Goal: Task Accomplishment & Management: Complete application form

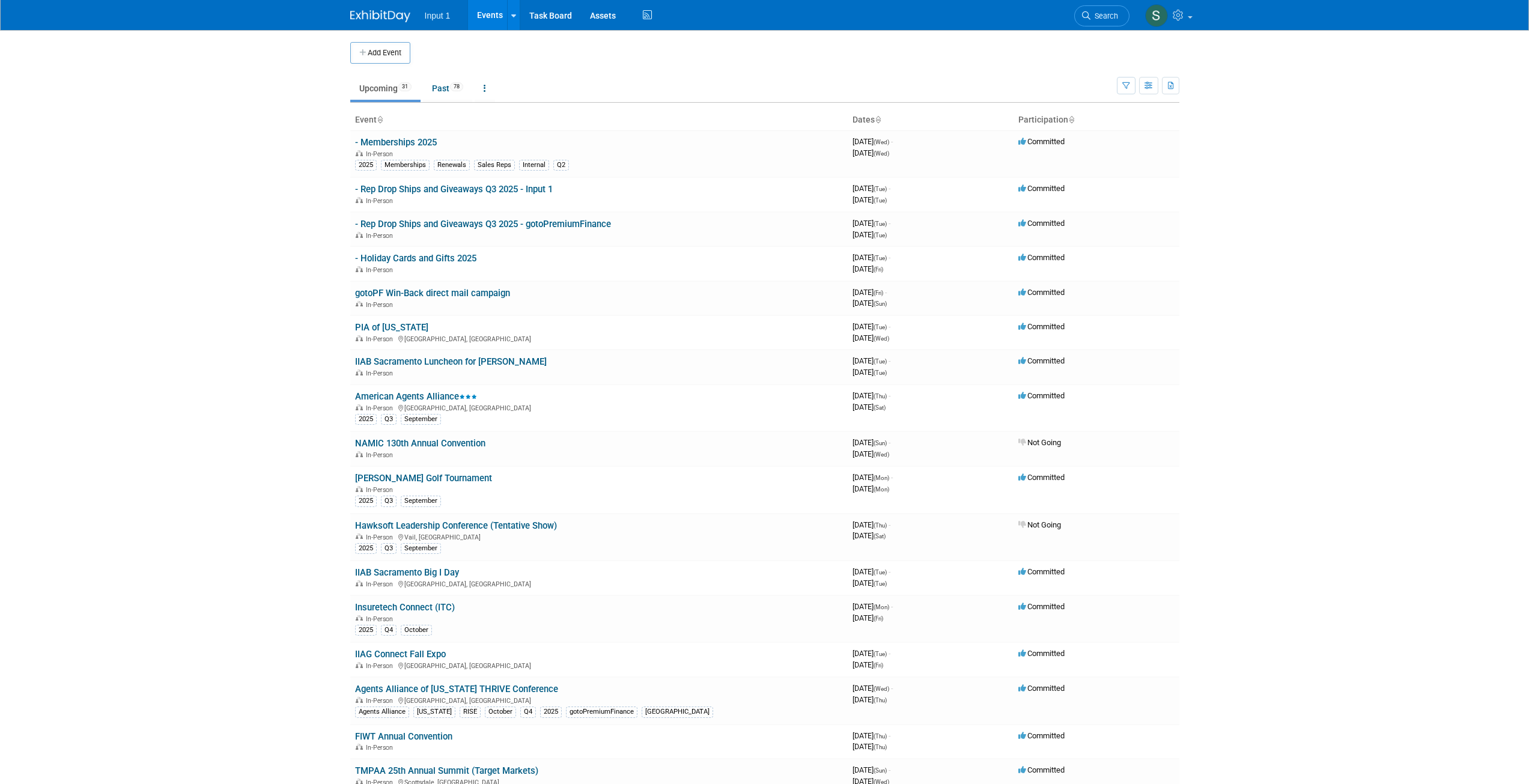
click at [387, 53] on button "Add Event" at bounding box center [380, 52] width 60 height 21
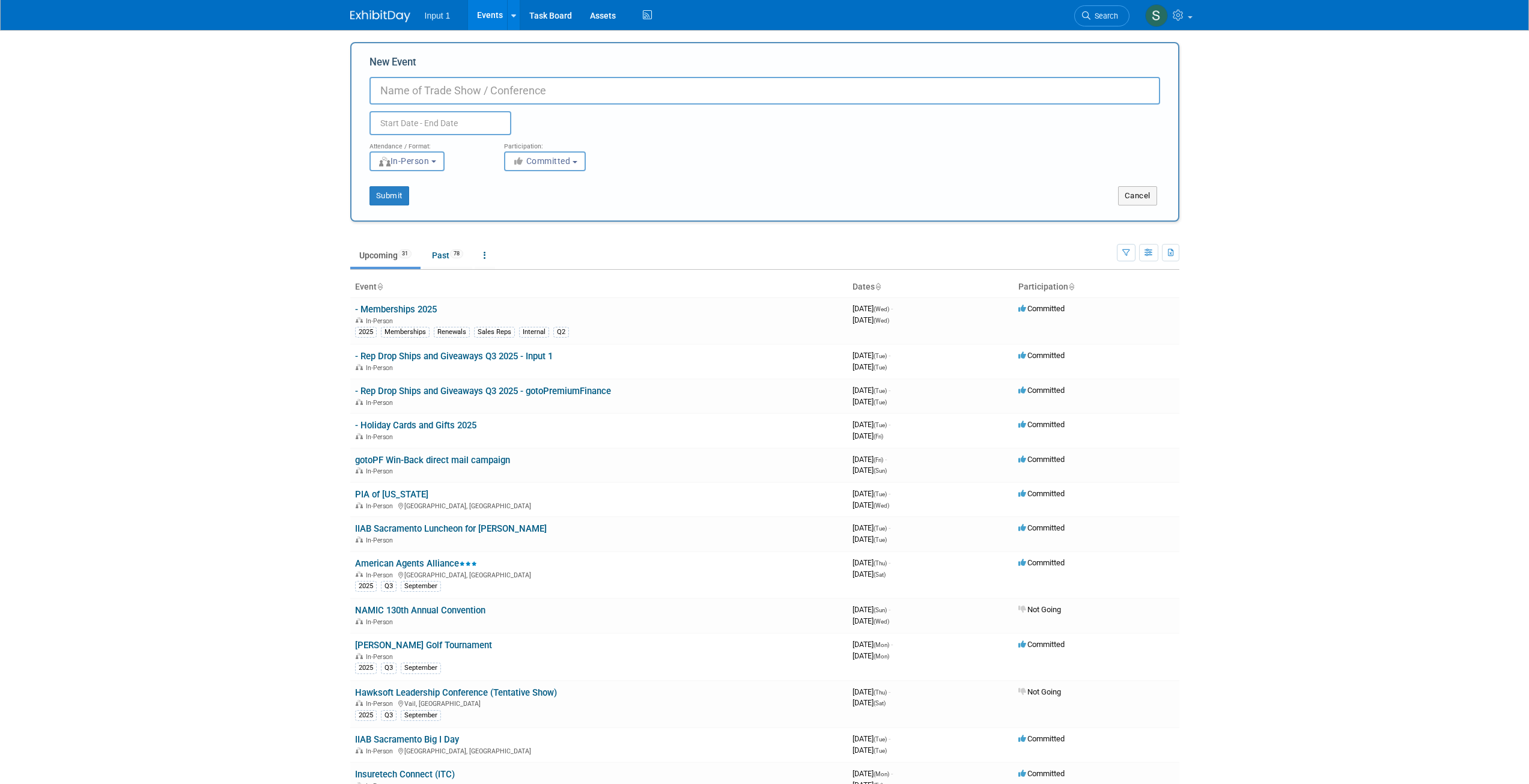
drag, startPoint x: 400, startPoint y: 83, endPoint x: 374, endPoint y: 101, distance: 31.6
click at [399, 85] on input "New Event" at bounding box center [765, 91] width 790 height 28
type input "PIIAC InsurExpo 2026"
click at [542, 152] on icon at bounding box center [541, 150] width 4 height 8
click at [539, 152] on icon at bounding box center [541, 150] width 8 height 8
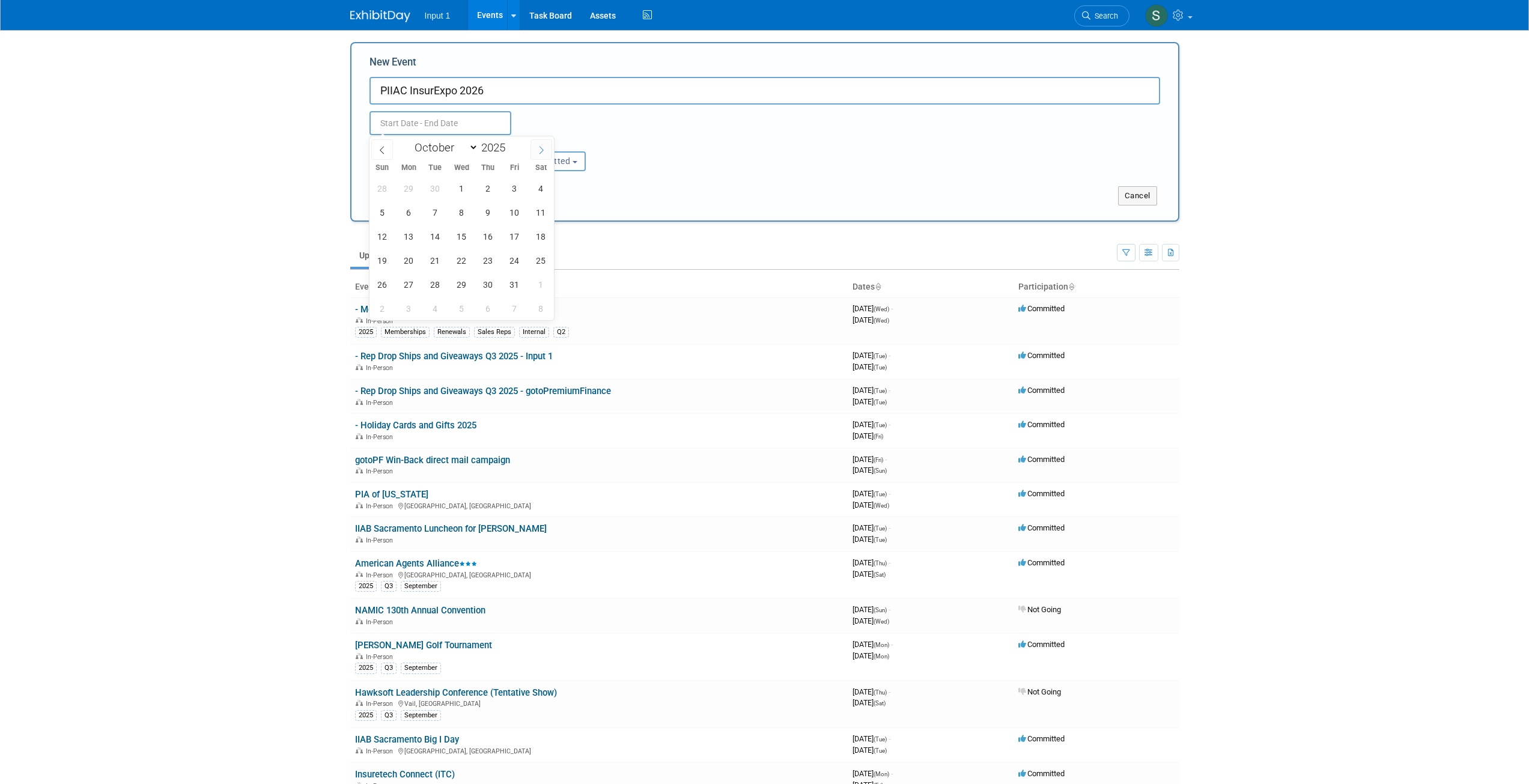
click at [539, 153] on icon at bounding box center [541, 150] width 8 height 8
click at [539, 153] on icon at bounding box center [541, 150] width 8 height 8
select select "11"
click at [539, 154] on span at bounding box center [541, 150] width 21 height 21
type input "2026"
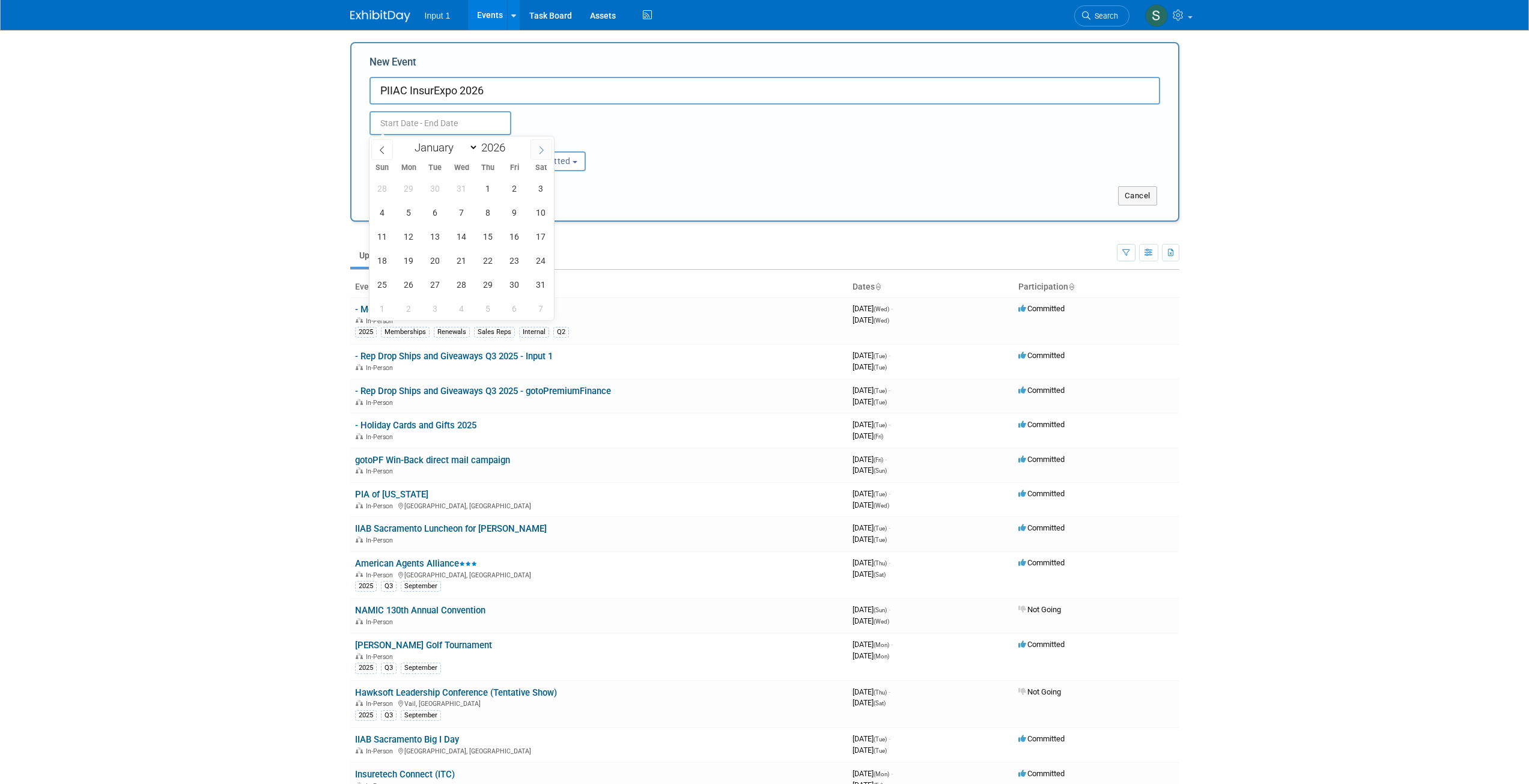
click at [539, 152] on icon at bounding box center [541, 150] width 8 height 8
click at [538, 152] on icon at bounding box center [541, 150] width 8 height 8
select select "2"
click at [490, 214] on span "12" at bounding box center [488, 212] width 23 height 23
type input "Mar 12, 2026 to Mar 12, 2026"
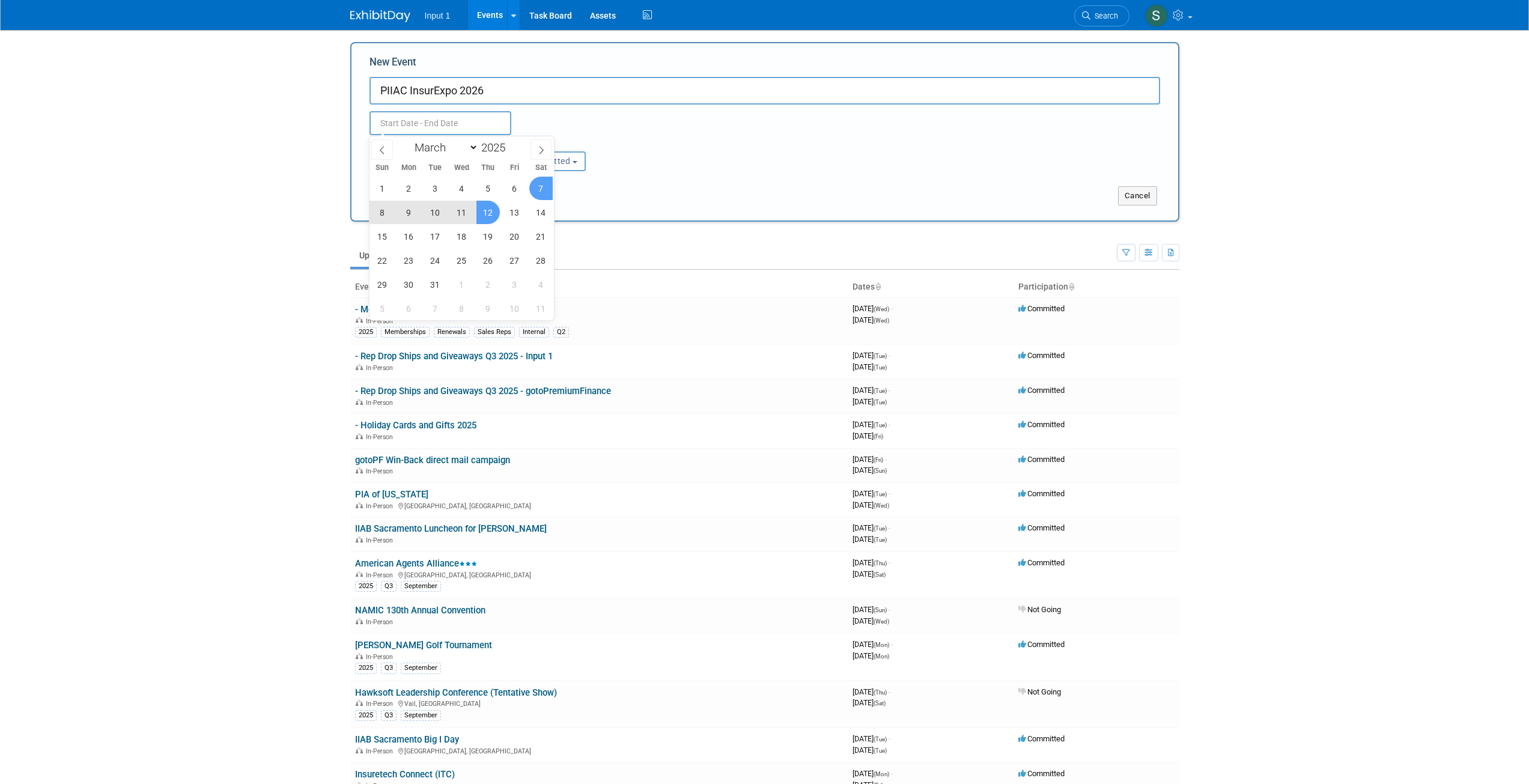
type input "Mar 12, 2026 to Mar 12, 2026"
click at [659, 161] on div "Attendance / Format: <img src="https://www.exhibitday.com/Images/Format-InPerso…" at bounding box center [765, 153] width 809 height 36
click at [391, 201] on button "Submit" at bounding box center [389, 196] width 39 height 19
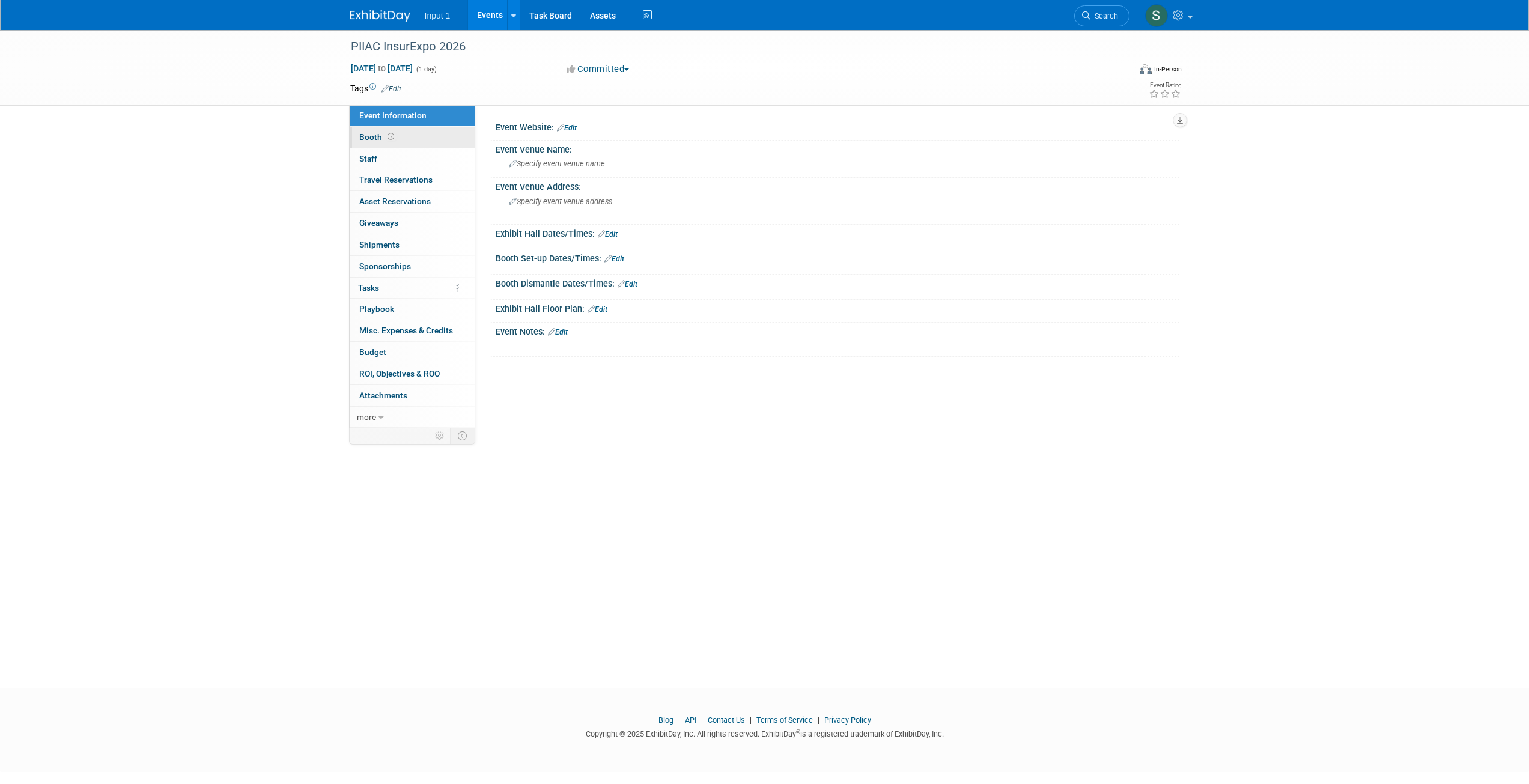
click at [364, 138] on span "Booth" at bounding box center [378, 137] width 37 height 10
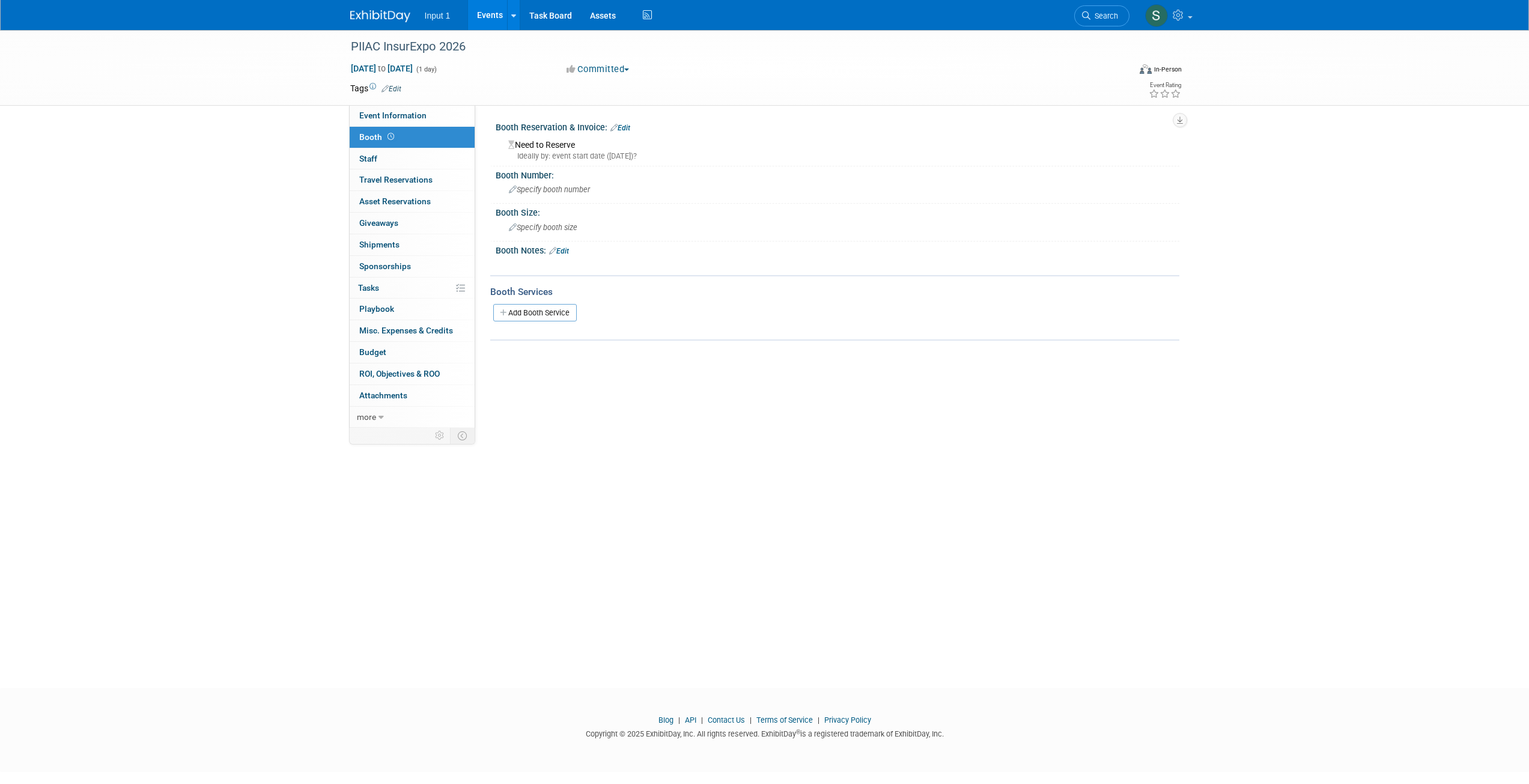
click at [624, 126] on link "Edit" at bounding box center [620, 128] width 20 height 8
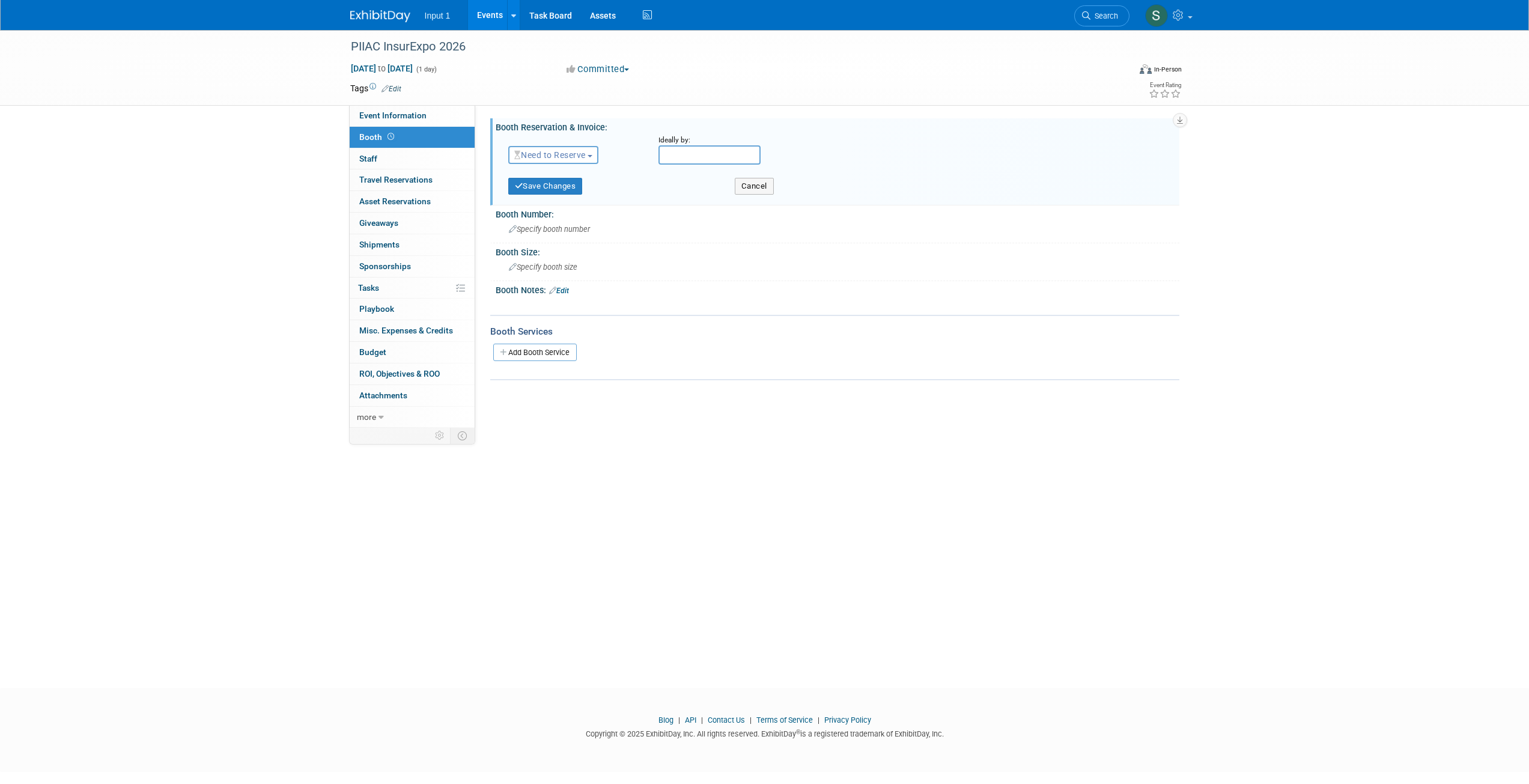
drag, startPoint x: 677, startPoint y: 148, endPoint x: 668, endPoint y: 152, distance: 9.8
click at [674, 148] on input "text" at bounding box center [710, 155] width 102 height 19
click at [777, 335] on span "4" at bounding box center [777, 334] width 23 height 23
type input "Sep 4, 2025"
click at [526, 187] on button "Save Changes" at bounding box center [546, 186] width 74 height 17
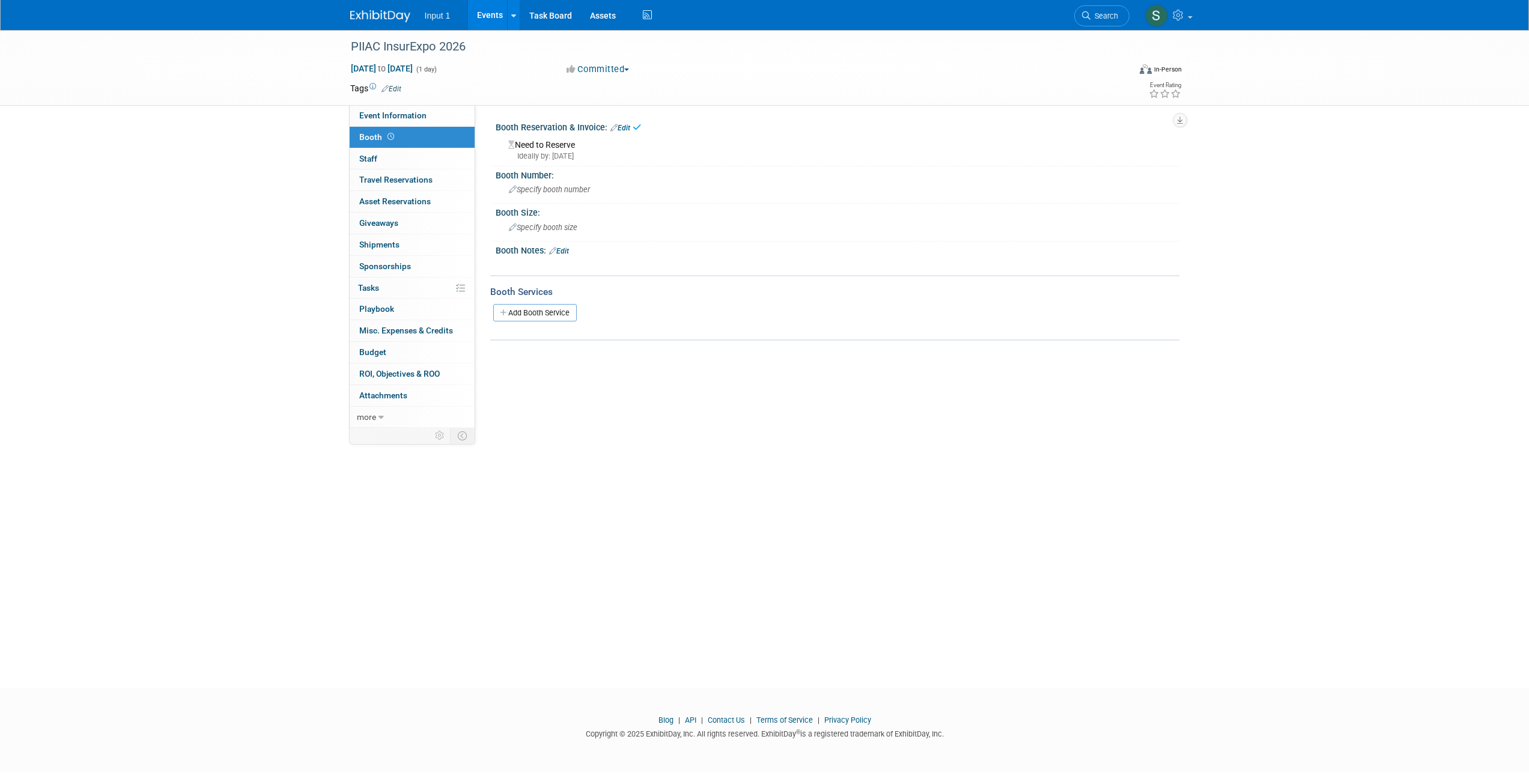
click at [627, 128] on link "Edit" at bounding box center [620, 128] width 20 height 8
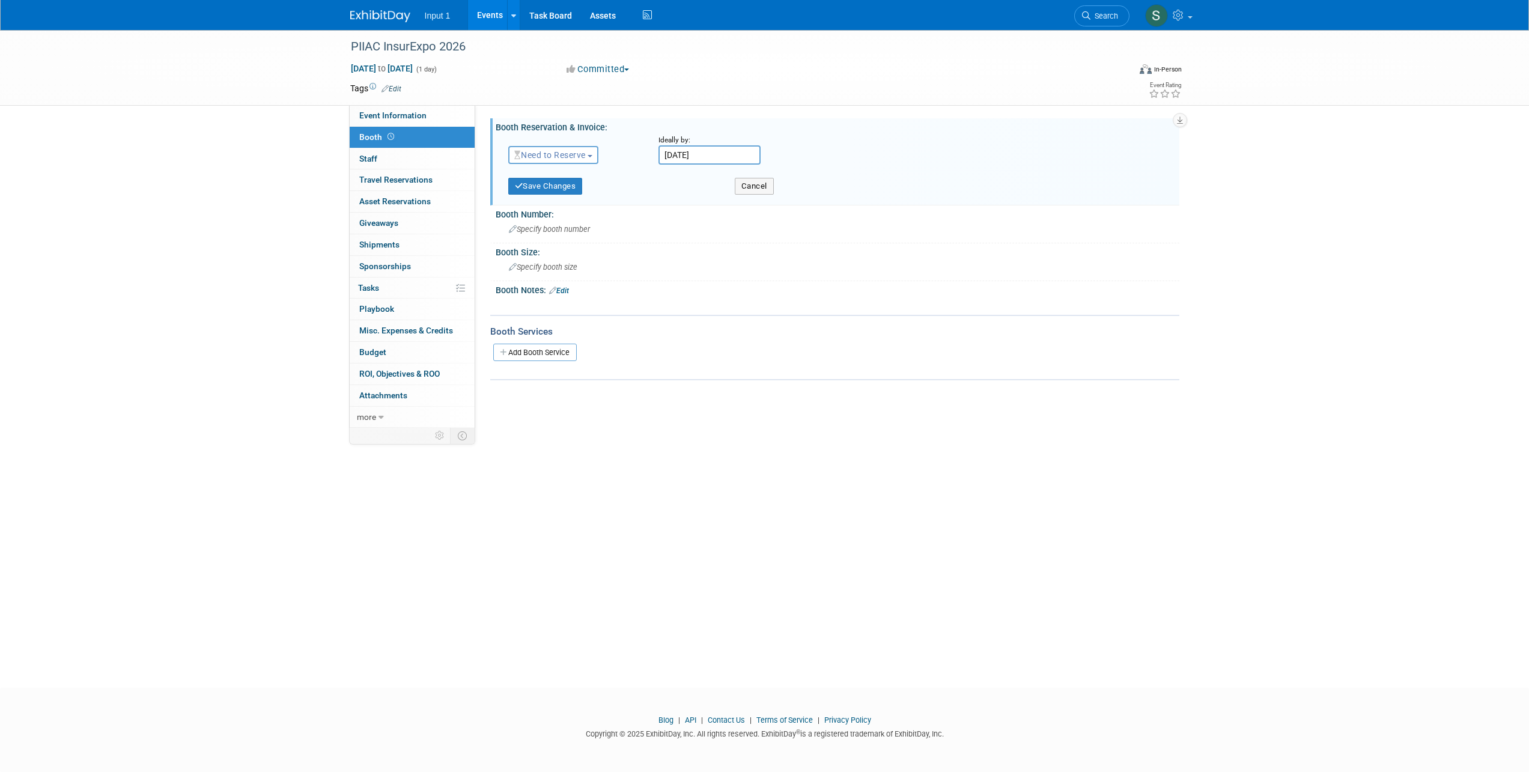
click at [576, 160] on button "Need to Reserve" at bounding box center [554, 155] width 91 height 18
click at [579, 156] on span "Need to Reserve" at bounding box center [550, 155] width 72 height 10
click at [538, 183] on button "Save Changes" at bounding box center [546, 186] width 74 height 17
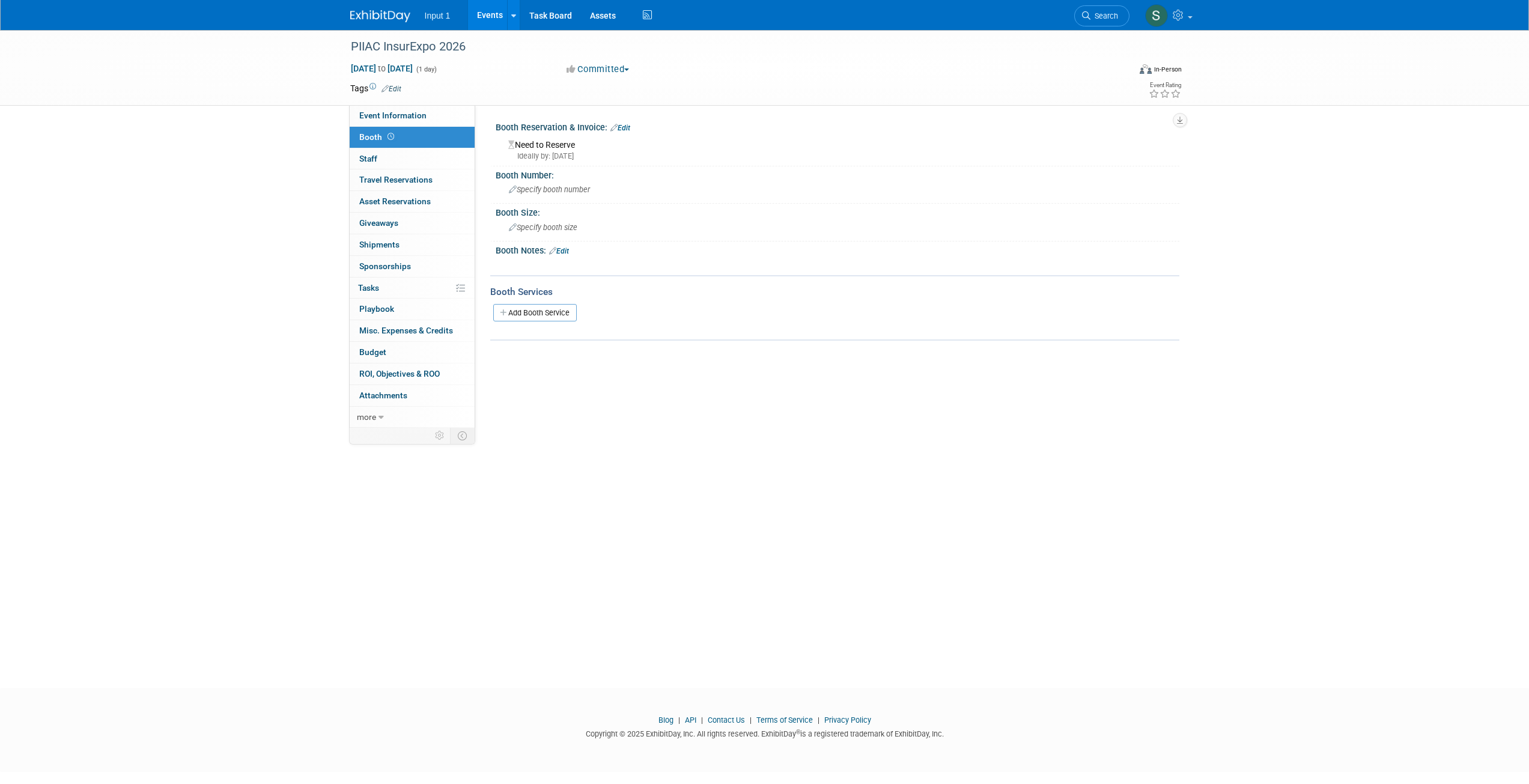
click at [627, 127] on link "Edit" at bounding box center [620, 128] width 20 height 8
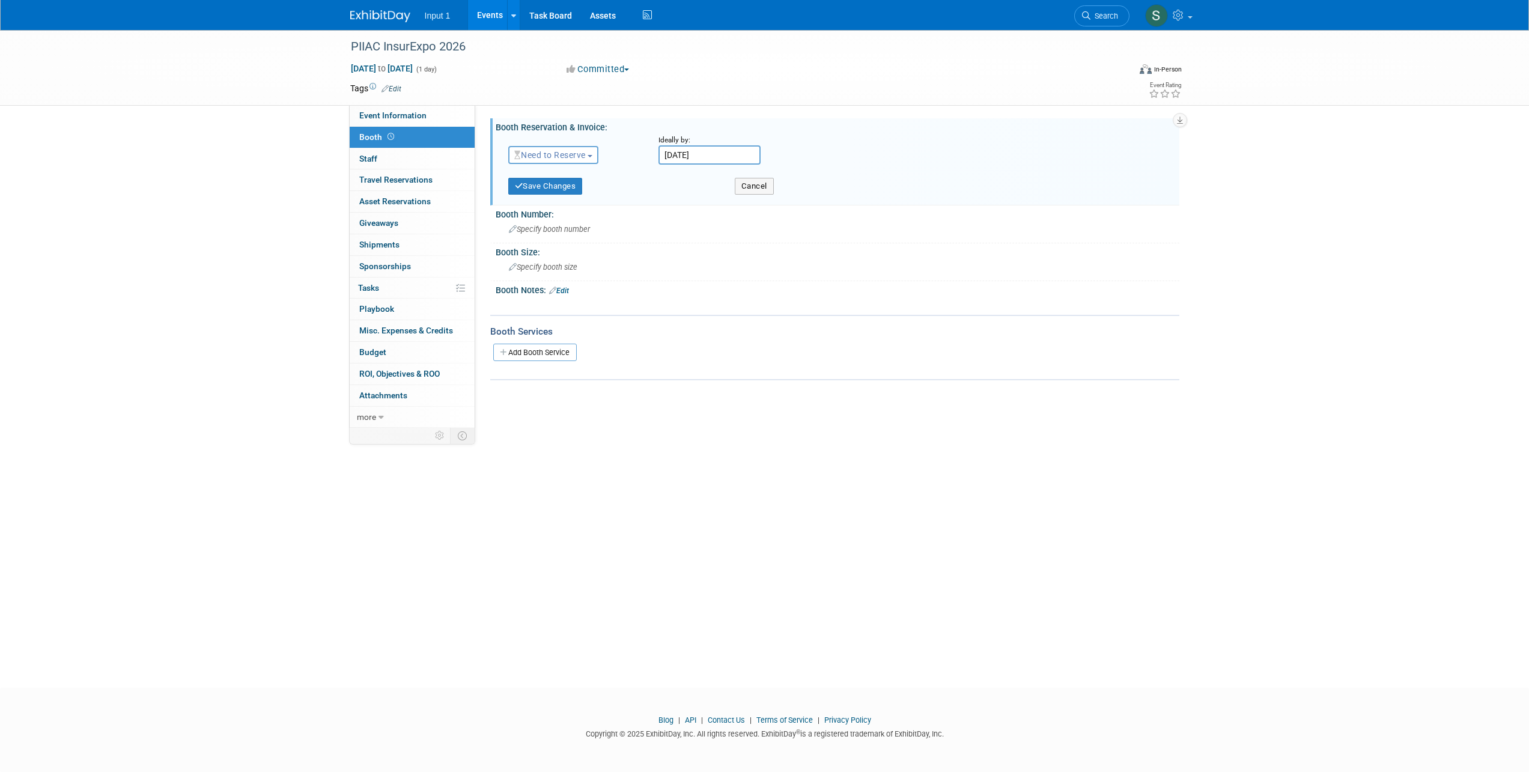
click at [583, 159] on span "Need to Reserve" at bounding box center [550, 155] width 72 height 10
click at [561, 190] on link "Reserved" at bounding box center [573, 192] width 128 height 17
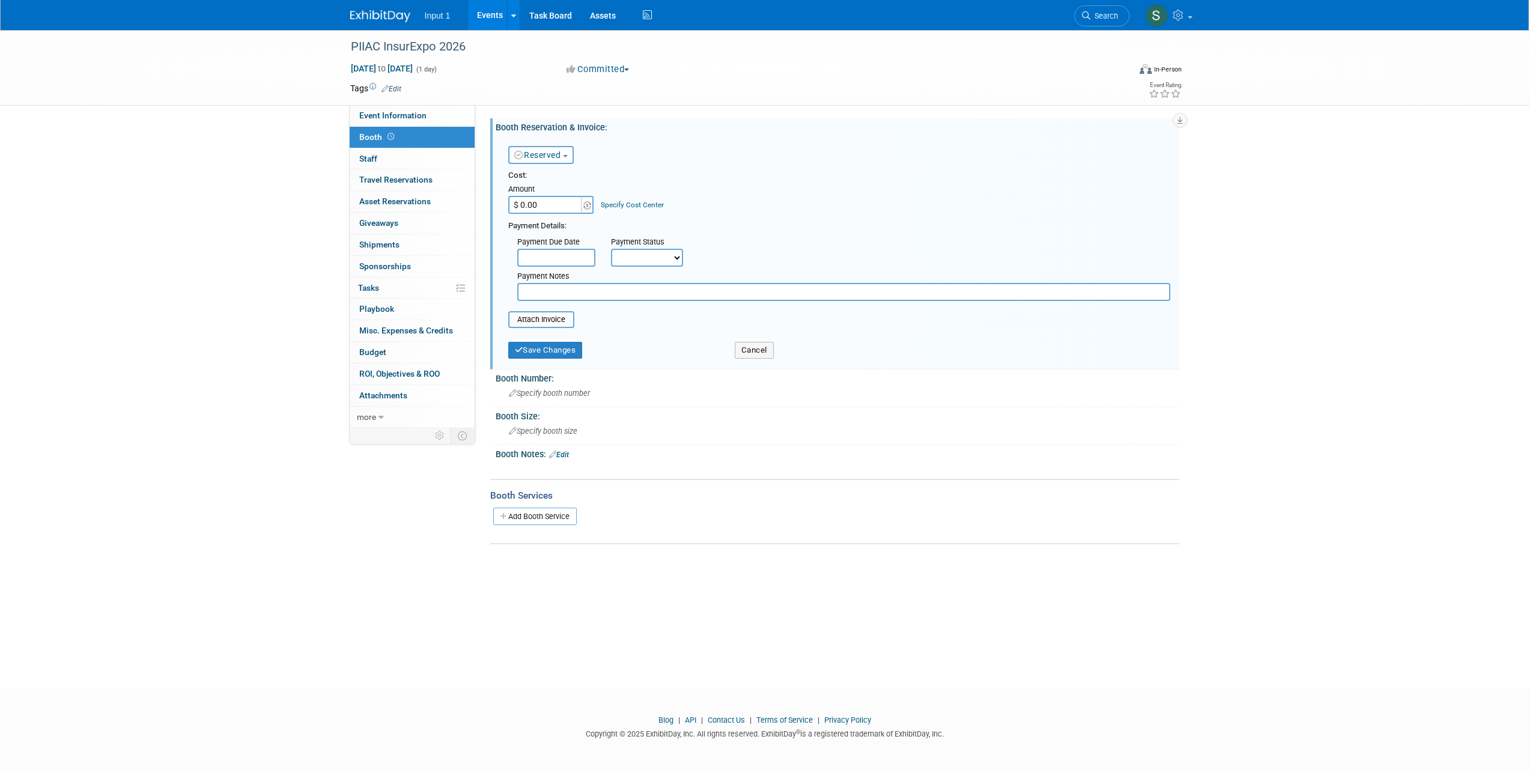
click at [571, 159] on button "Reserved" at bounding box center [541, 155] width 66 height 18
click at [566, 177] on link "Need to Reserve" at bounding box center [573, 175] width 128 height 17
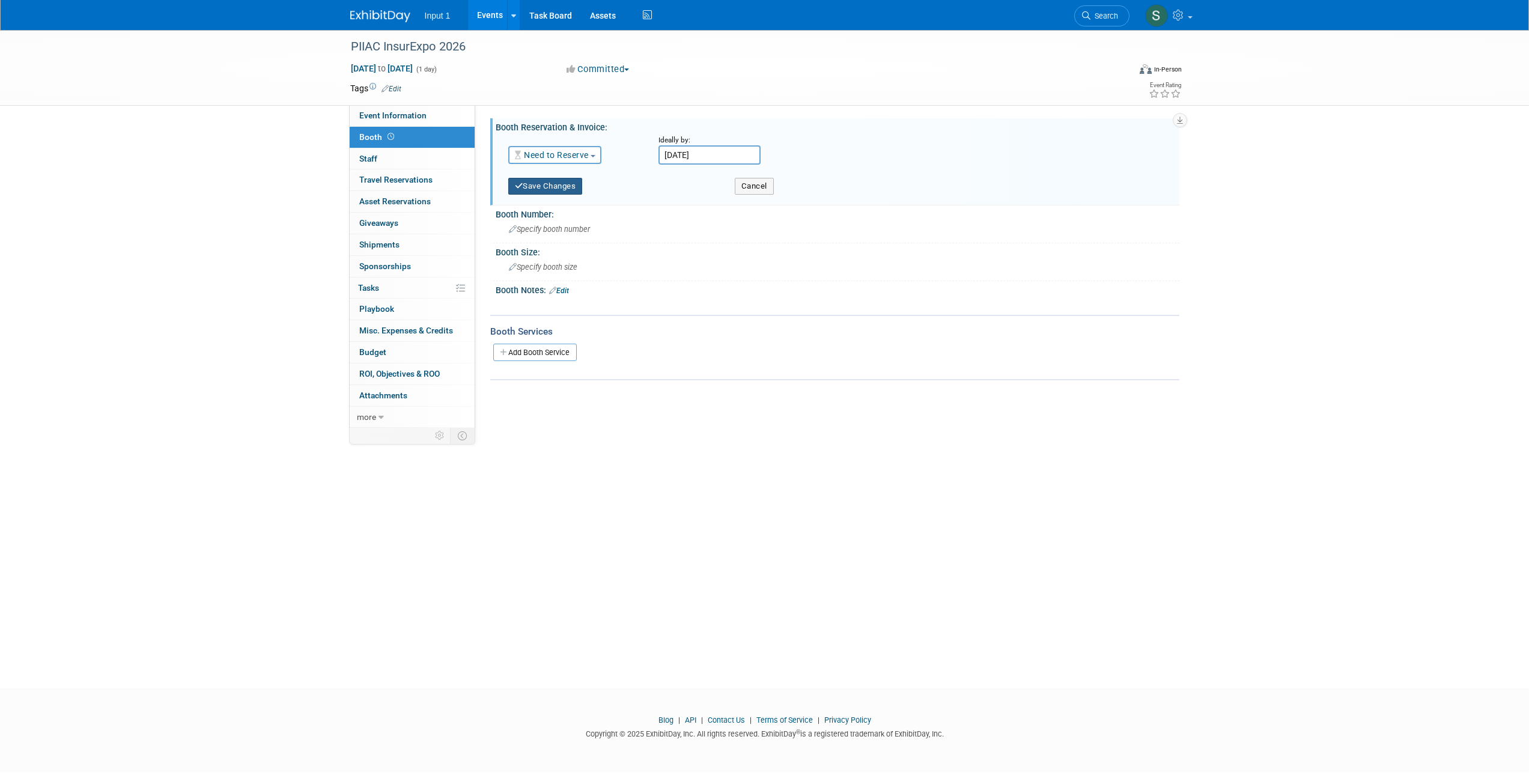
click at [552, 185] on button "Save Changes" at bounding box center [546, 186] width 74 height 17
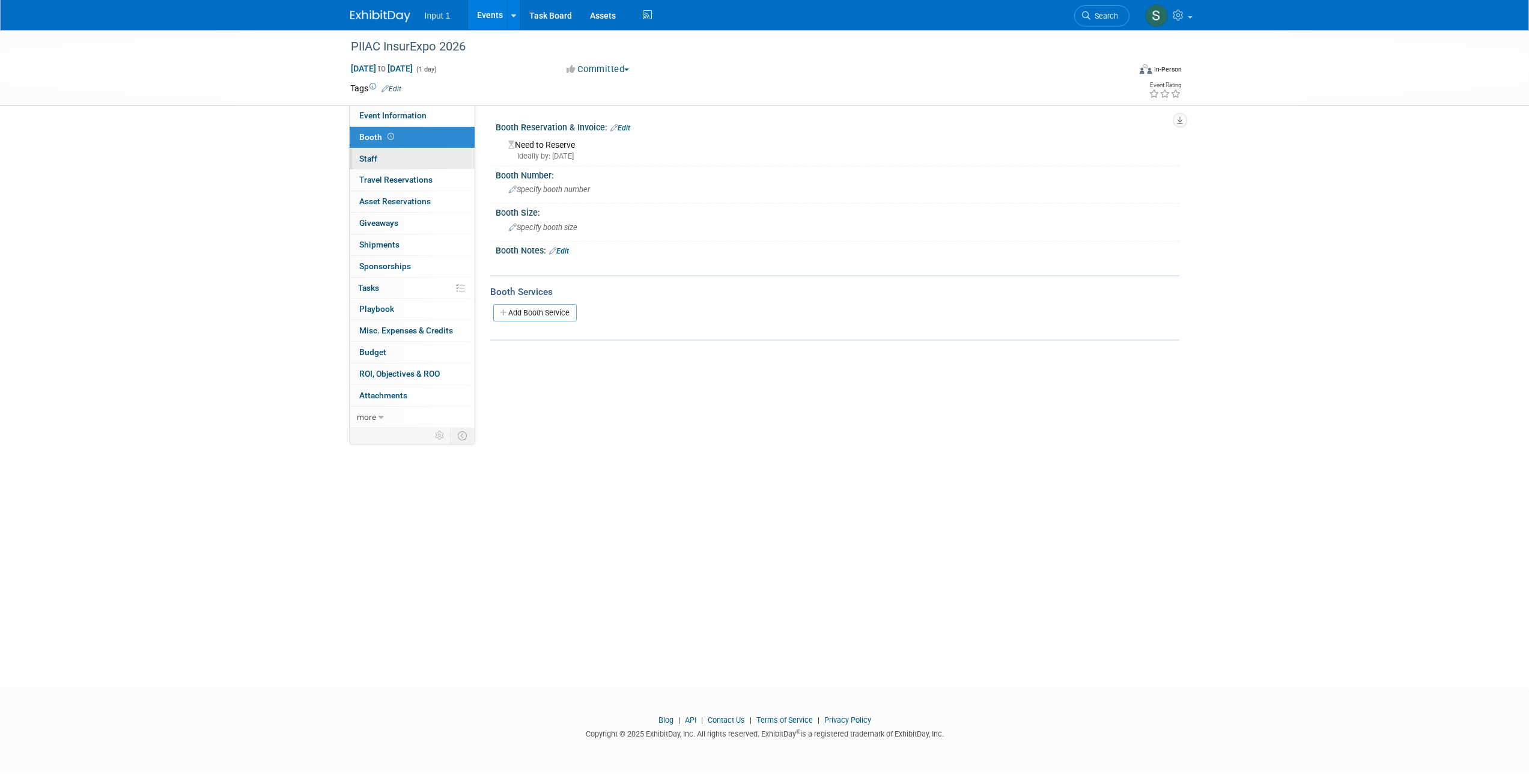
drag, startPoint x: 370, startPoint y: 161, endPoint x: 439, endPoint y: 159, distance: 69.0
click at [370, 162] on span "Staff 0" at bounding box center [368, 159] width 18 height 10
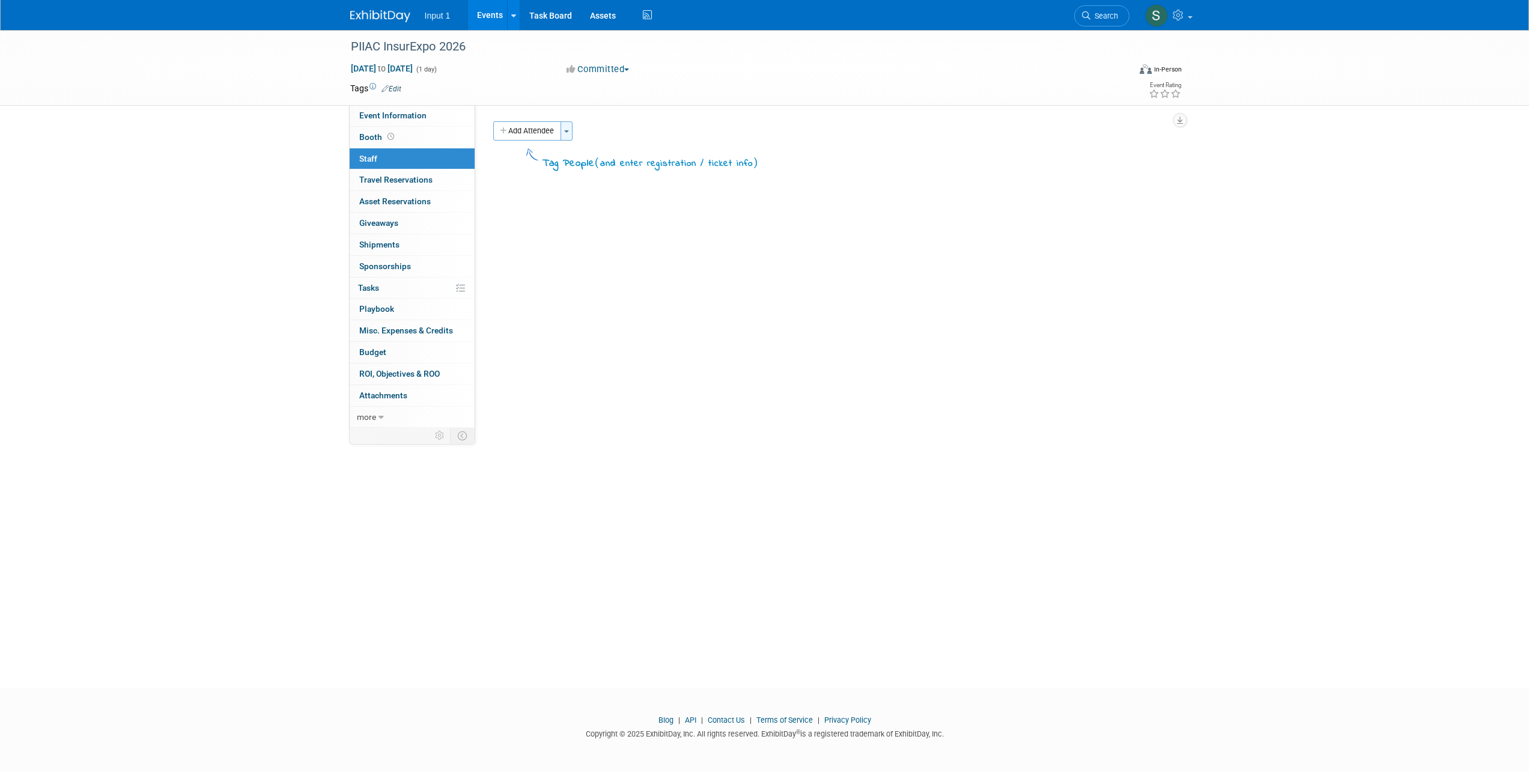
click at [563, 131] on button "Toggle Dropdown" at bounding box center [566, 131] width 12 height 19
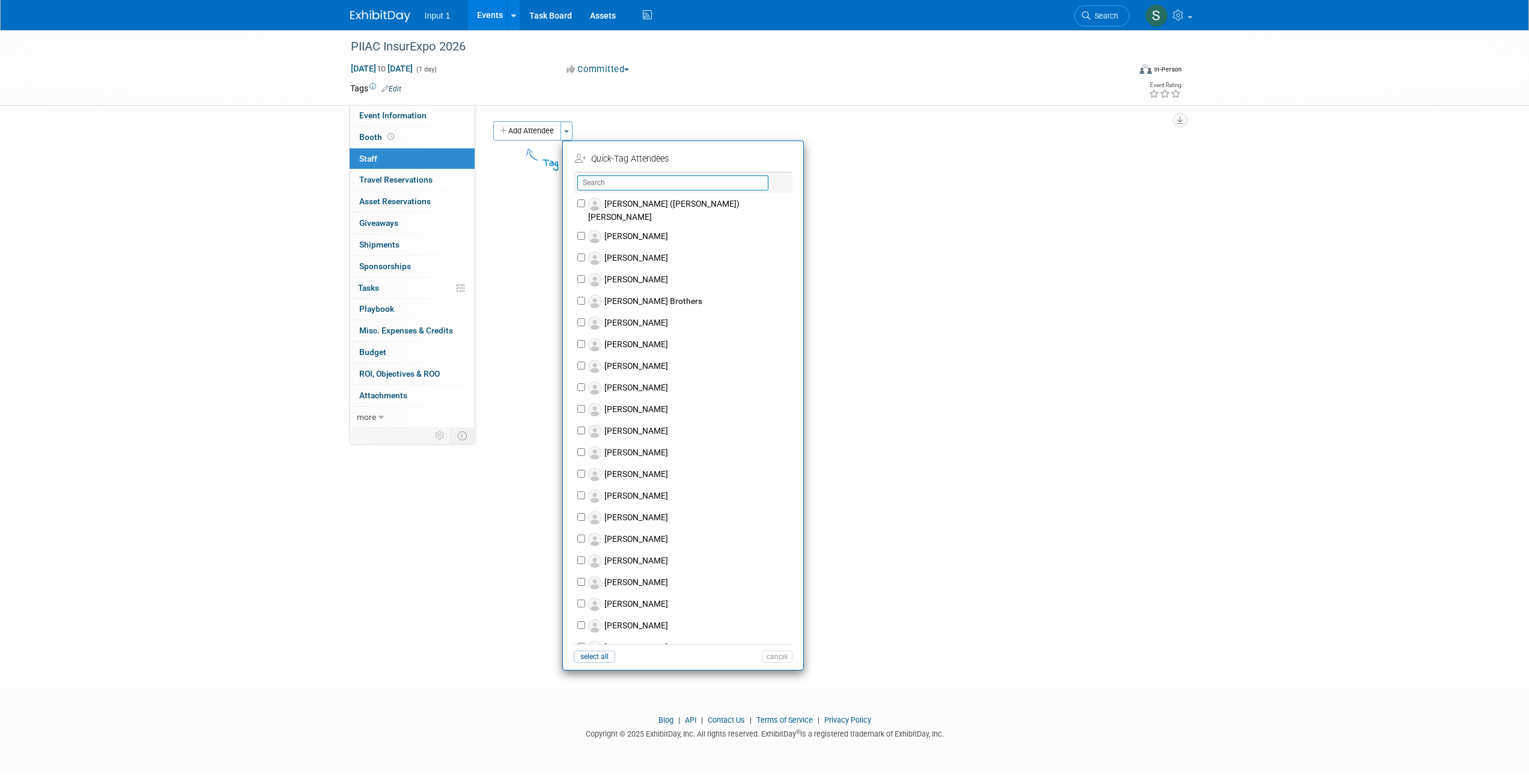
click at [591, 182] on input "text" at bounding box center [672, 183] width 191 height 15
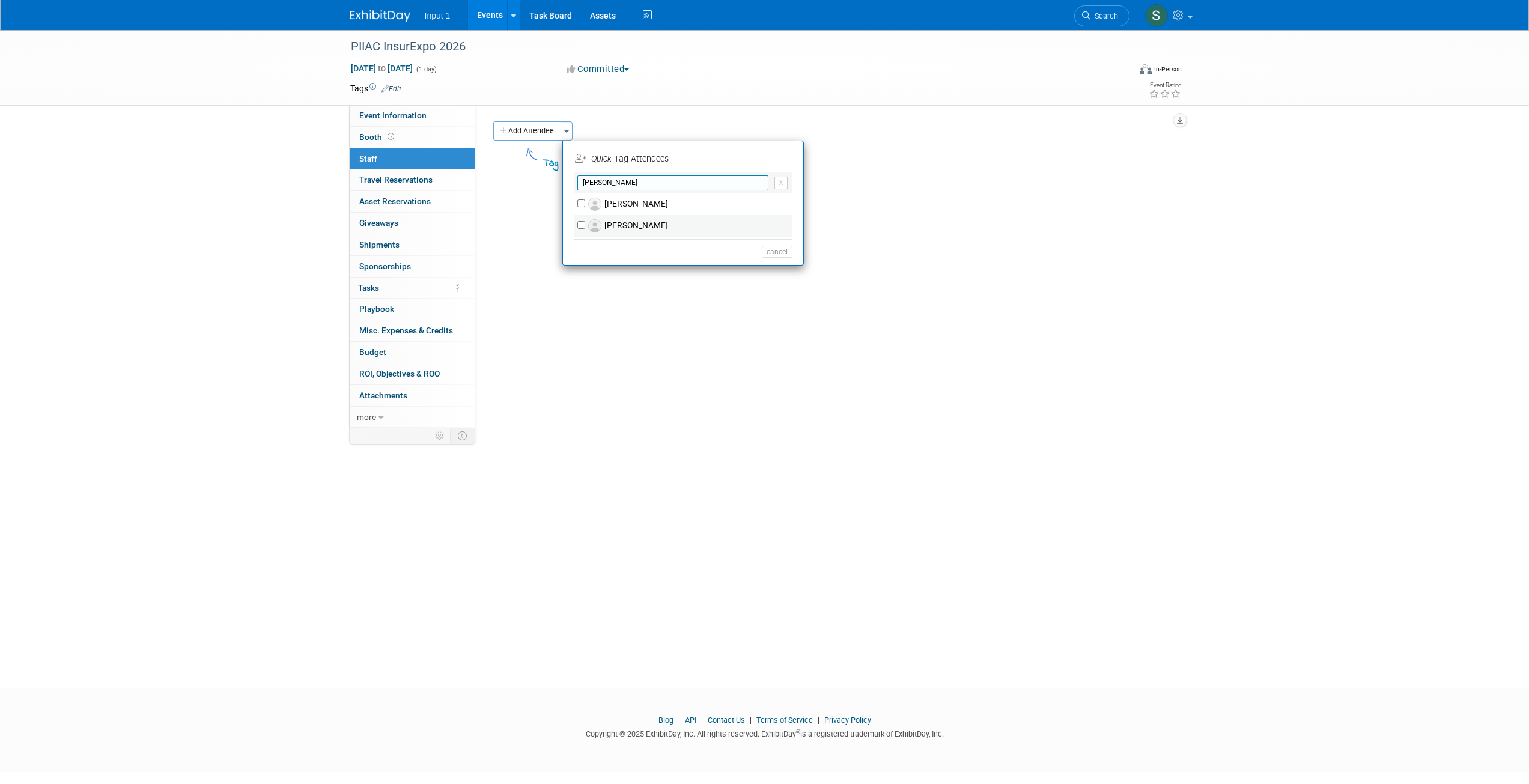
type input "jon"
click at [614, 225] on label "Jonathan Darling" at bounding box center [690, 225] width 212 height 21
click at [585, 225] on input "Jonathan Darling" at bounding box center [581, 225] width 8 height 8
checkbox input "true"
drag, startPoint x: 617, startPoint y: 227, endPoint x: 611, endPoint y: 234, distance: 9.2
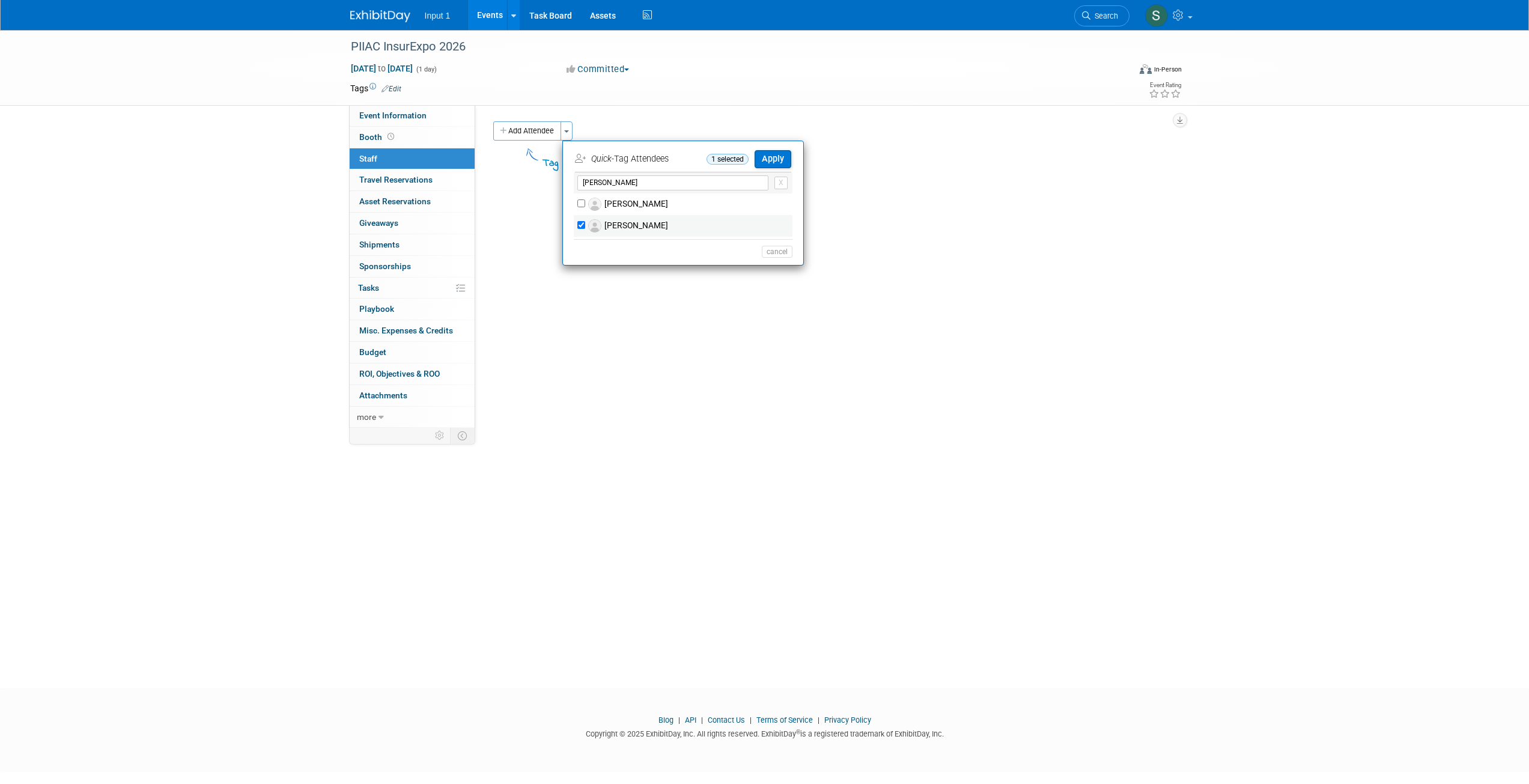
click at [617, 228] on label "Jonathan Darling" at bounding box center [690, 225] width 212 height 21
click at [780, 152] on button "Apply" at bounding box center [772, 159] width 37 height 17
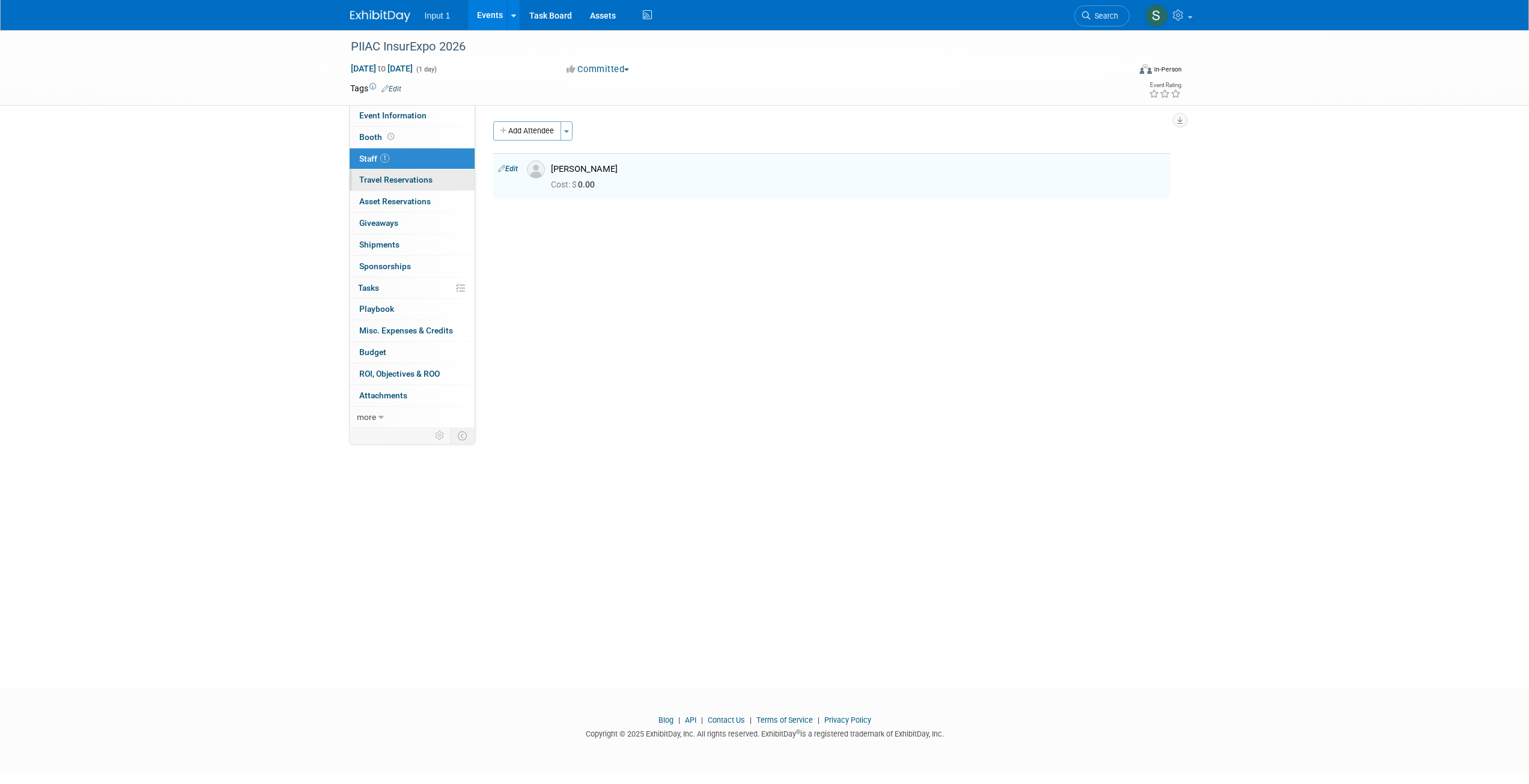
click at [387, 174] on span "Travel Reservations 0" at bounding box center [396, 179] width 73 height 10
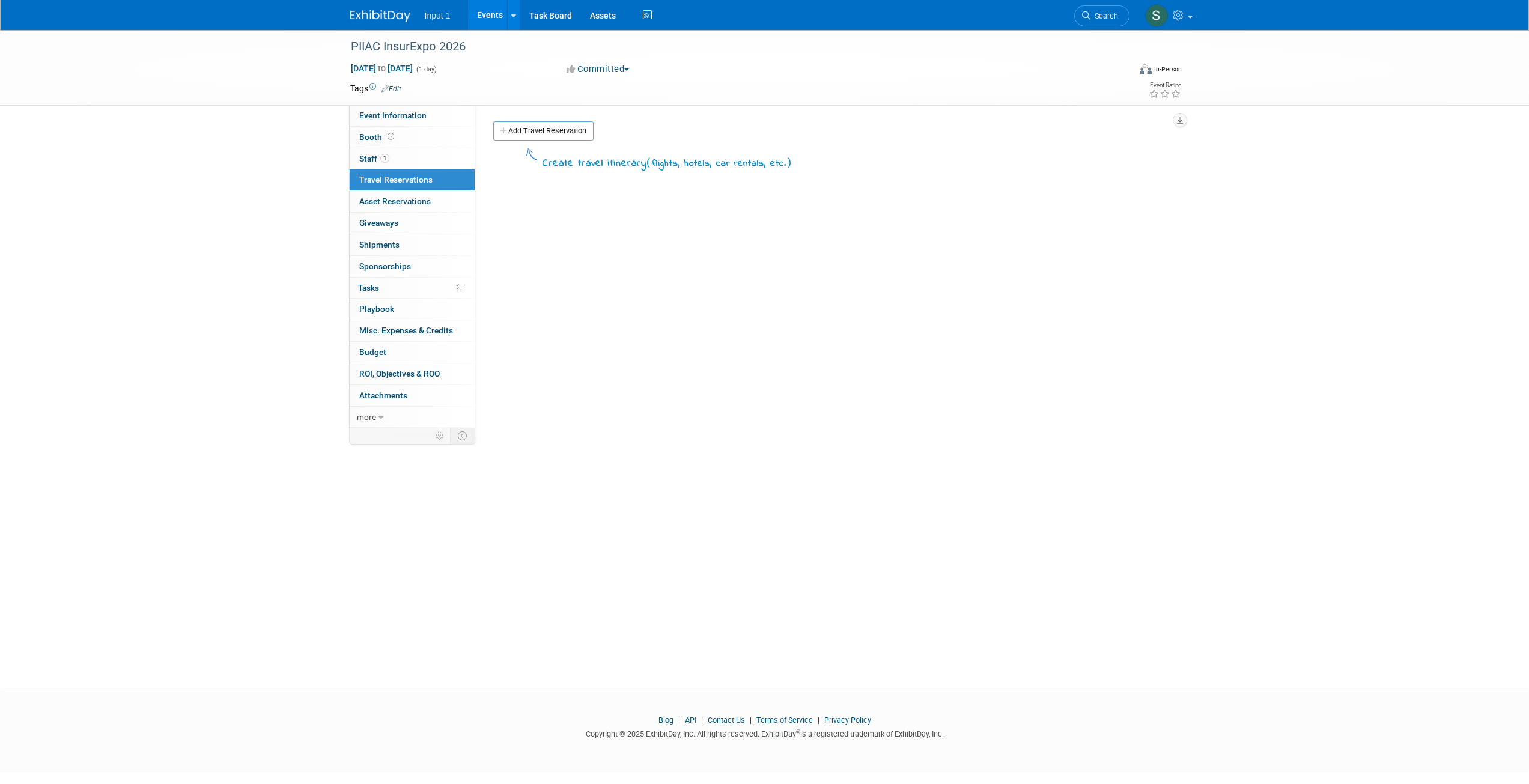
drag, startPoint x: 529, startPoint y: 128, endPoint x: 527, endPoint y: 147, distance: 19.1
click at [529, 130] on link "Add Travel Reservation" at bounding box center [543, 131] width 100 height 19
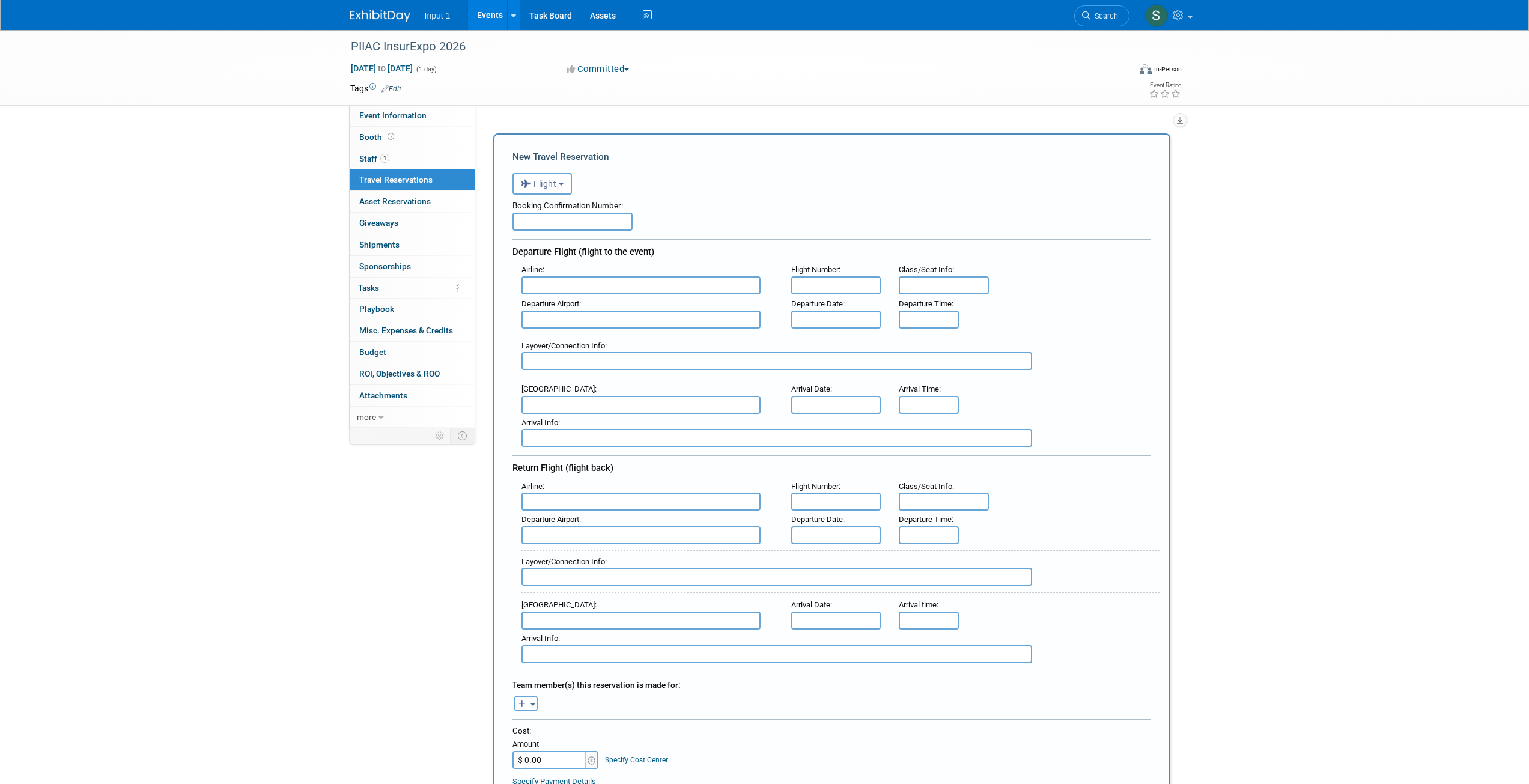
drag, startPoint x: 558, startPoint y: 220, endPoint x: 578, endPoint y: 239, distance: 27.6
click at [559, 220] on input "text" at bounding box center [572, 221] width 120 height 18
click at [562, 190] on button "Flight" at bounding box center [542, 183] width 59 height 21
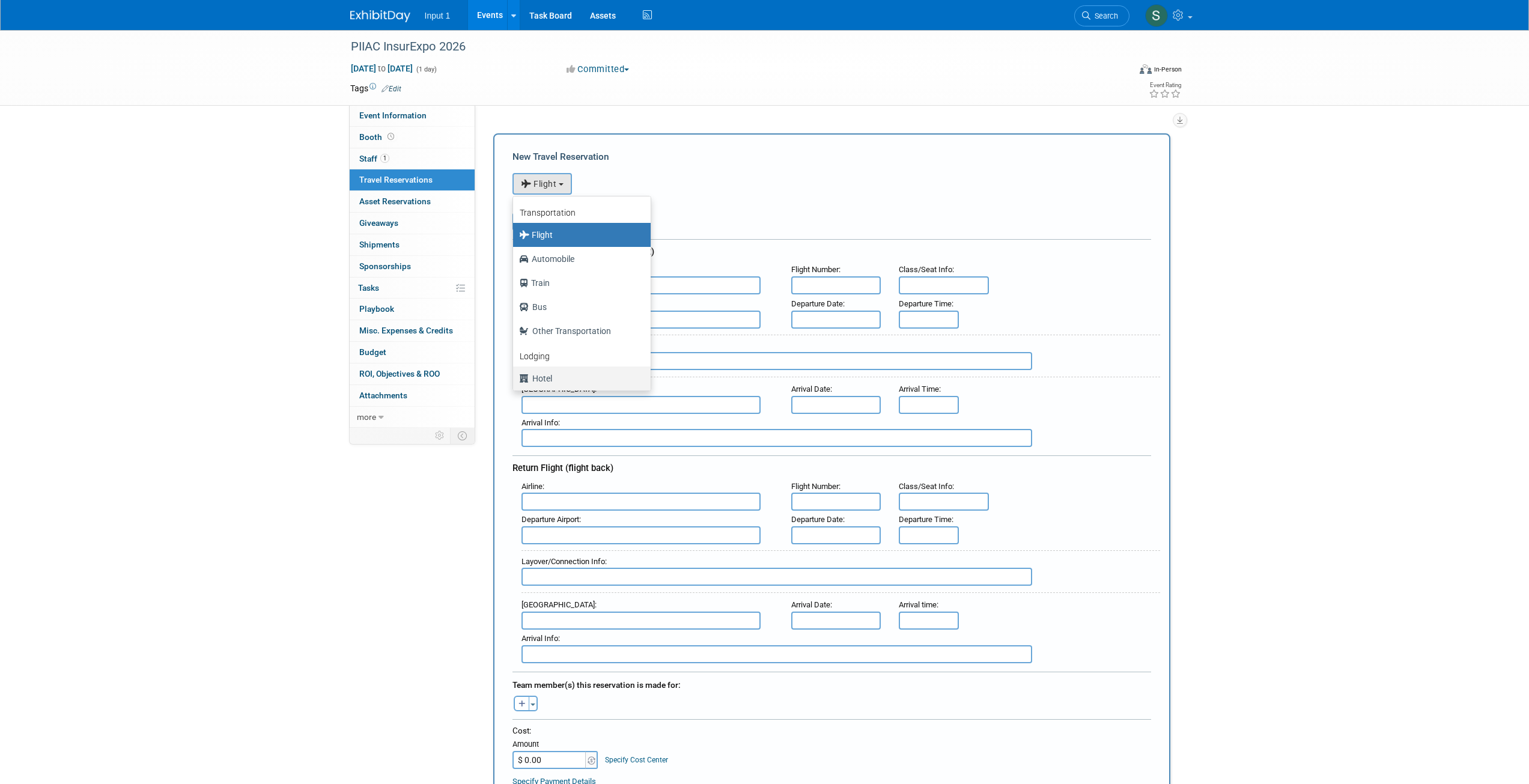
click at [544, 383] on label "Hotel" at bounding box center [579, 379] width 119 height 19
click at [515, 381] on input "Hotel" at bounding box center [510, 376] width 8 height 8
select select "6"
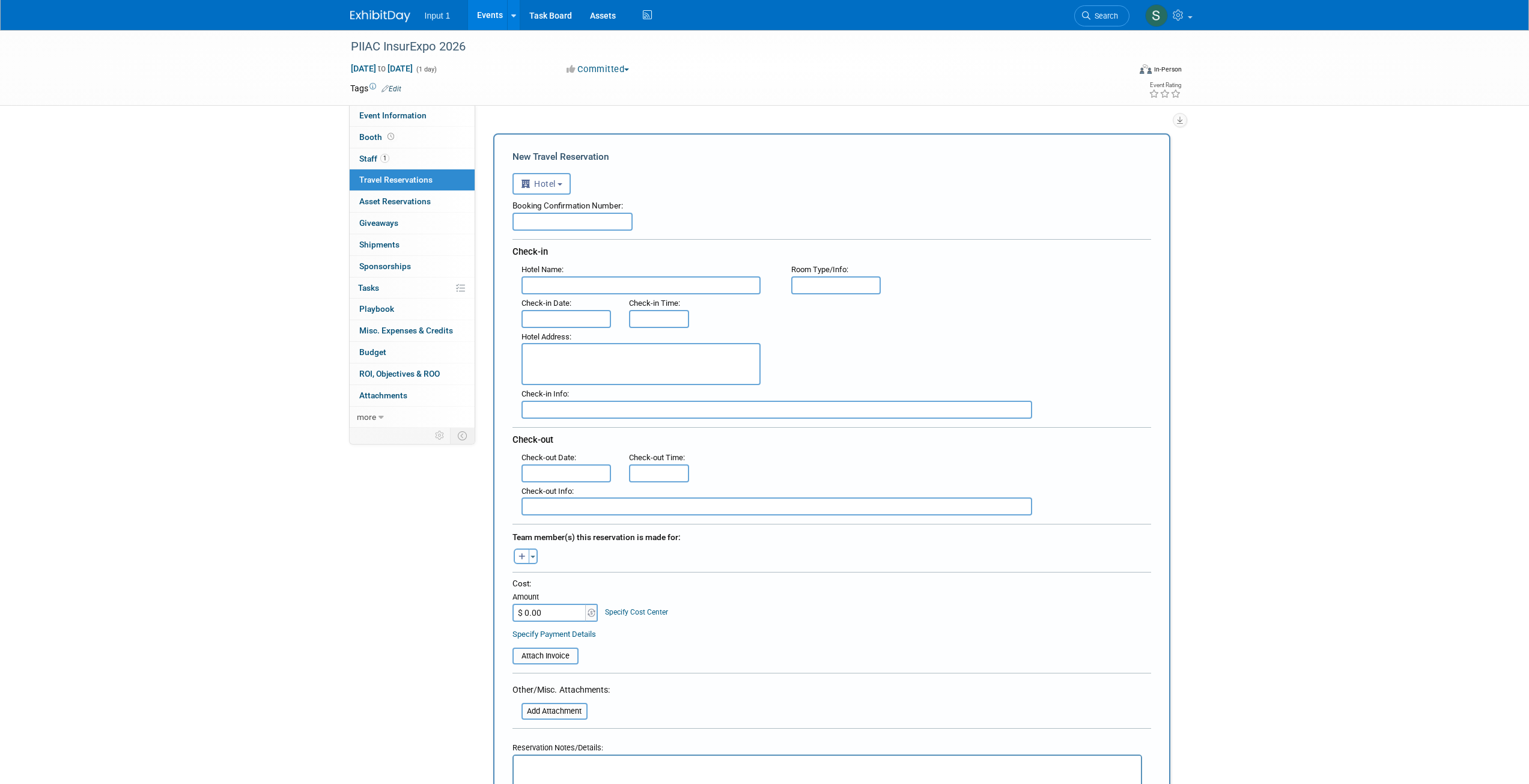
click at [517, 219] on input "text" at bounding box center [572, 221] width 120 height 18
paste input "3328106631"
type input "3328106631"
click at [548, 289] on input "text" at bounding box center [641, 285] width 239 height 18
type input "Hilton Inverness Denver"
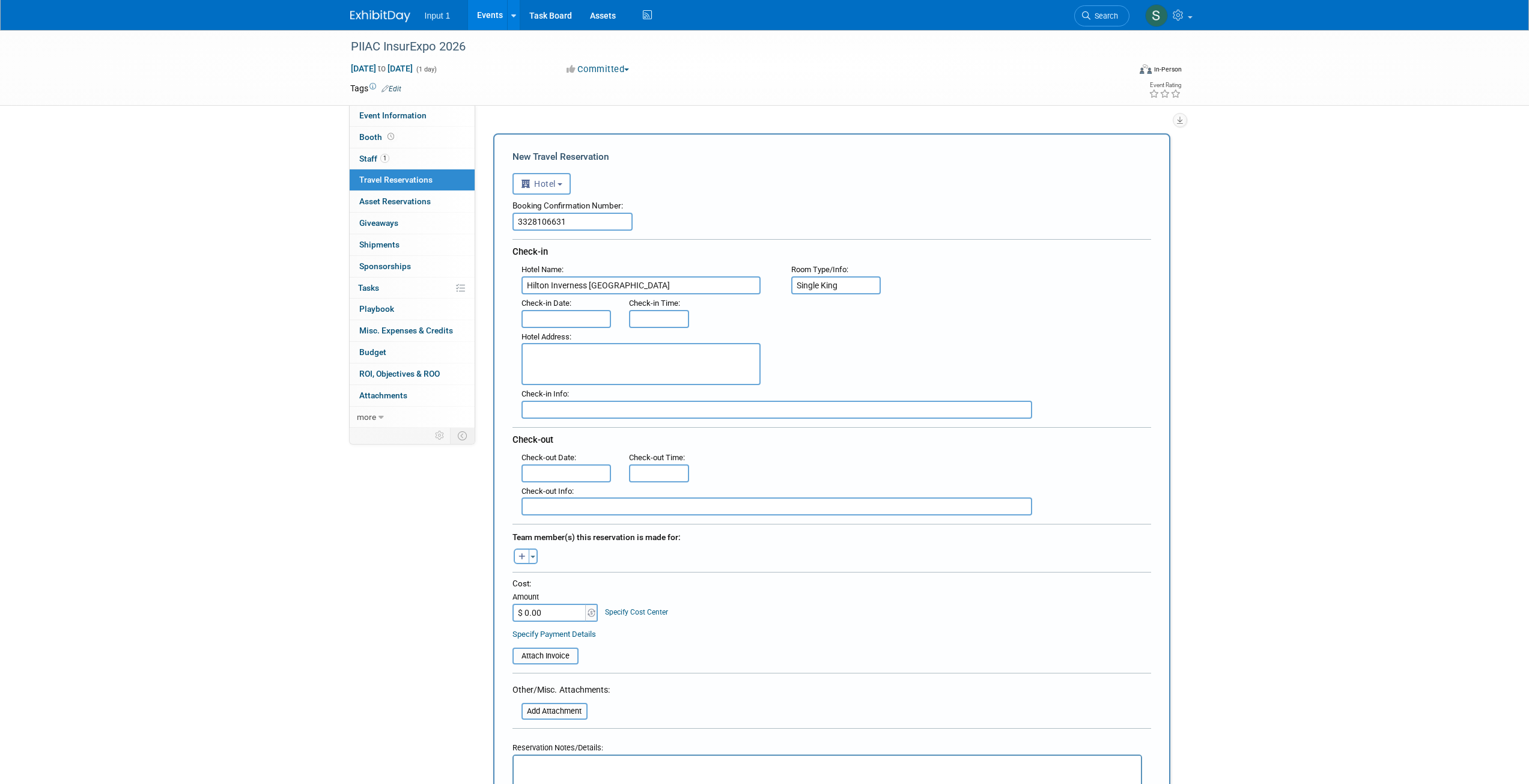
type input "Single King"
click at [543, 319] on body "Input 1 Events Add Event Bulk Upload Events Shareable Event Boards Recently Vie…" at bounding box center [764, 392] width 1529 height 784
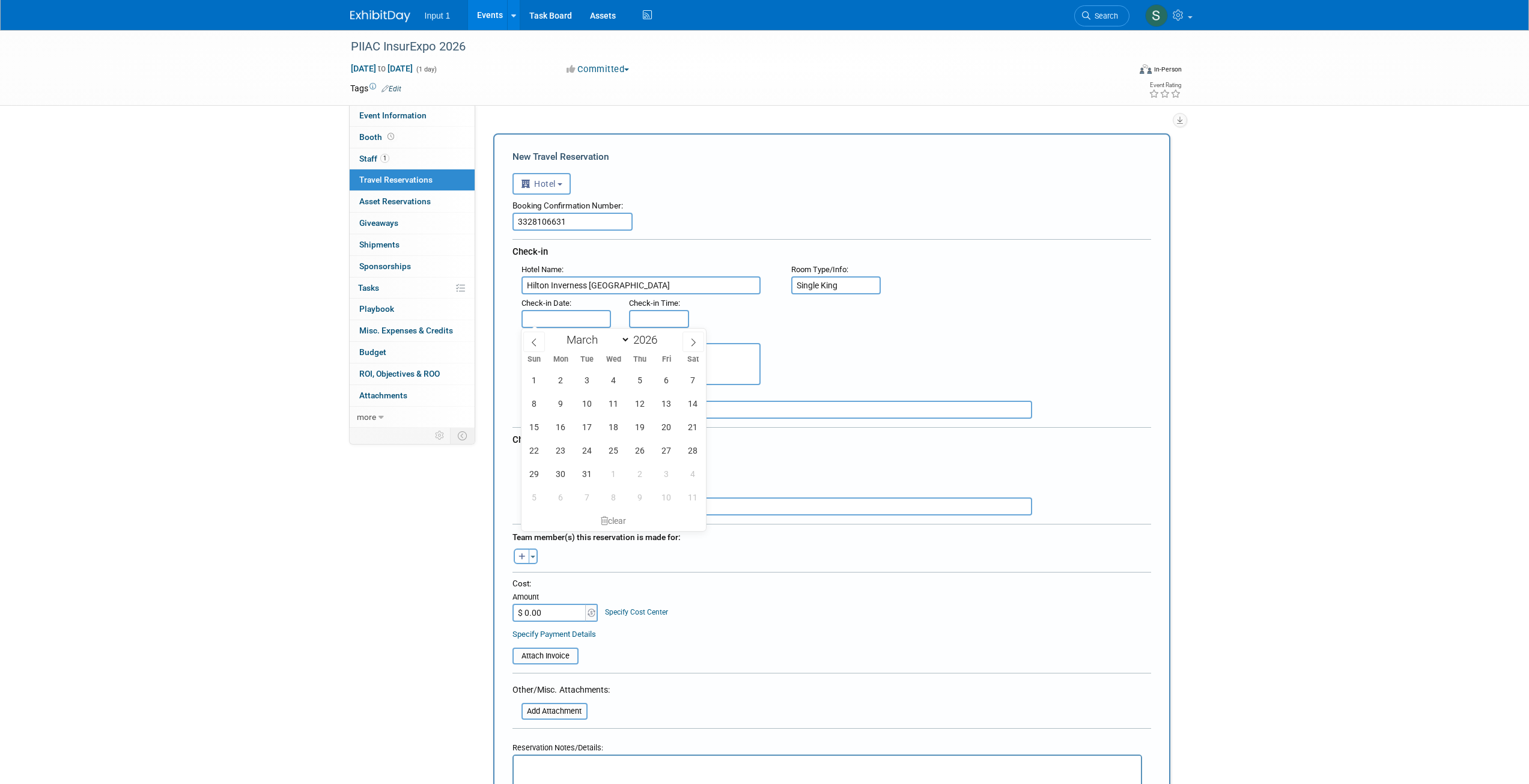
click at [574, 317] on body "Input 1 Events Add Event Bulk Upload Events Shareable Event Boards Recently Vie…" at bounding box center [764, 392] width 1529 height 784
click at [618, 402] on span "11" at bounding box center [614, 403] width 23 height 23
type input "Mar 11, 2026"
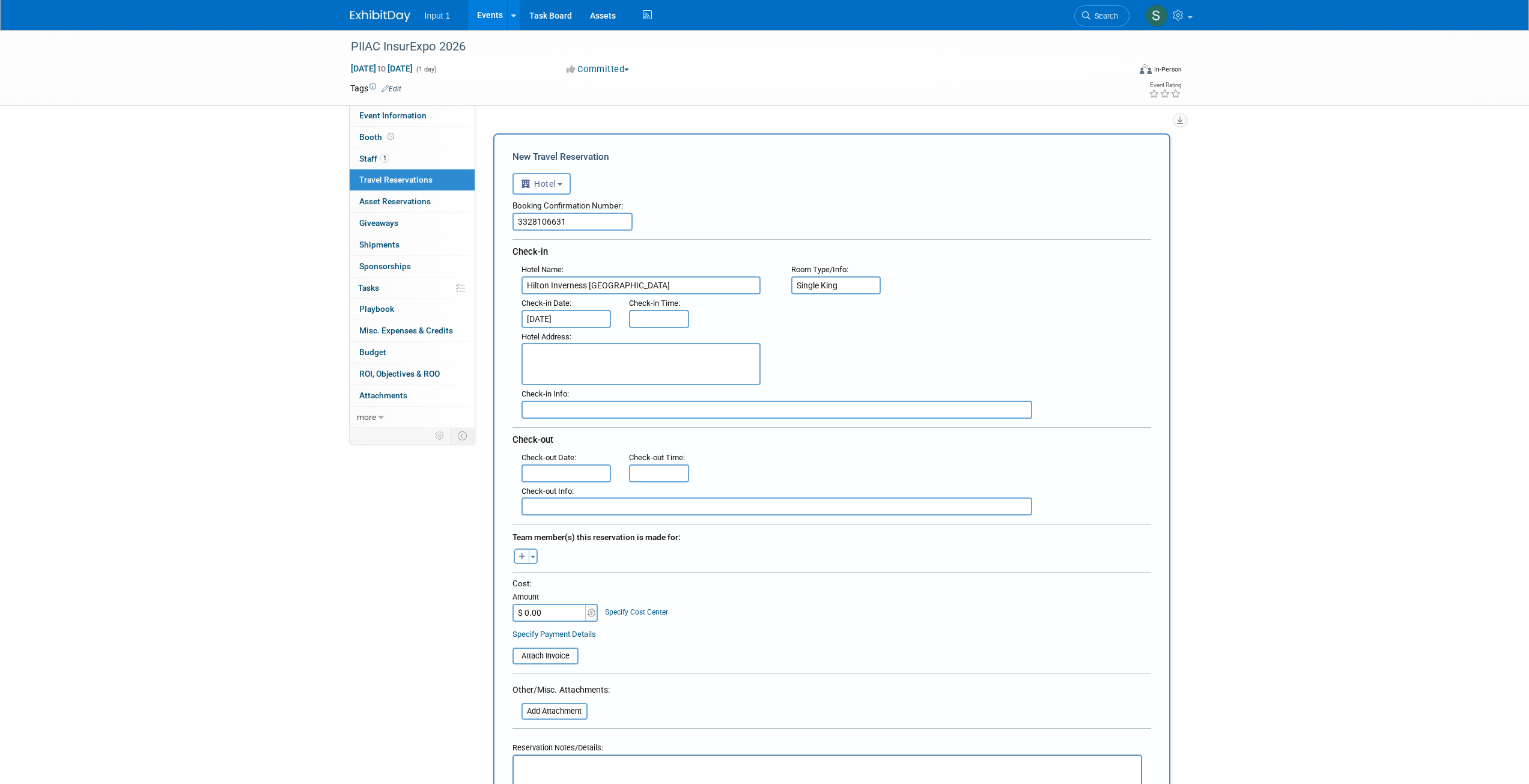
click at [562, 472] on input "text" at bounding box center [566, 473] width 90 height 18
click at [671, 556] on span "13" at bounding box center [667, 557] width 23 height 23
type input "Mar 13, 2026"
click at [530, 555] on button "Toggle Dropdown" at bounding box center [533, 556] width 9 height 16
click at [548, 644] on label "Jonathan Darling" at bounding box center [596, 645] width 148 height 21
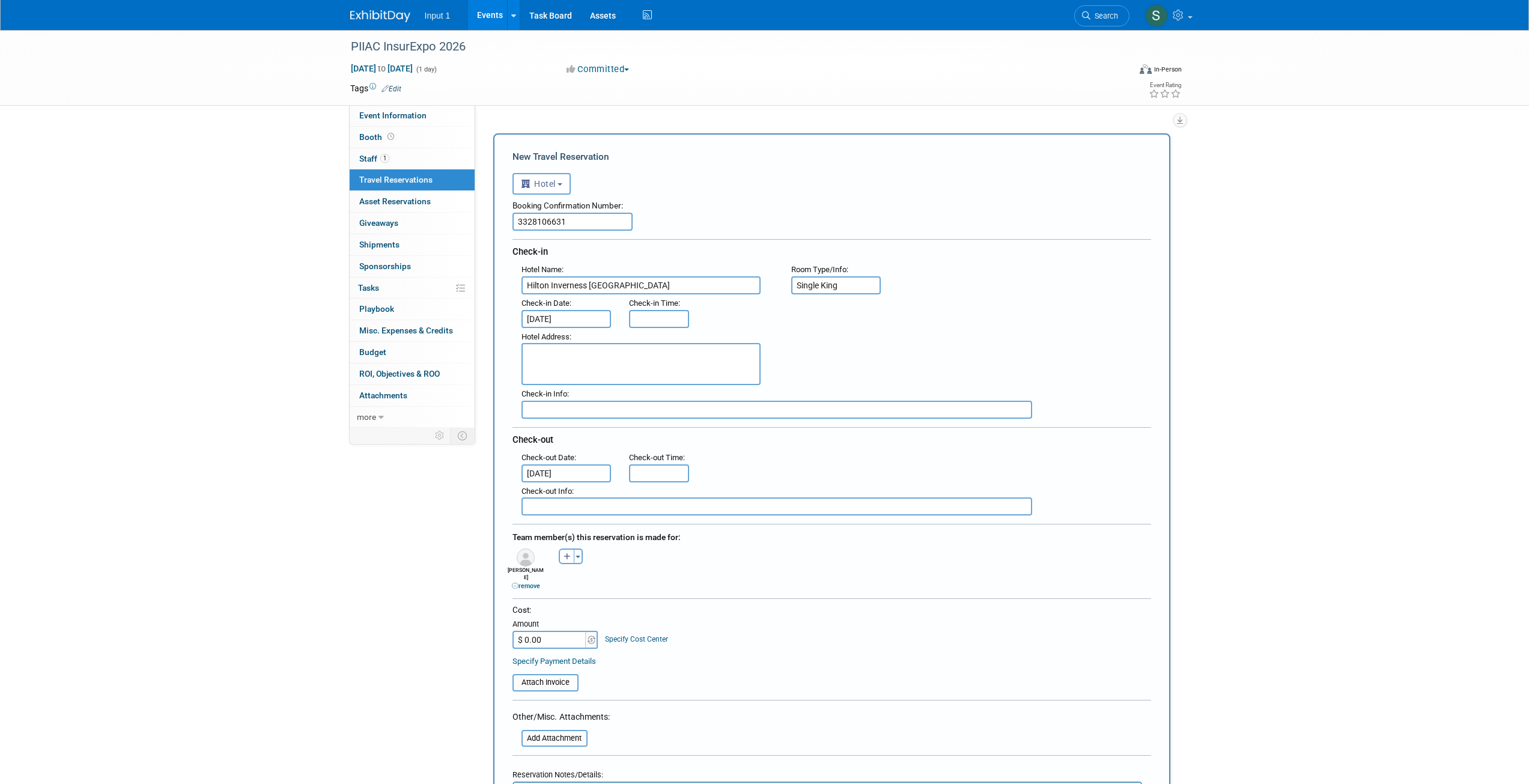
drag, startPoint x: 568, startPoint y: 628, endPoint x: 579, endPoint y: 626, distance: 11.2
click at [567, 631] on input "$ 0.00" at bounding box center [550, 640] width 75 height 18
type input "$ 331.52"
click at [1109, 475] on div ": Check-out Date : Mar 13, 2026 Check-out Time :" at bounding box center [836, 465] width 648 height 34
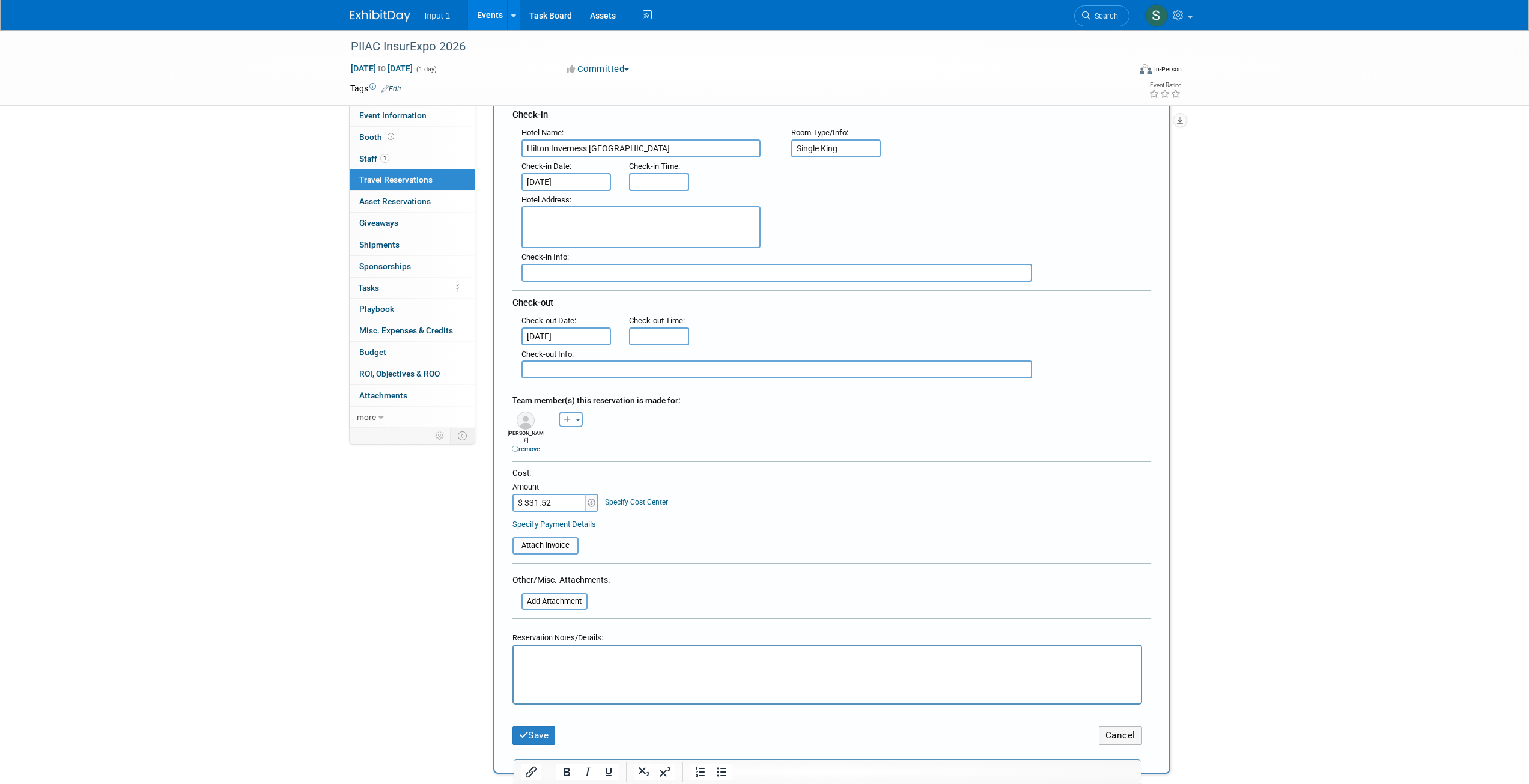
scroll to position [141, 0]
click at [552, 534] on input "file" at bounding box center [506, 541] width 143 height 14
click at [556, 599] on input "file" at bounding box center [514, 605] width 143 height 14
click at [534, 659] on p "Rich Text Area. Press ALT-0 for help." at bounding box center [826, 661] width 613 height 12
click at [537, 732] on button "Save" at bounding box center [534, 738] width 43 height 19
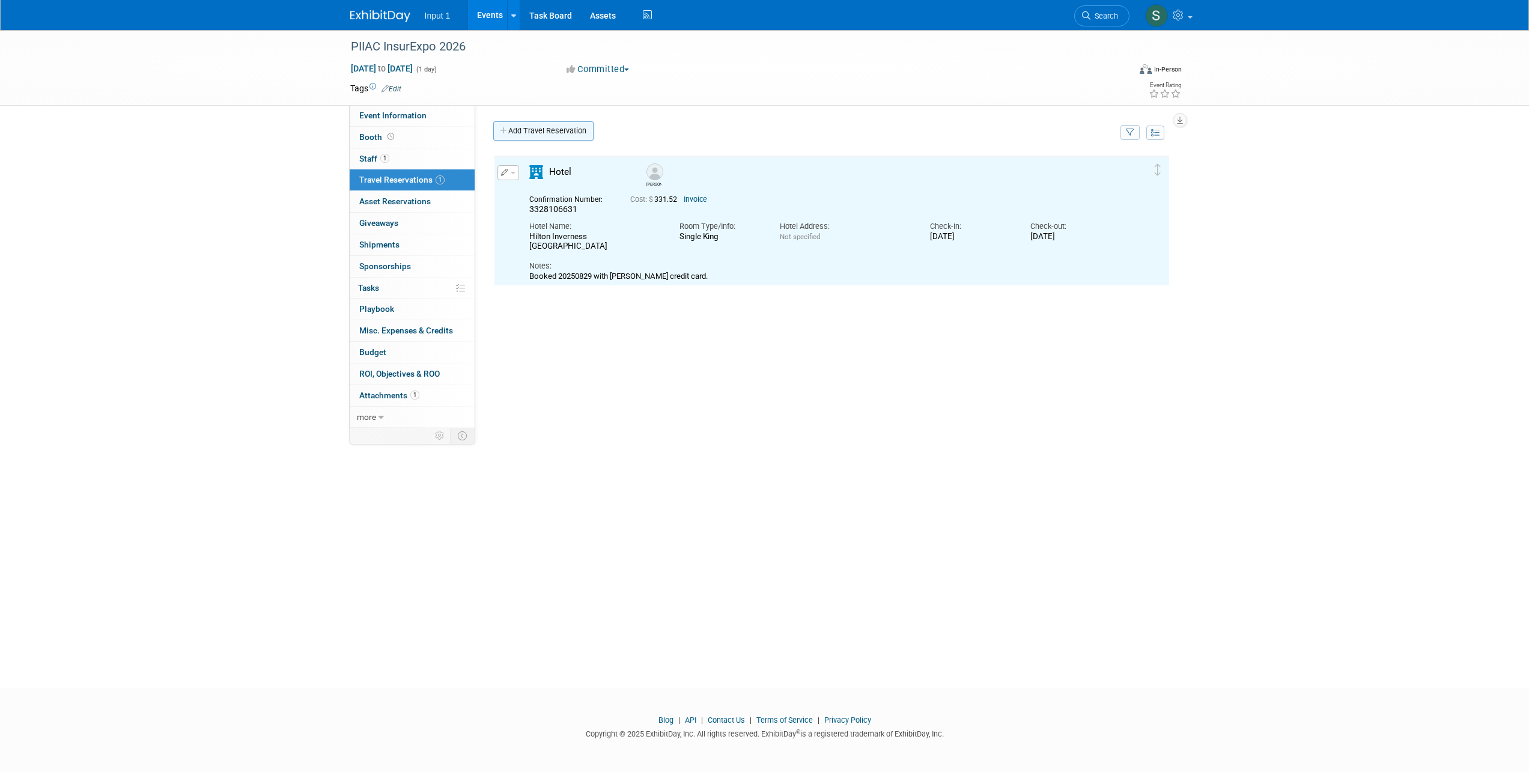
scroll to position [0, 0]
click at [523, 130] on link "Add Travel Reservation" at bounding box center [543, 131] width 100 height 19
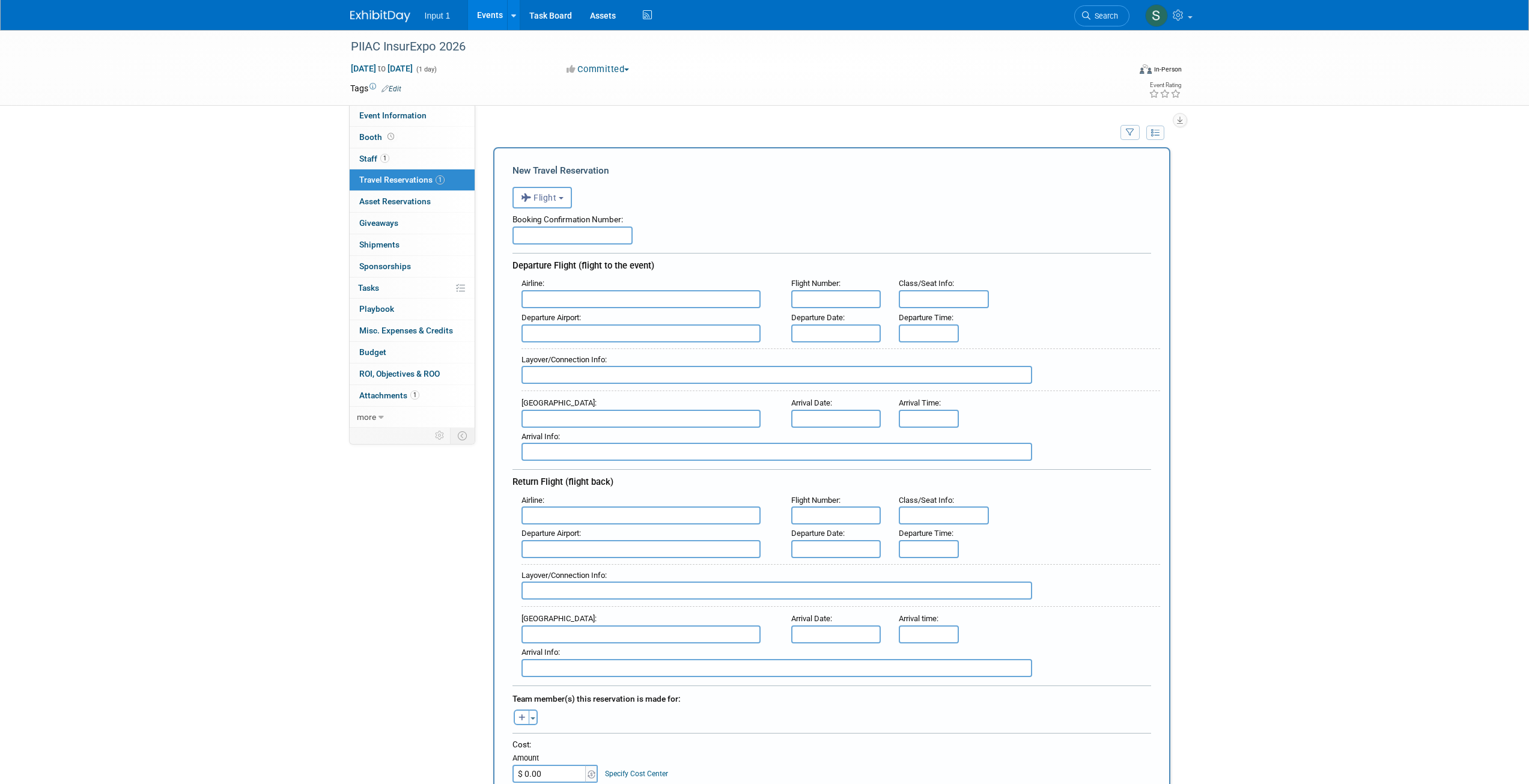
click at [397, 180] on span "Travel Reservations 1" at bounding box center [402, 179] width 86 height 10
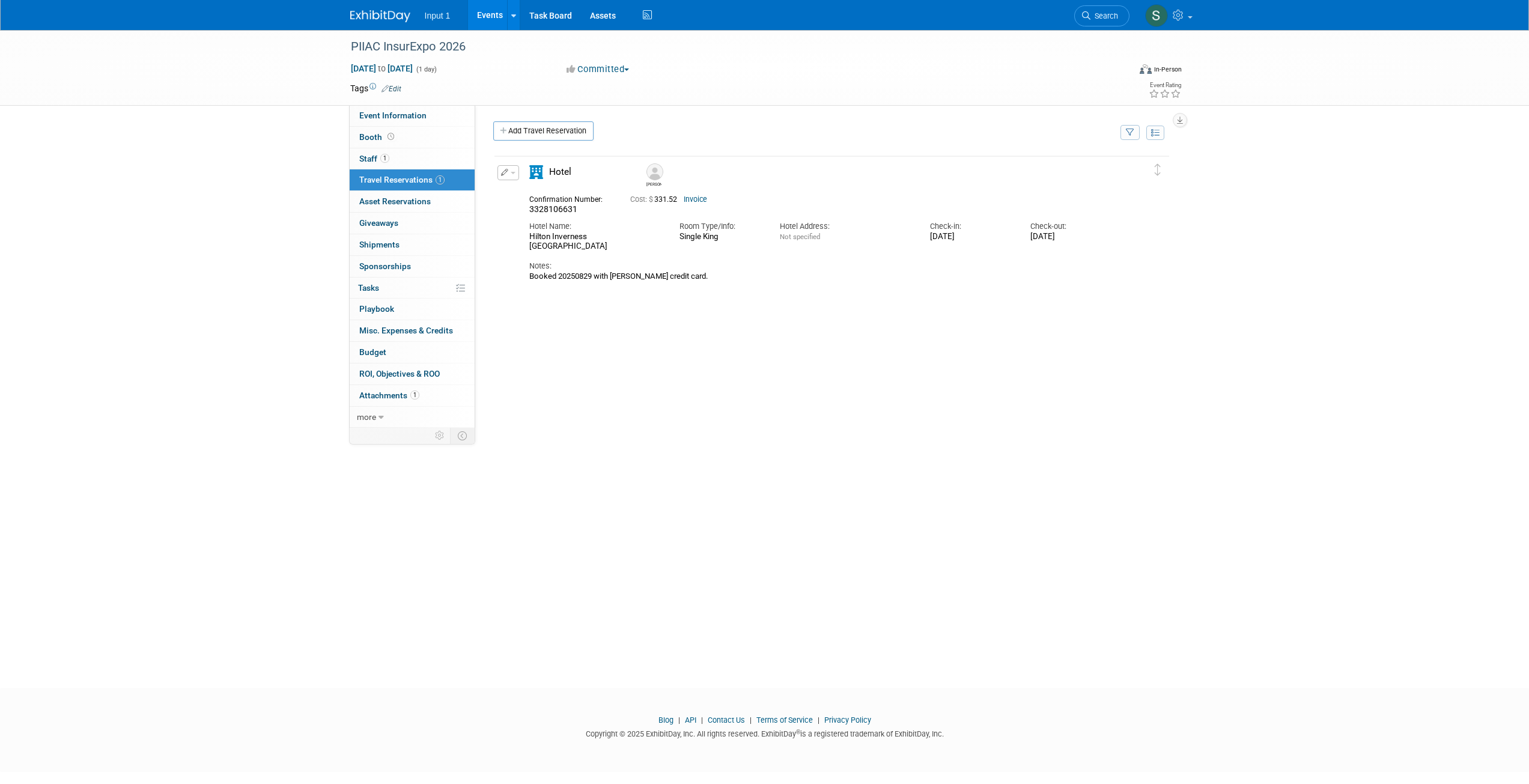
click at [517, 176] on button "button" at bounding box center [508, 173] width 21 height 15
click at [520, 194] on button "Edit Reservation" at bounding box center [548, 193] width 101 height 17
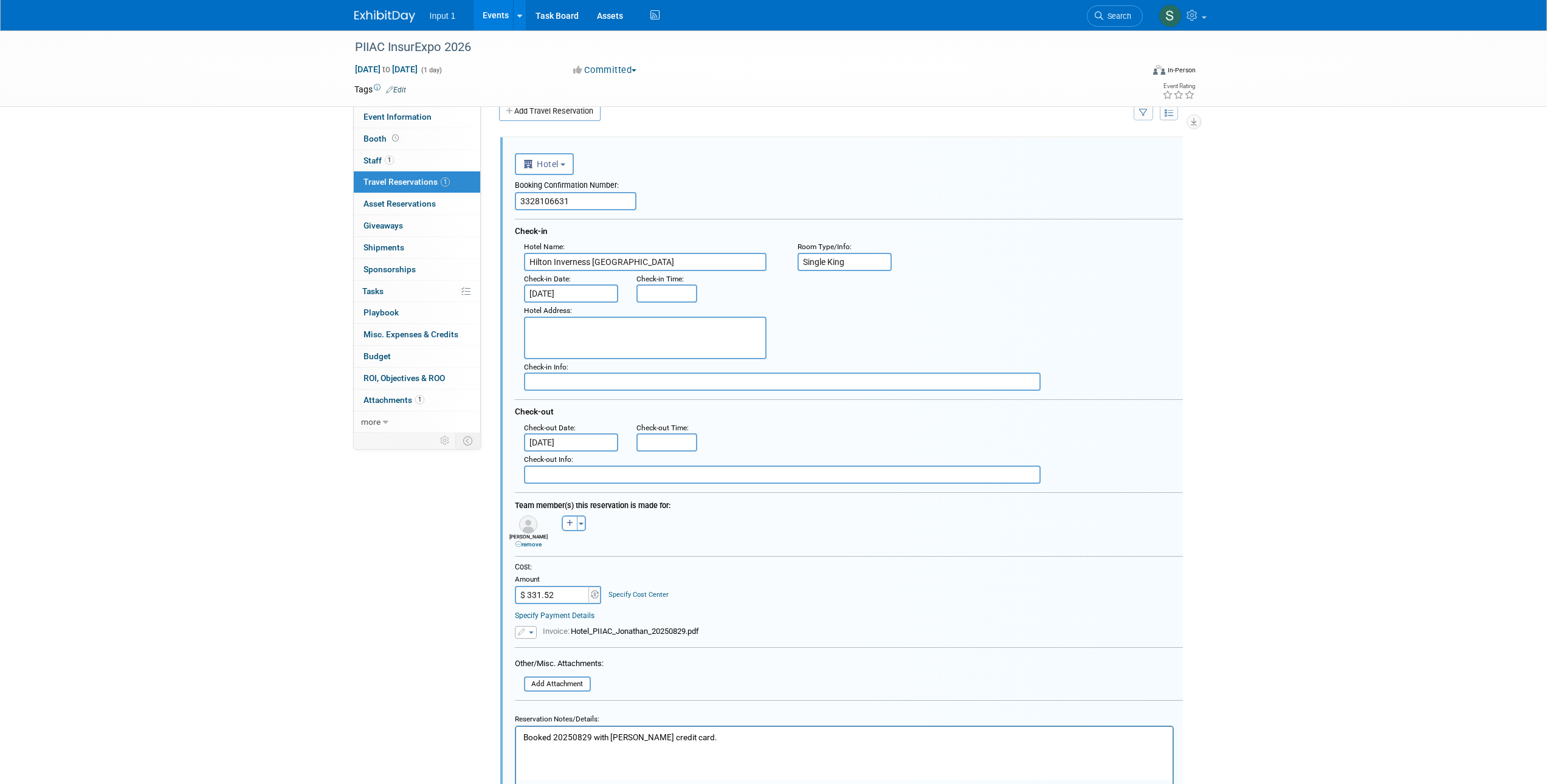
drag, startPoint x: 575, startPoint y: 202, endPoint x: 508, endPoint y: 198, distance: 67.1
click at [508, 198] on div "<i class="fas fa-plane" style="padding: 6px 4px 6px 1px;"></i> Flight <i class=…" at bounding box center [842, 491] width 682 height 708
paste input "48243"
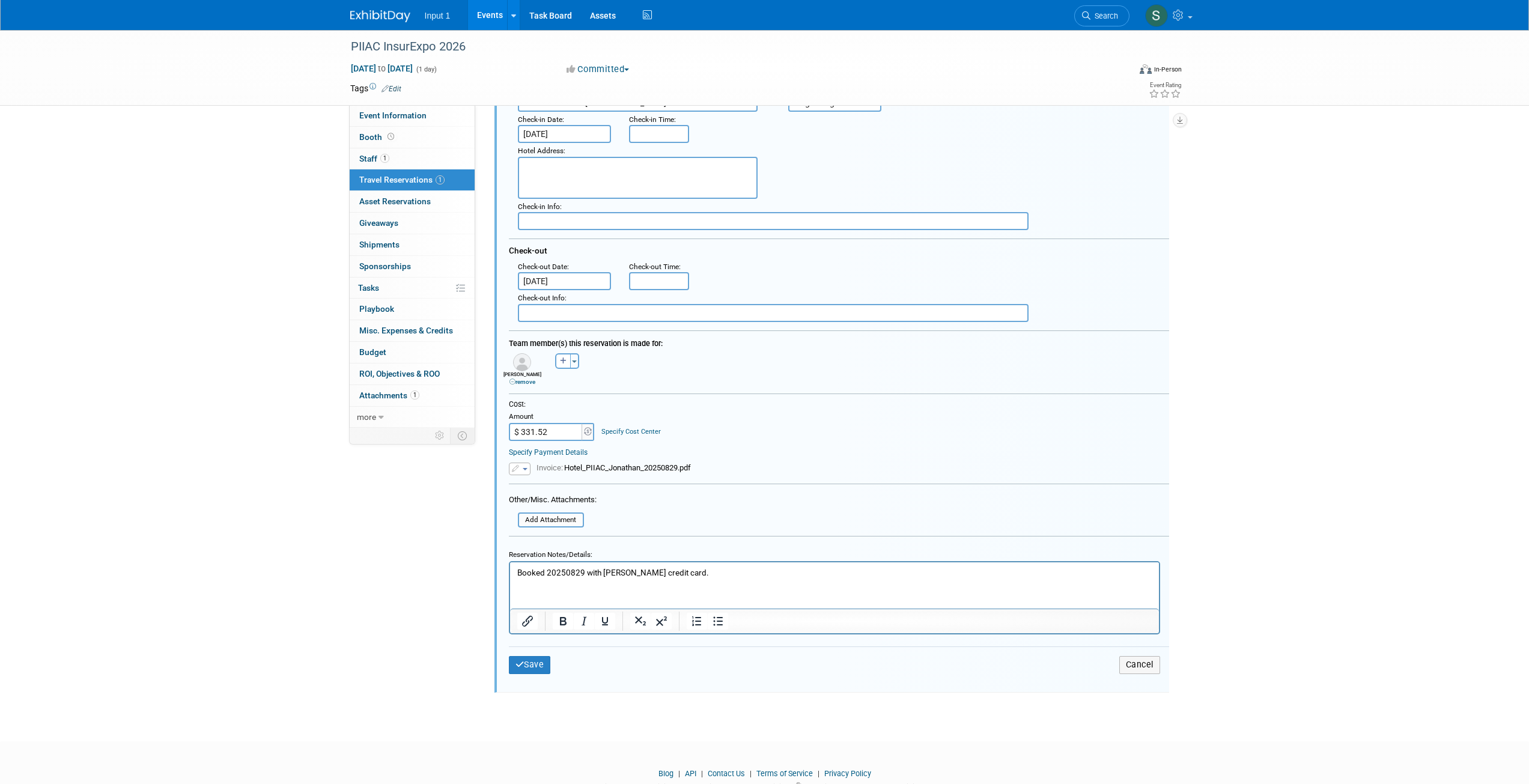
scroll to position [198, 0]
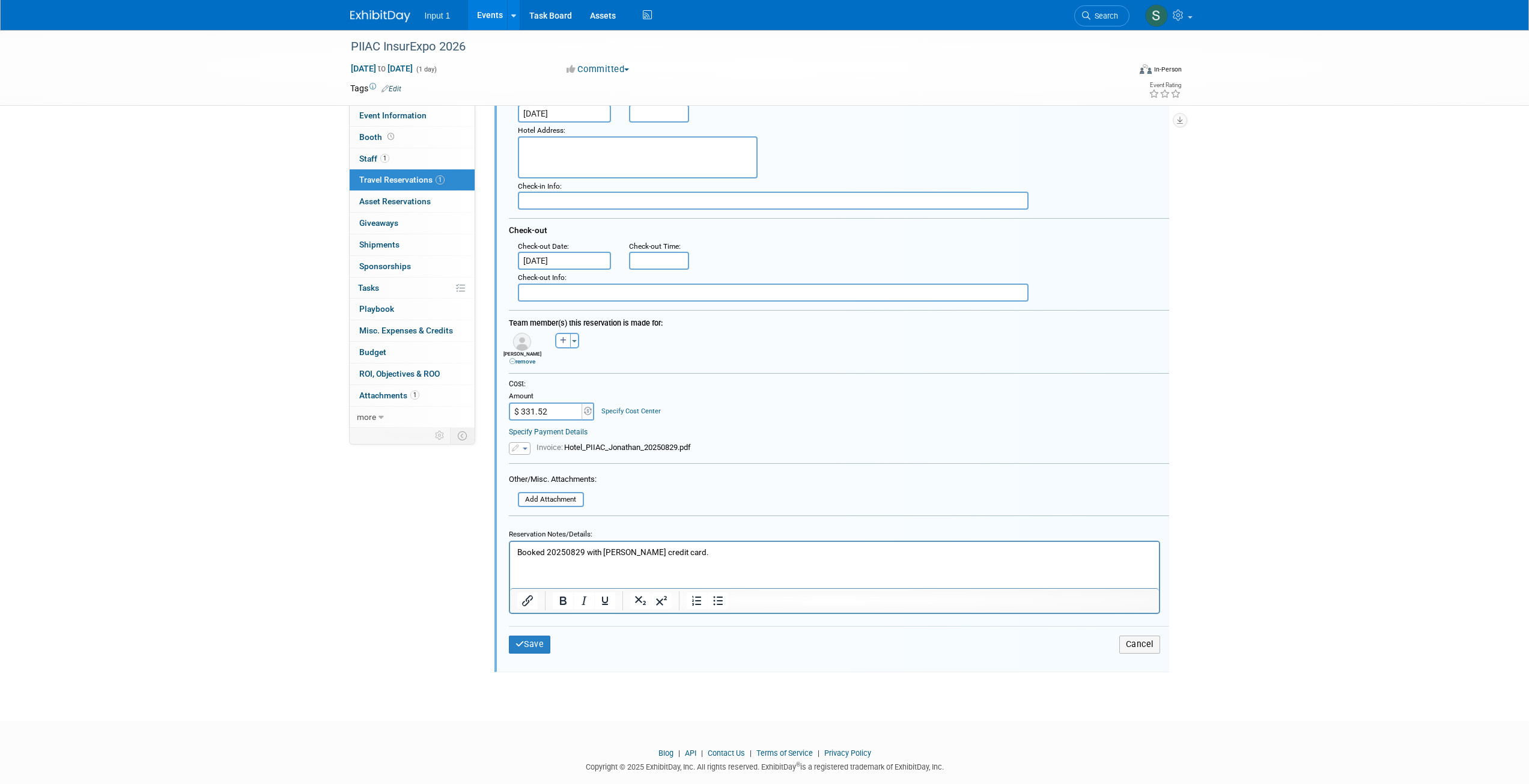
type input "3324824331"
click at [534, 643] on button "Save" at bounding box center [530, 644] width 42 height 17
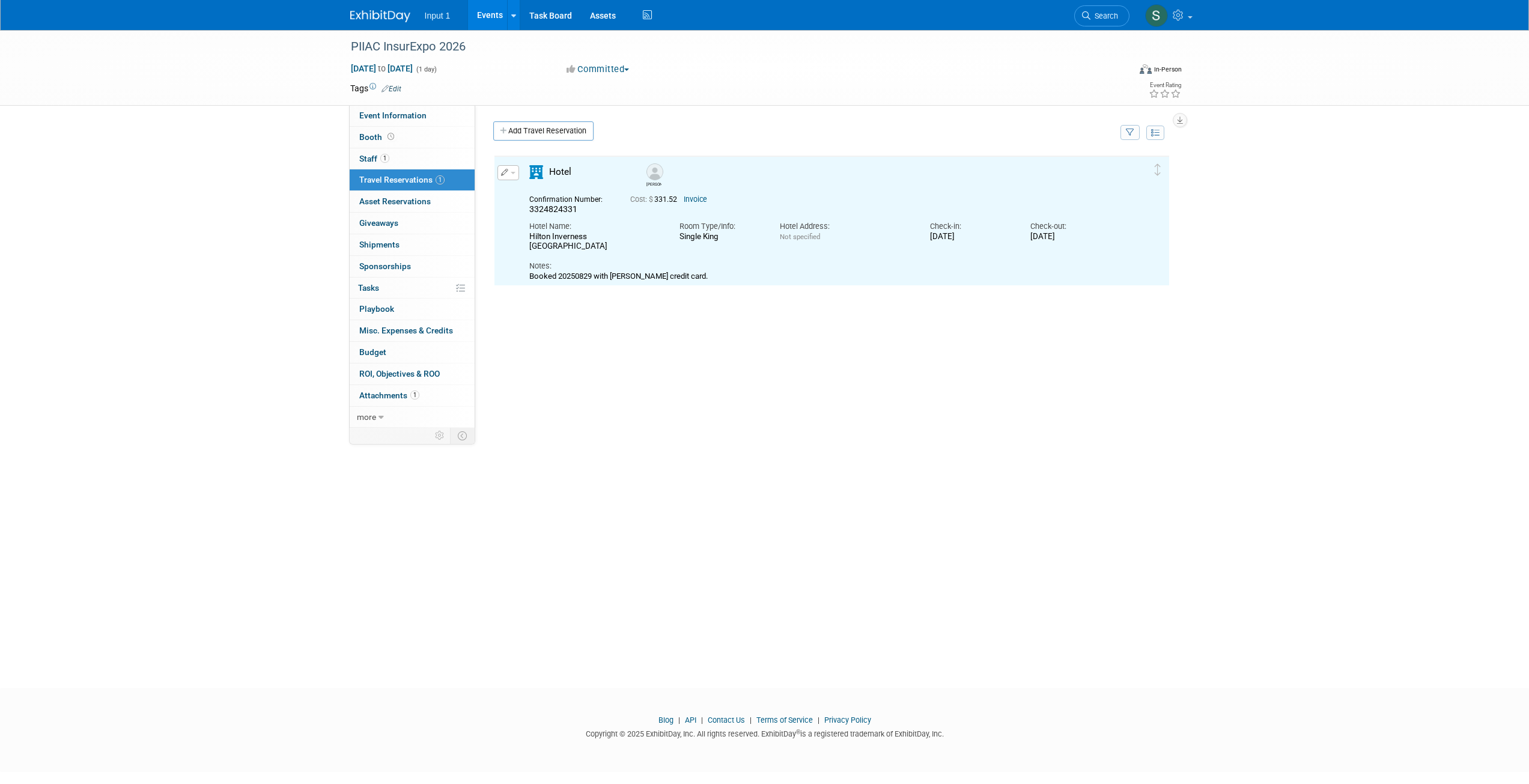
scroll to position [0, 0]
click at [539, 136] on link "Add Travel Reservation" at bounding box center [543, 131] width 100 height 19
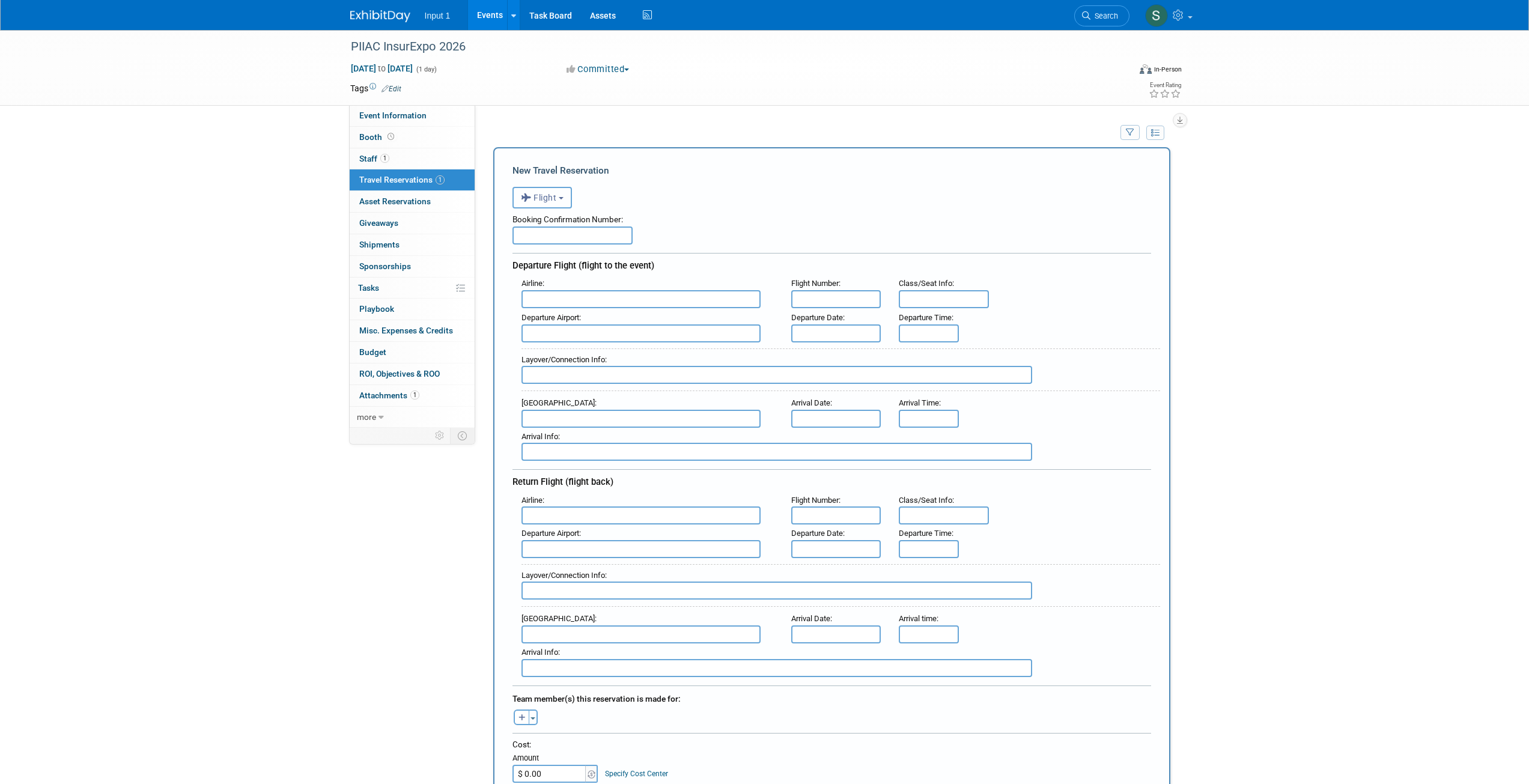
click at [566, 203] on button "Flight" at bounding box center [542, 197] width 59 height 21
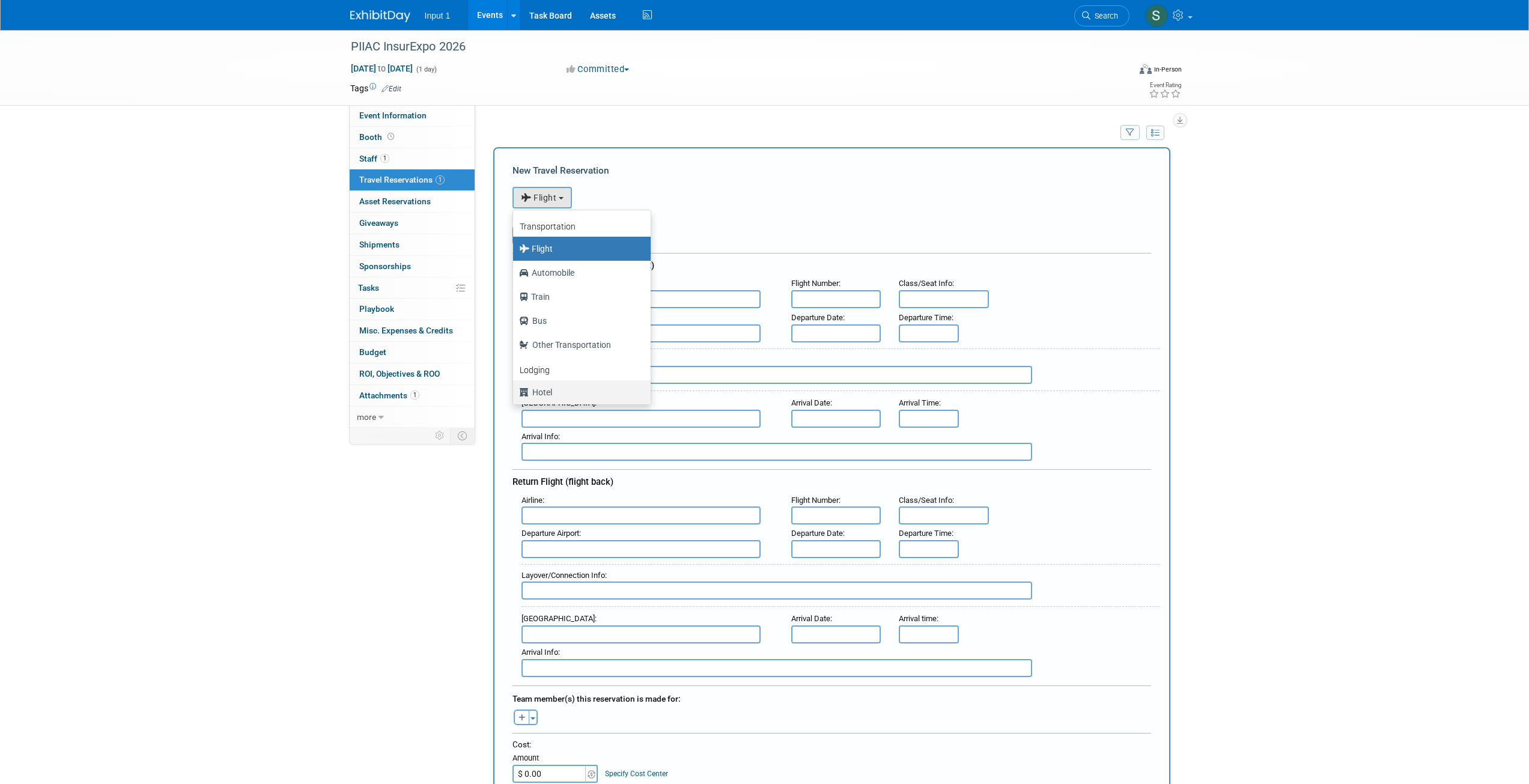
click at [538, 395] on label "Hotel" at bounding box center [579, 392] width 119 height 19
click at [515, 394] on input "Hotel" at bounding box center [510, 390] width 8 height 8
select select "6"
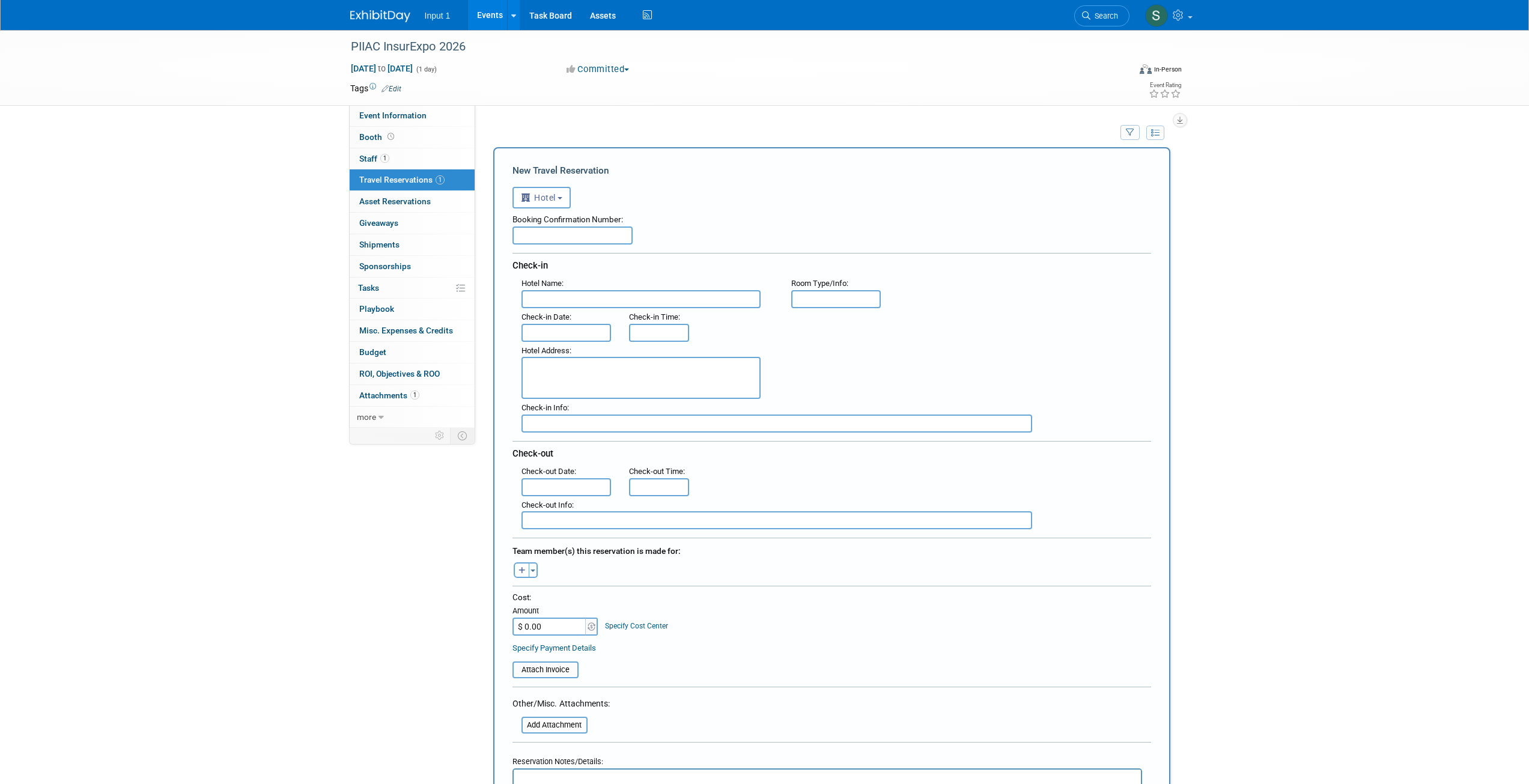
click at [541, 237] on input "text" at bounding box center [572, 235] width 120 height 18
paste input "3328106631"
type input "3328106631"
click at [546, 300] on input "text" at bounding box center [641, 299] width 239 height 18
type input "Hilton Inverness Denver"
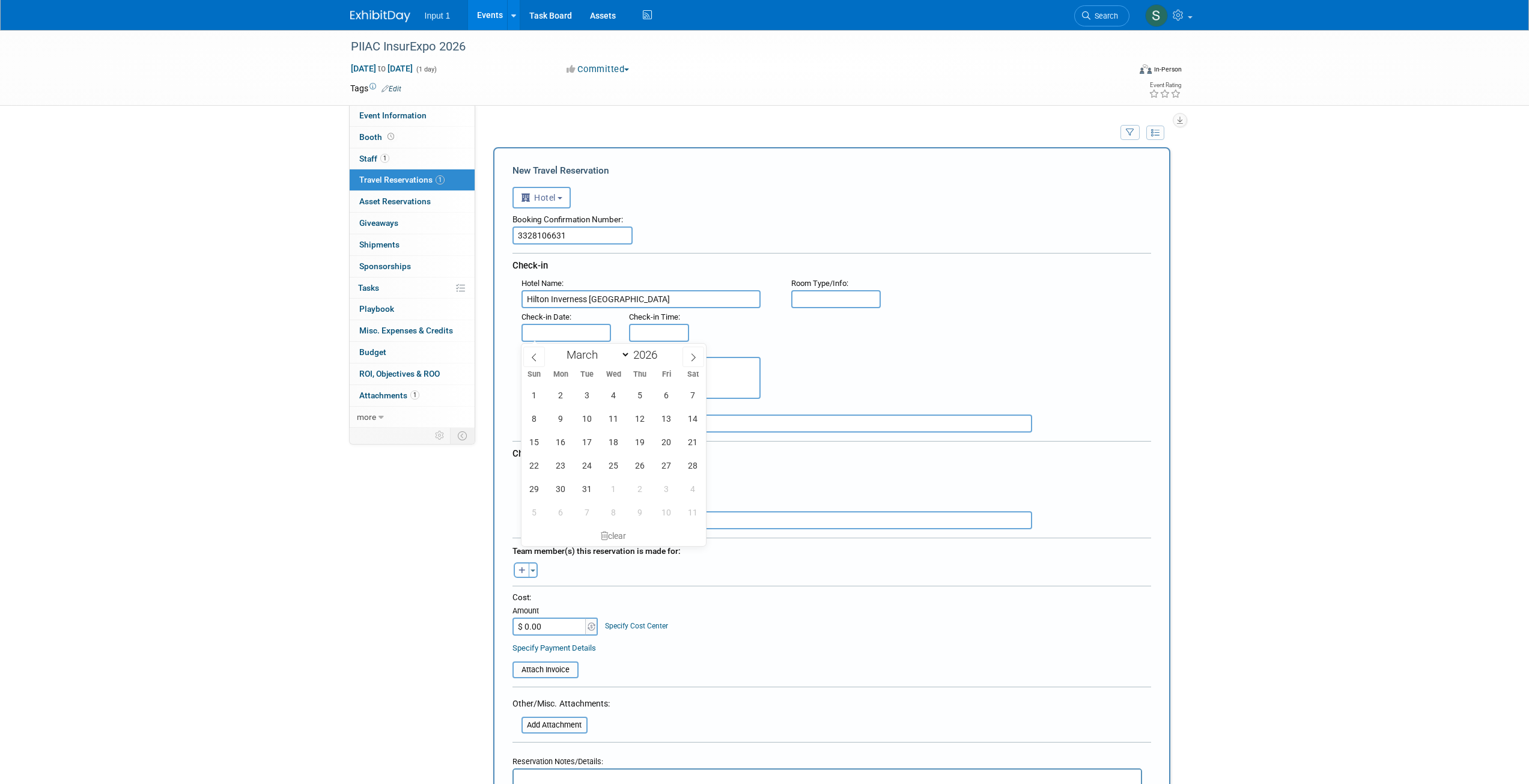
click at [554, 334] on input "text" at bounding box center [566, 333] width 90 height 18
click at [610, 421] on span "11" at bounding box center [614, 419] width 23 height 23
type input "Mar 11, 2026"
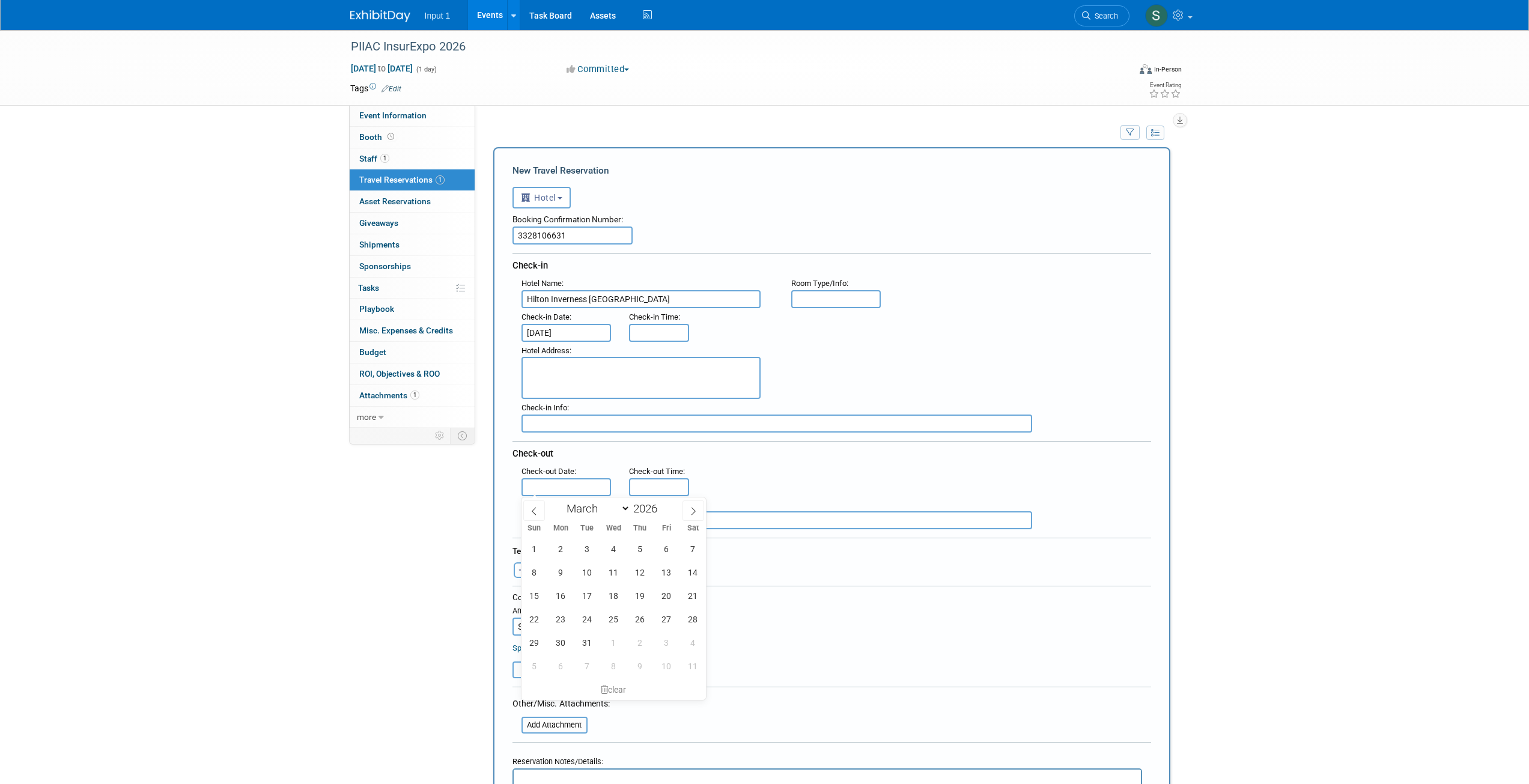
drag, startPoint x: 558, startPoint y: 483, endPoint x: 565, endPoint y: 485, distance: 7.3
click at [559, 483] on input "text" at bounding box center [566, 487] width 90 height 18
click at [663, 569] on span "13" at bounding box center [667, 572] width 23 height 23
type input "Mar 13, 2026"
click at [532, 576] on button "Toggle Dropdown" at bounding box center [533, 570] width 9 height 16
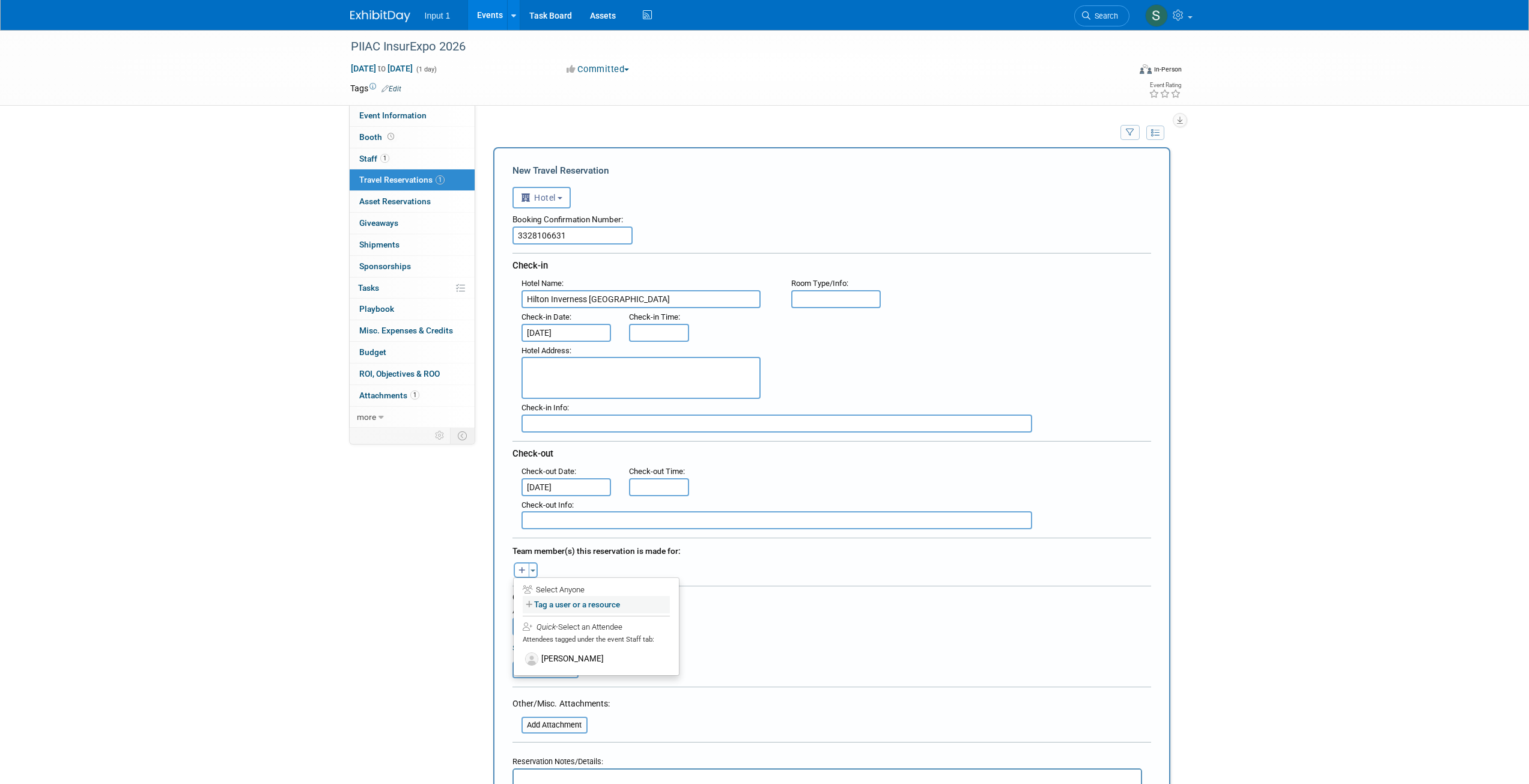
click at [548, 608] on label "Tag a user or a resource" at bounding box center [596, 604] width 147 height 17
select select
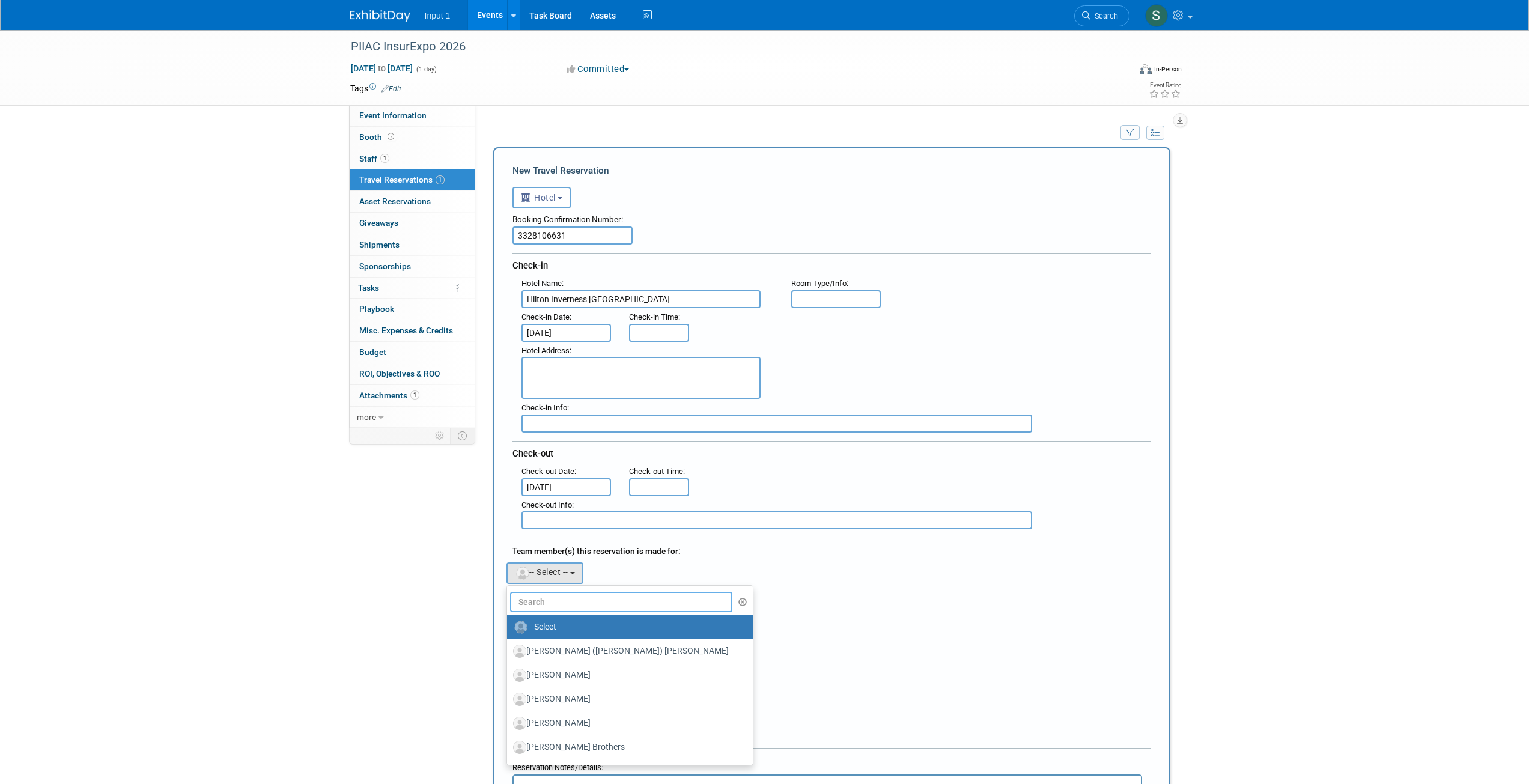
drag, startPoint x: 545, startPoint y: 605, endPoint x: 535, endPoint y: 608, distance: 10.4
click at [544, 605] on input "text" at bounding box center [621, 602] width 223 height 21
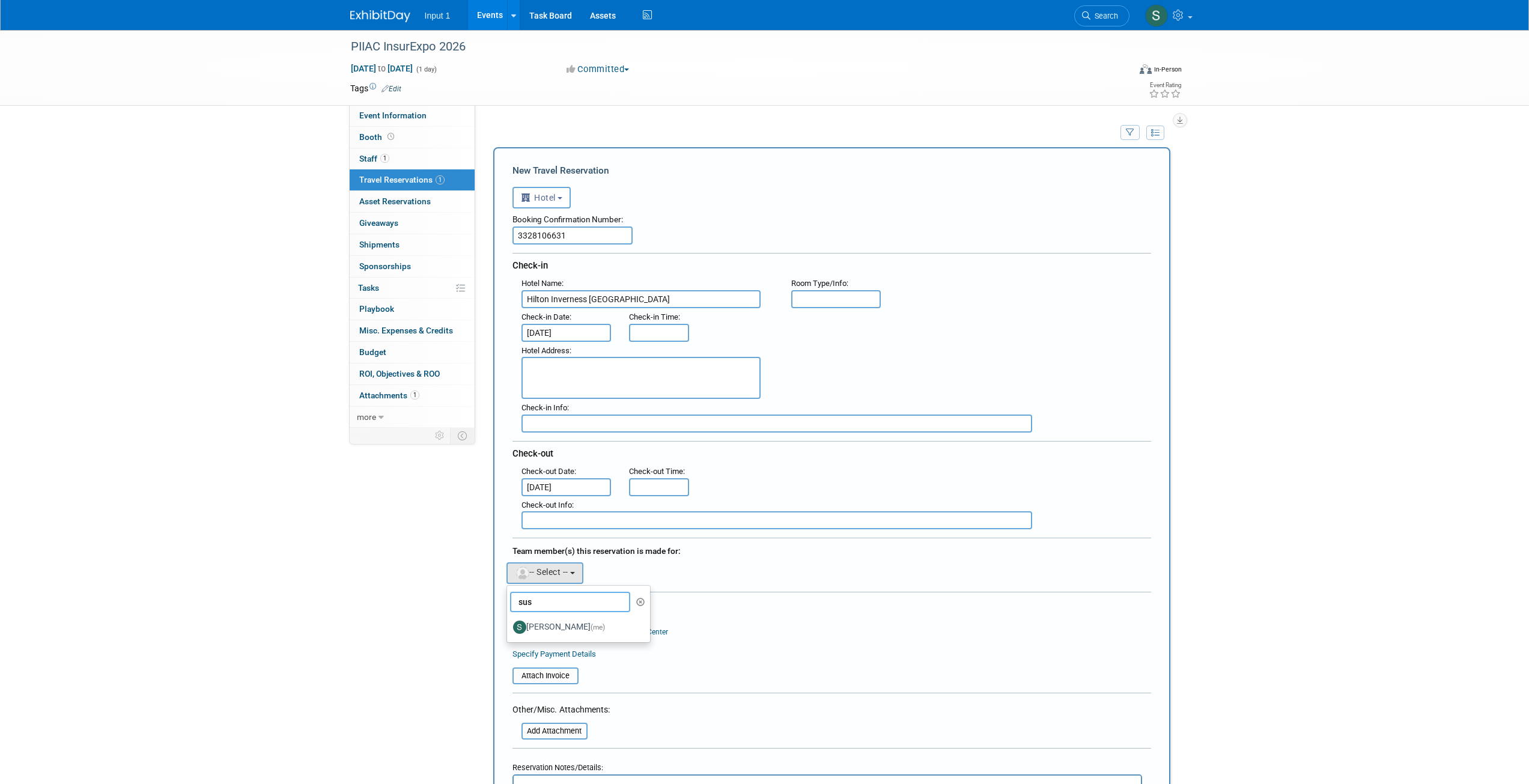
type input "sus"
click at [541, 625] on label "Susan Stout (me)" at bounding box center [576, 627] width 126 height 19
click at [509, 625] on input "Susan Stout (me)" at bounding box center [505, 625] width 8 height 8
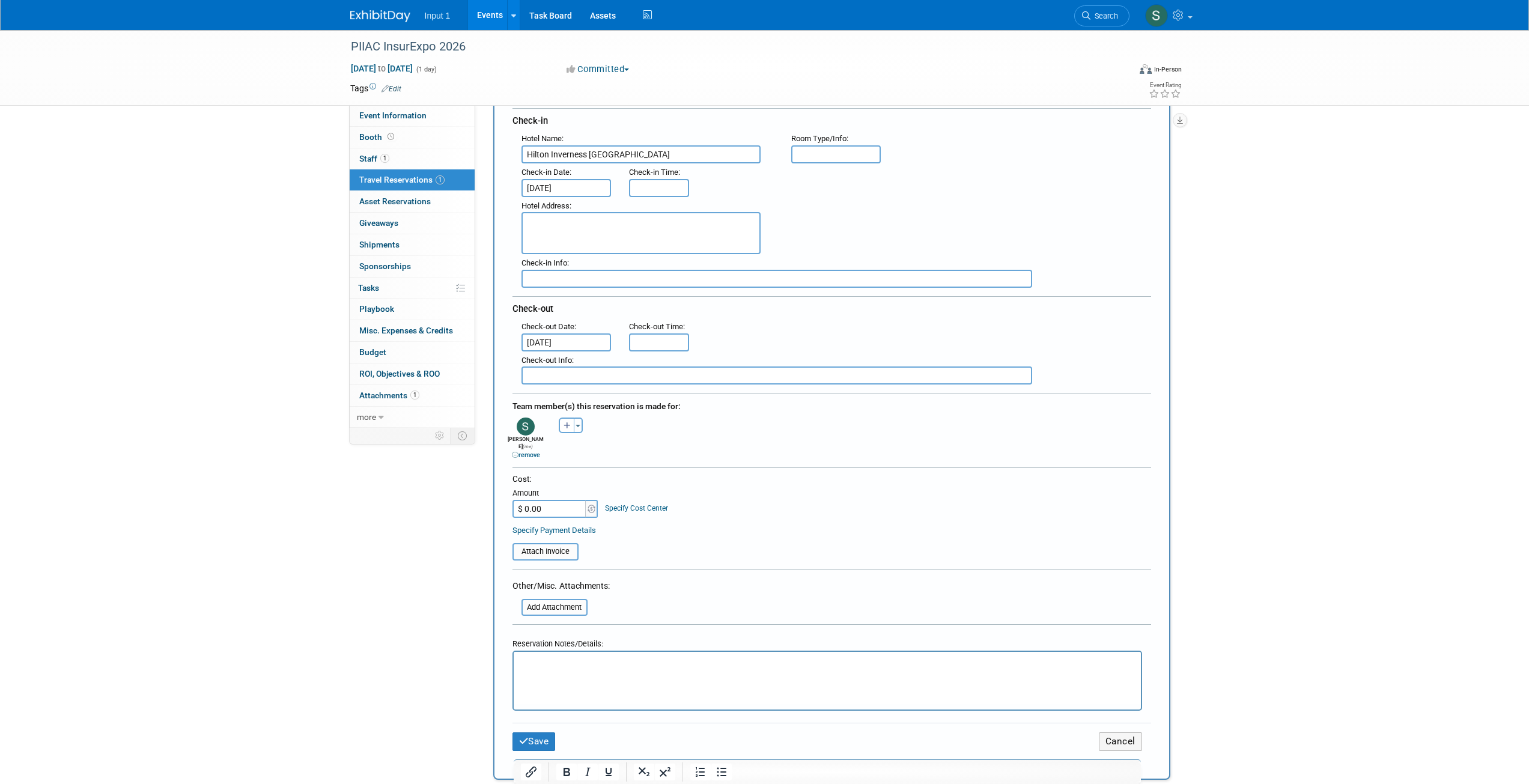
scroll to position [191, 0]
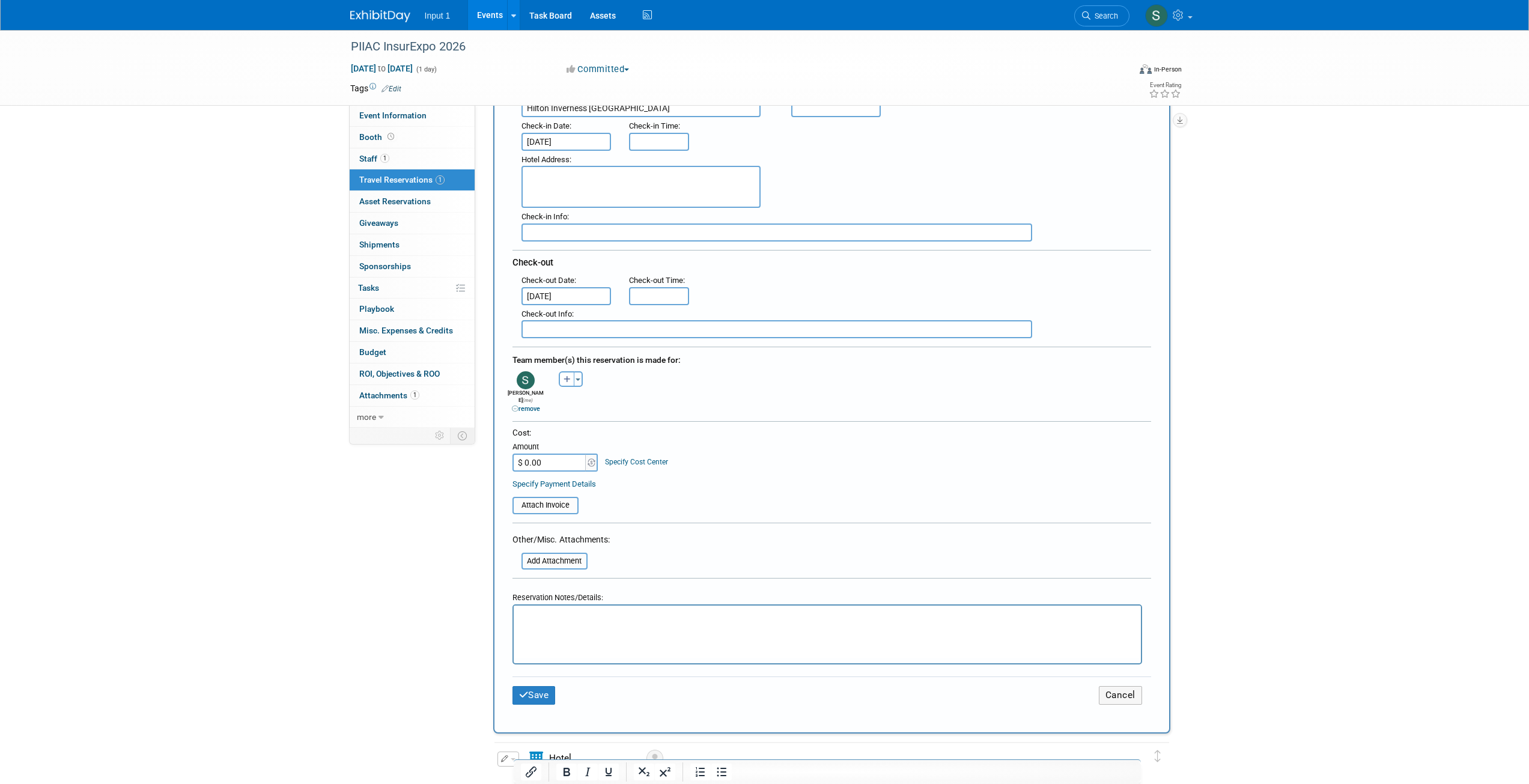
click at [544, 458] on input "$ 0.00" at bounding box center [550, 463] width 75 height 18
paste input "331.52"
type input "$ 331.52"
click at [549, 499] on input "file" at bounding box center [506, 505] width 143 height 14
click at [577, 630] on html at bounding box center [826, 621] width 627 height 17
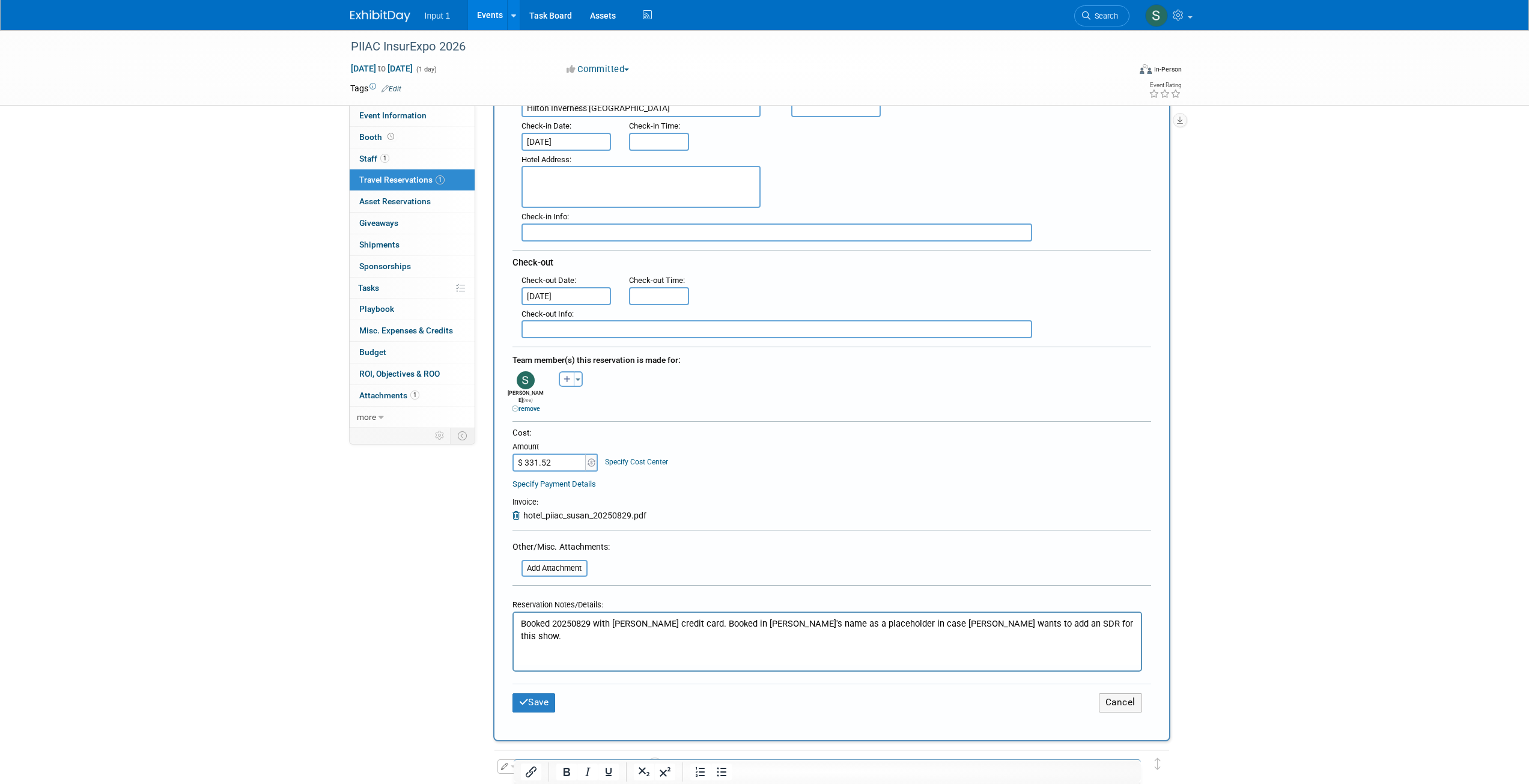
drag, startPoint x: 263, startPoint y: 270, endPoint x: 316, endPoint y: 248, distance: 57.4
click at [264, 270] on div "PIIAC InsurExpo 2026 Mar 12, 2026 to Mar 12, 2026 (1 day) Mar 12, 2026 to Mar 1…" at bounding box center [764, 487] width 1529 height 1295
click at [528, 698] on icon "submit" at bounding box center [524, 701] width 10 height 9
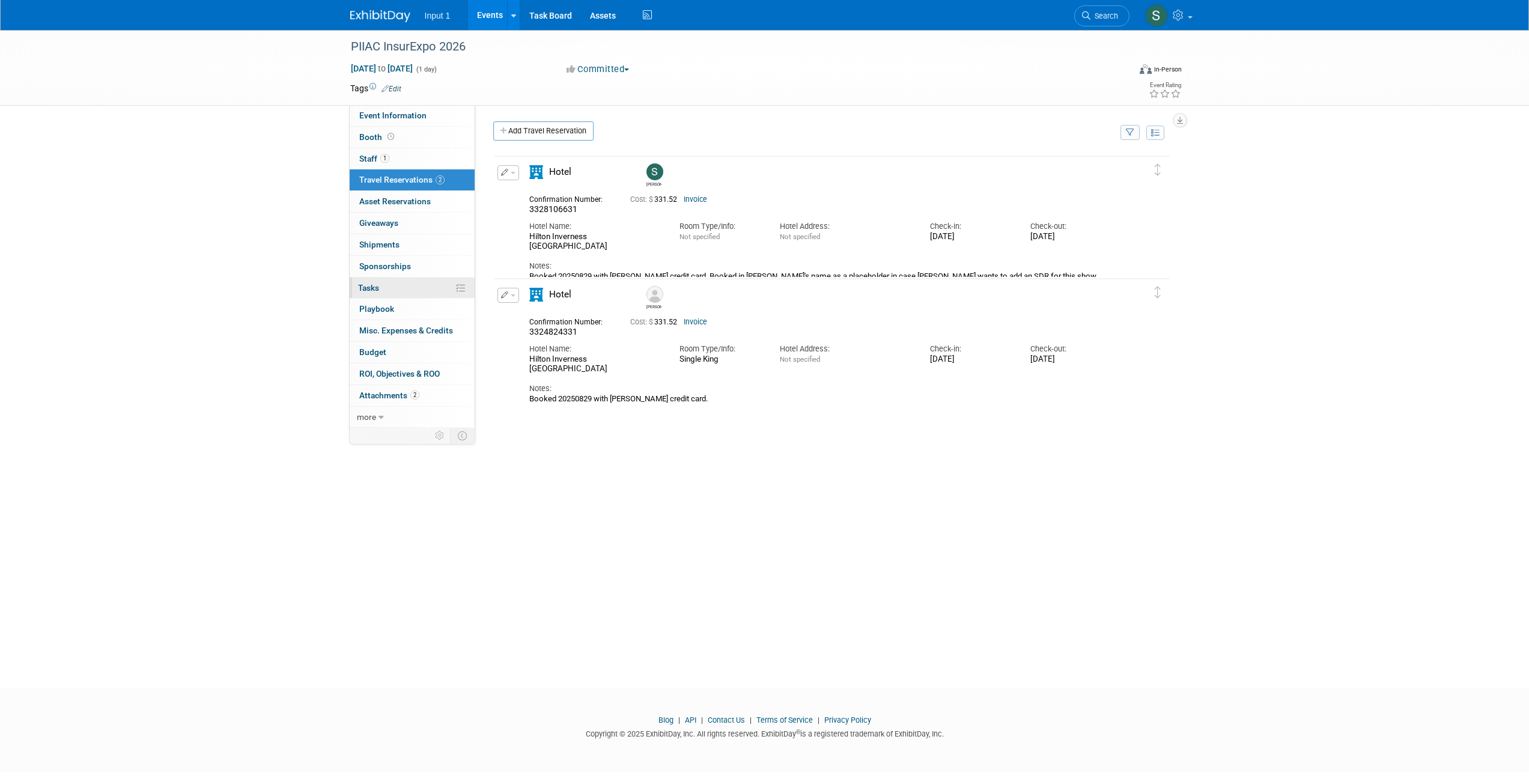
scroll to position [0, 0]
drag, startPoint x: 372, startPoint y: 290, endPoint x: 383, endPoint y: 298, distance: 13.6
click at [371, 290] on span "Tasks 0%" at bounding box center [368, 288] width 21 height 10
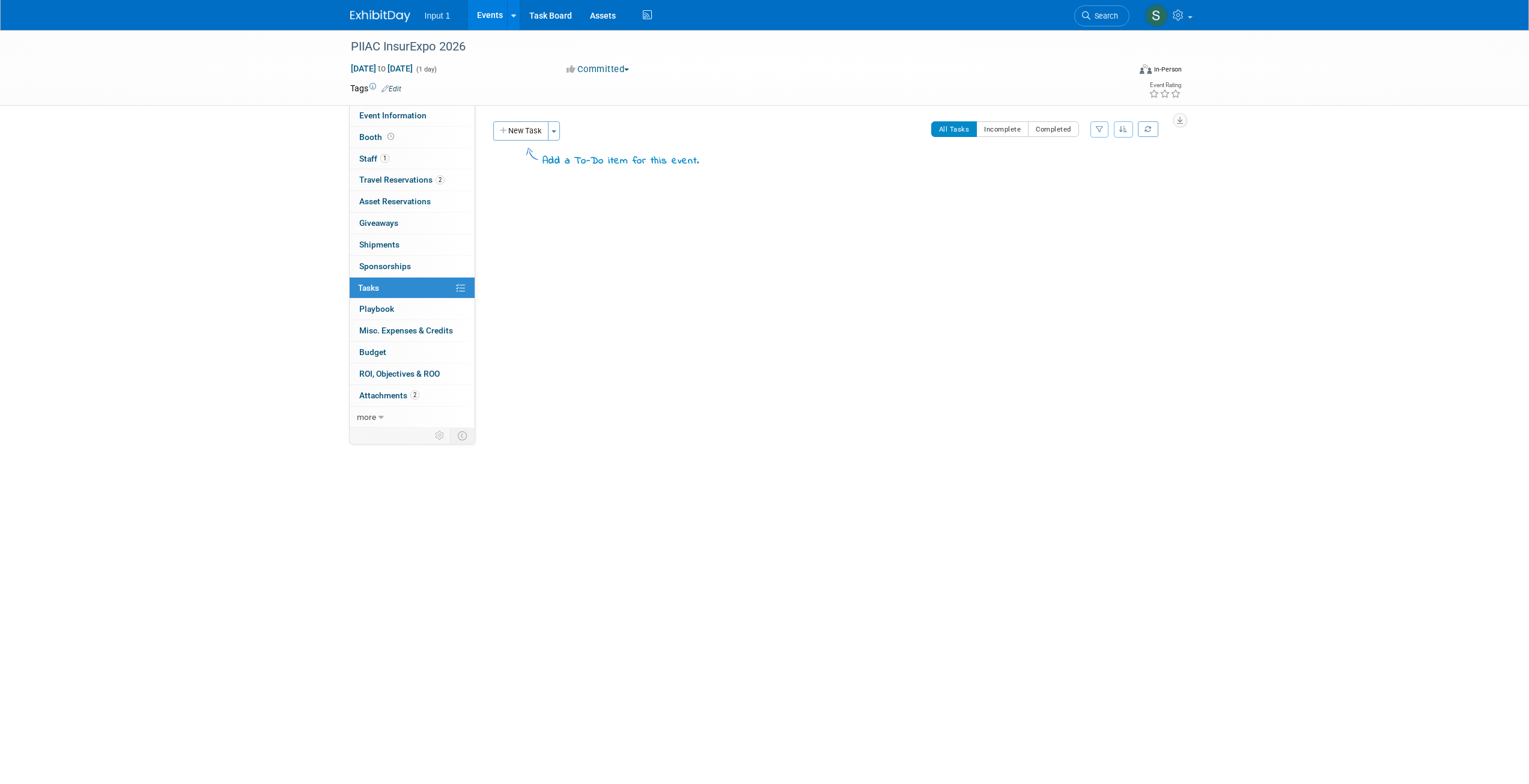
click at [523, 135] on button "New Task" at bounding box center [521, 131] width 55 height 19
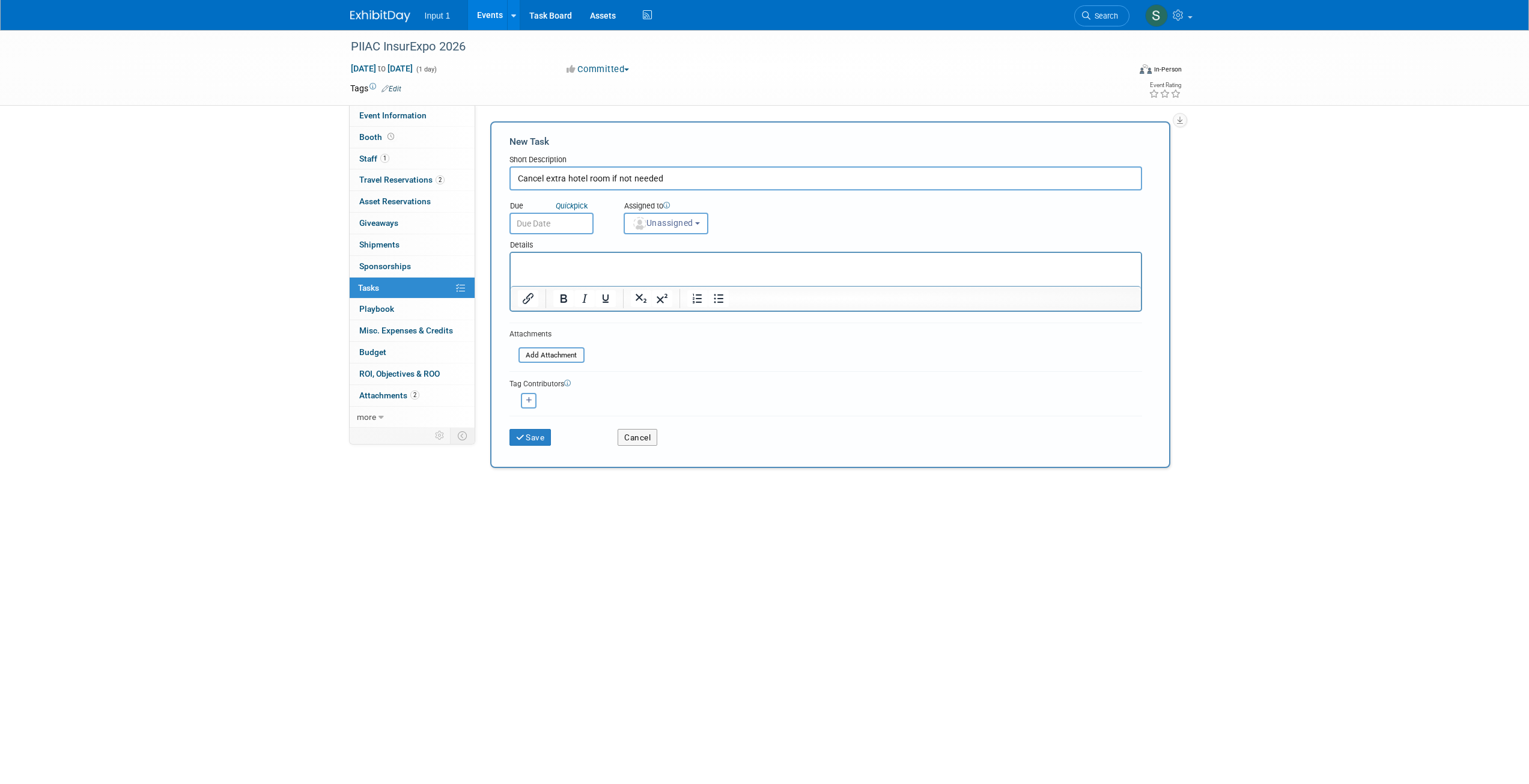
type input "Cancel extra hotel room if not needed"
click at [550, 227] on input "text" at bounding box center [552, 223] width 84 height 21
click at [683, 252] on icon at bounding box center [681, 249] width 8 height 8
click at [685, 252] on icon at bounding box center [681, 249] width 8 height 8
click at [683, 251] on icon at bounding box center [681, 249] width 8 height 8
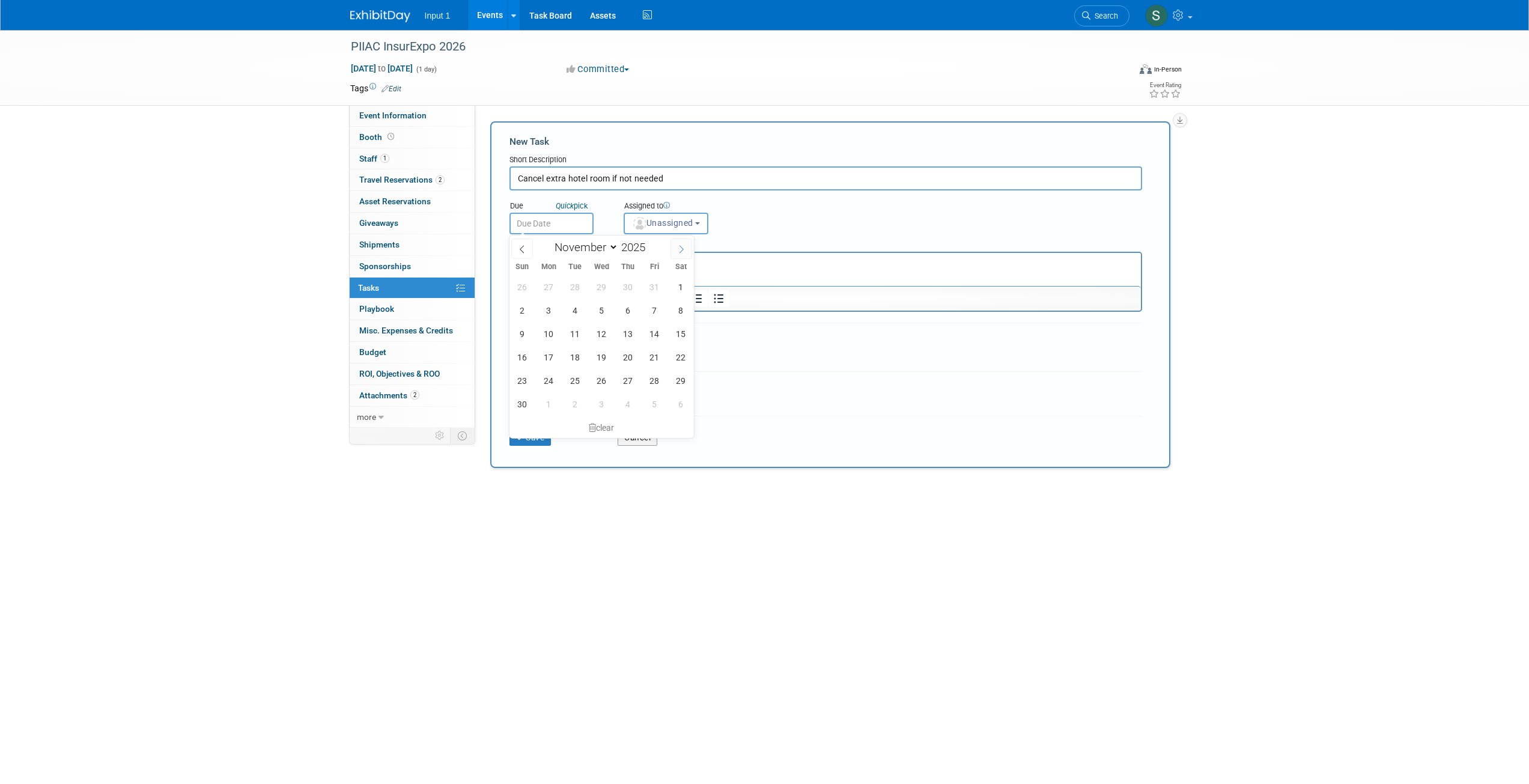
click at [683, 250] on icon at bounding box center [681, 249] width 8 height 8
select select "11"
click at [681, 249] on icon at bounding box center [681, 249] width 8 height 8
type input "2026"
click at [679, 249] on icon at bounding box center [681, 249] width 8 height 8
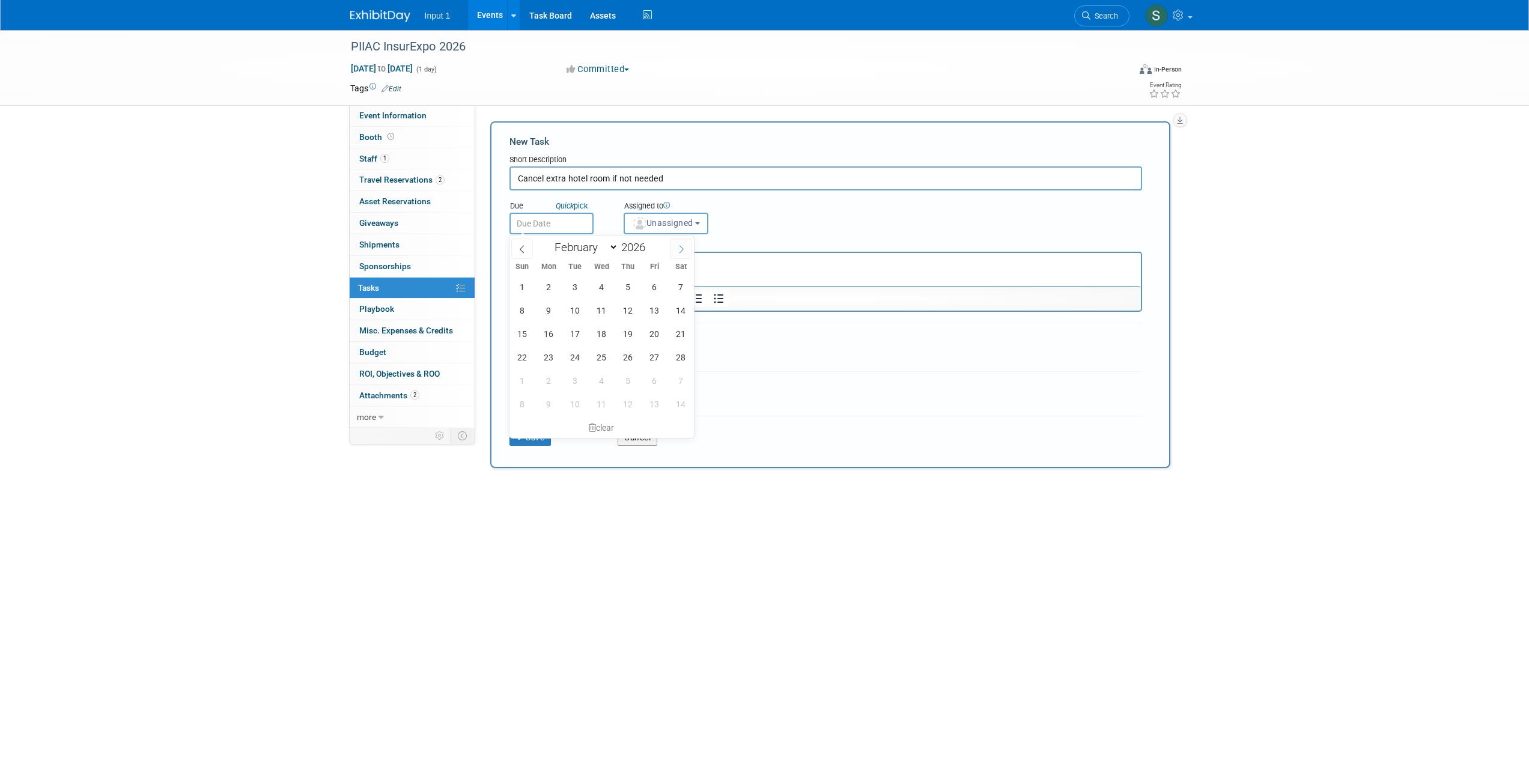
click at [680, 248] on icon at bounding box center [681, 249] width 8 height 8
select select "2"
drag, startPoint x: 655, startPoint y: 287, endPoint x: 150, endPoint y: 30, distance: 566.6
click at [655, 287] on span "6" at bounding box center [654, 287] width 23 height 23
type input "Mar 6, 2026"
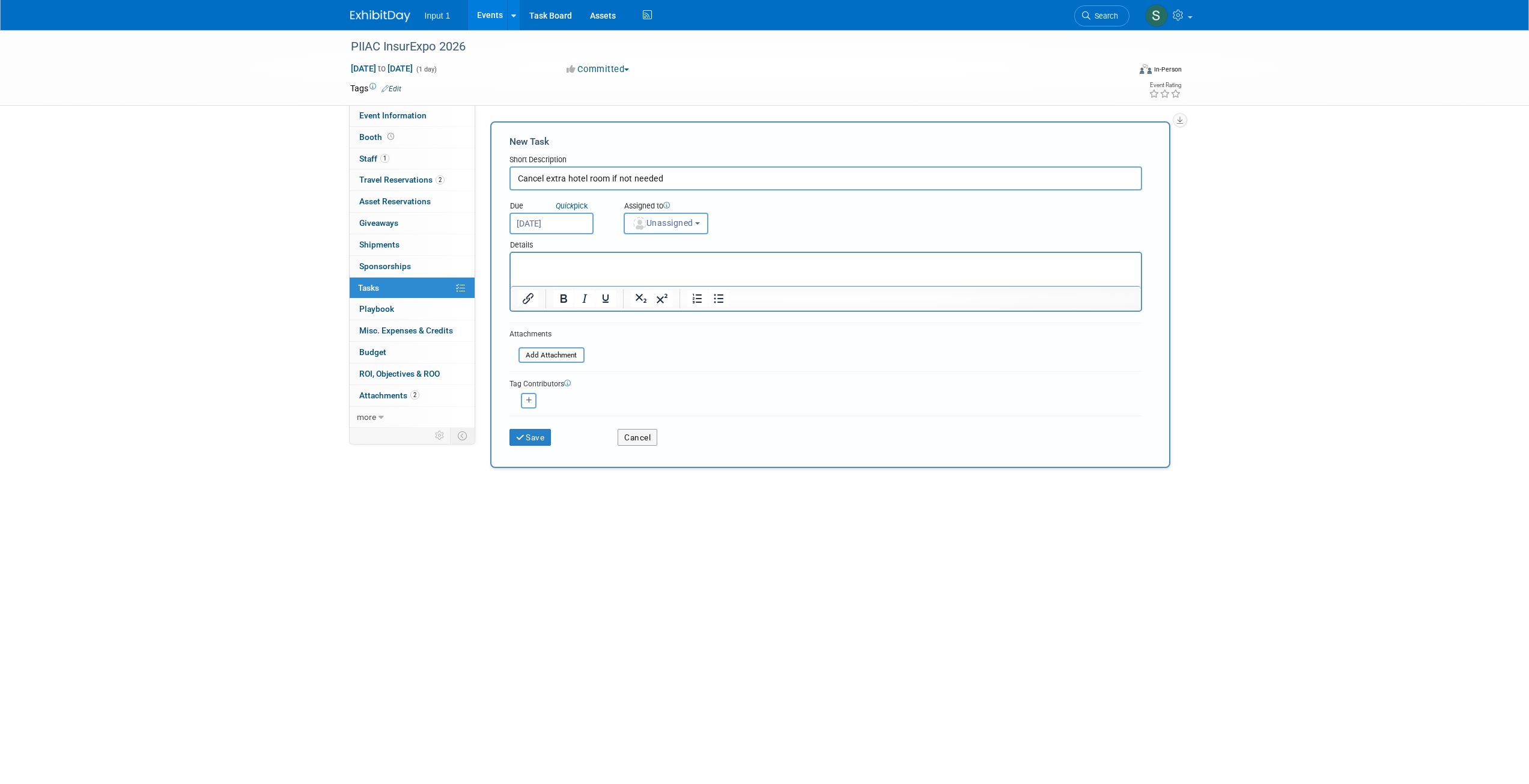
click at [681, 234] on button "Unassigned" at bounding box center [666, 223] width 86 height 21
click at [669, 268] on label "Susan Stout (me)" at bounding box center [682, 275] width 104 height 19
click at [626, 270] on input "Susan Stout (me)" at bounding box center [621, 273] width 8 height 8
select select "7b485153-a8c5-4bc0-a404-8d0521ee698e"
click at [526, 432] on button "Save" at bounding box center [530, 437] width 42 height 17
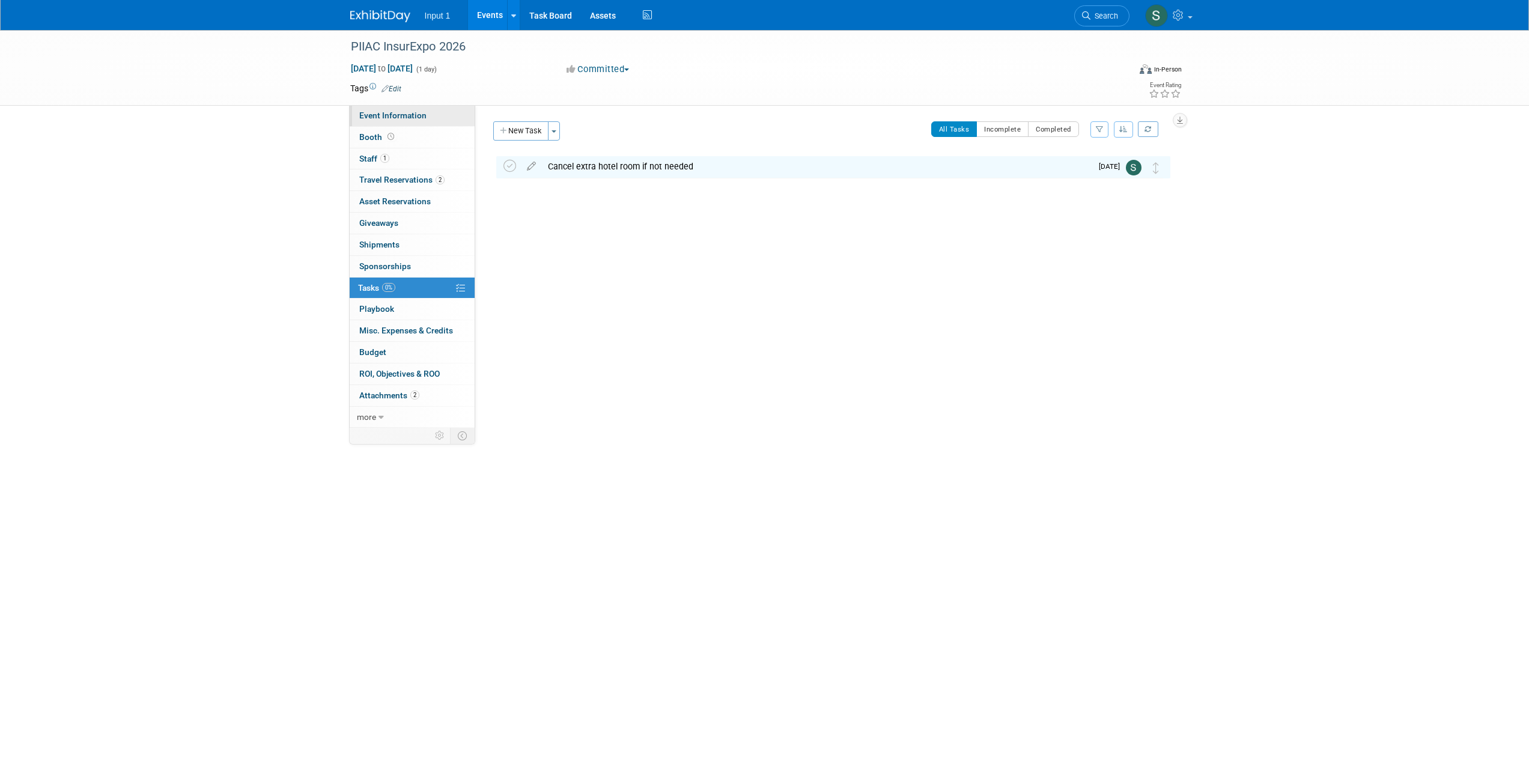
click at [377, 114] on span "Event Information" at bounding box center [393, 115] width 68 height 10
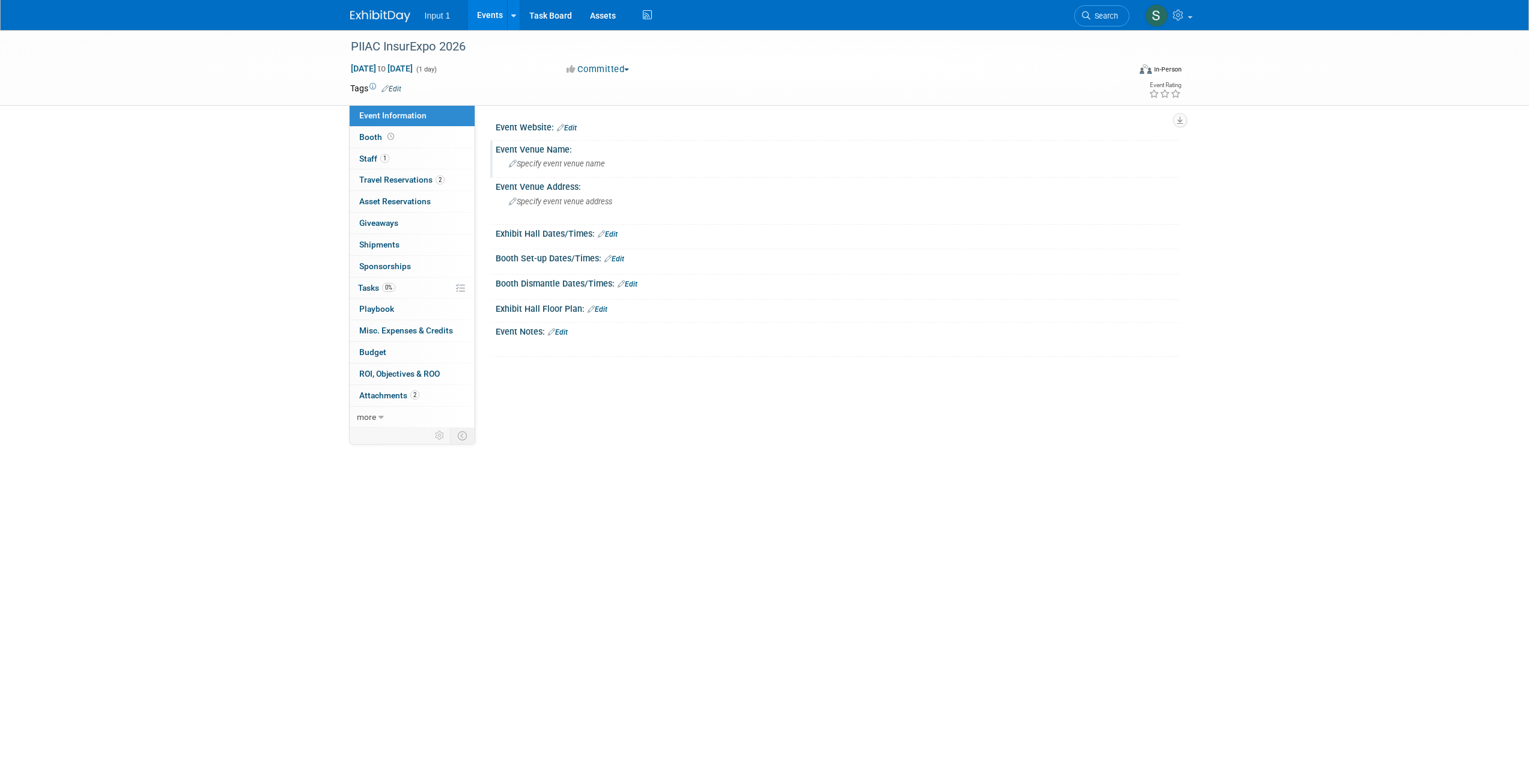
click at [544, 170] on div "Specify event venue name" at bounding box center [837, 163] width 666 height 19
click at [536, 203] on span "Specify event venue address" at bounding box center [561, 201] width 103 height 9
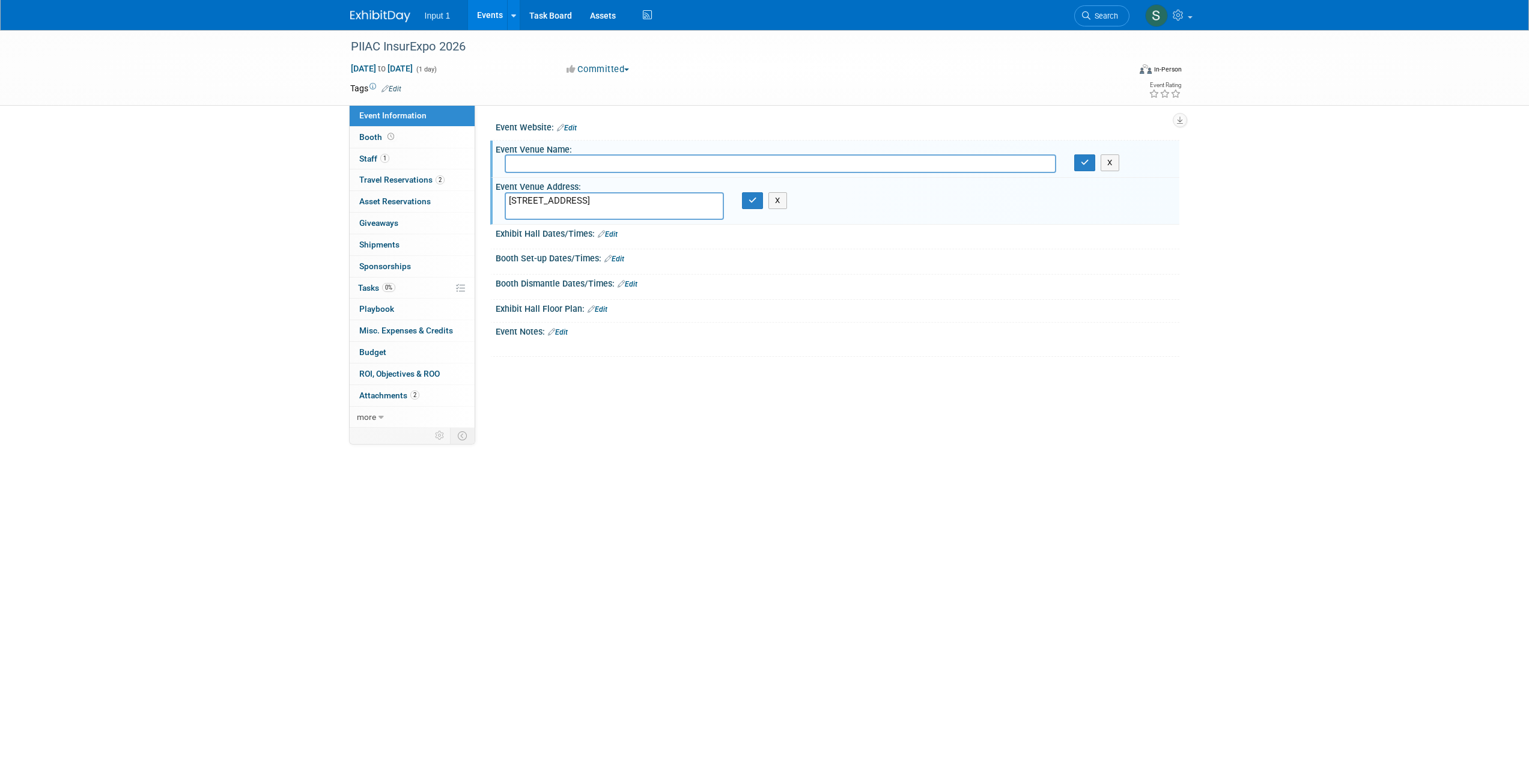
type textarea "200 Inverness Dr W Englewood CO 80112"
click at [521, 161] on input "text" at bounding box center [781, 163] width 552 height 19
paste input "The Inverness Denver"
type input "The Inverness Denver"
click at [679, 358] on div "Event Website: Edit Event Venue Name: The Inverness Denver X" at bounding box center [827, 266] width 704 height 323
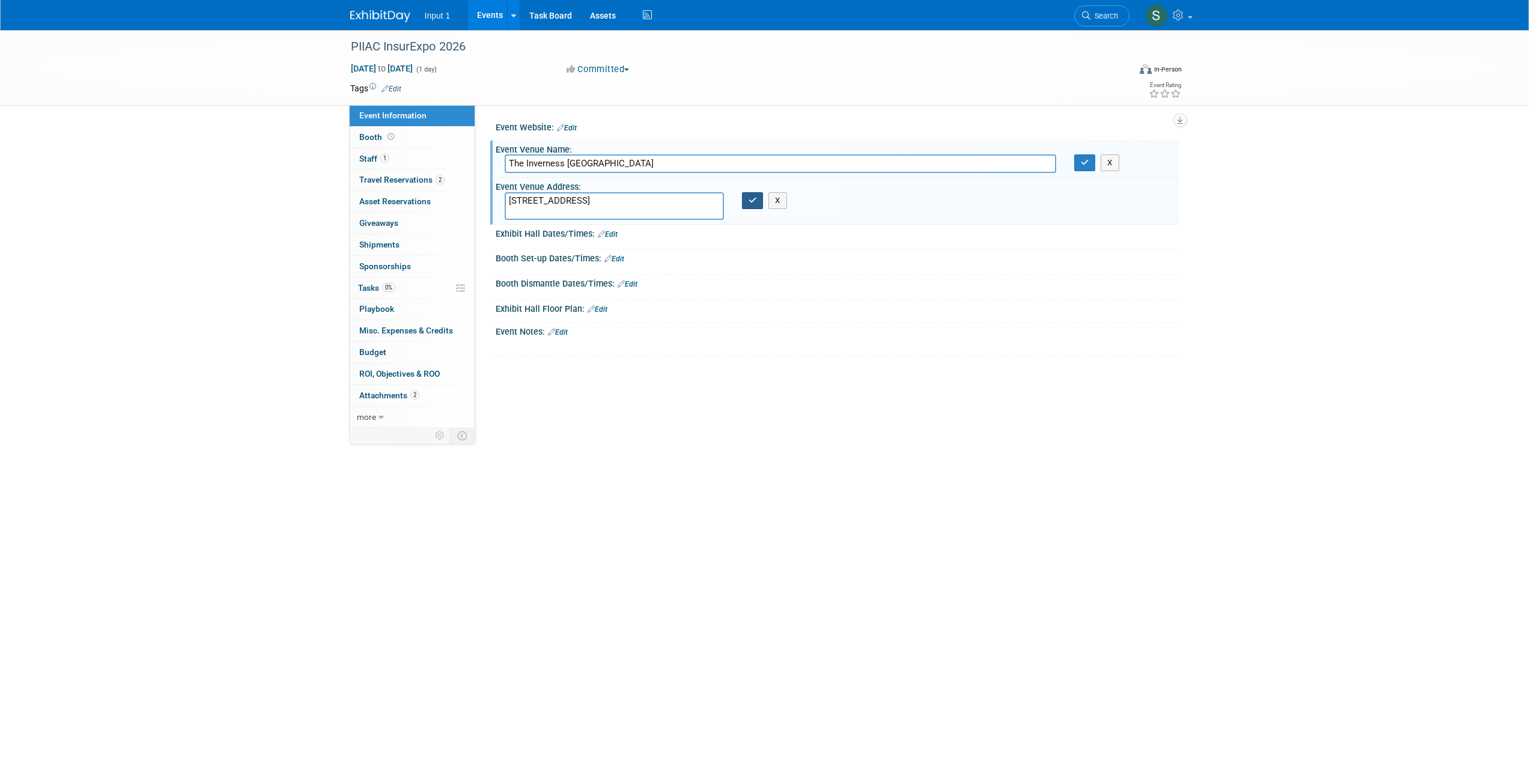
click at [753, 202] on icon "button" at bounding box center [752, 200] width 8 height 8
click at [1085, 165] on icon "button" at bounding box center [1085, 162] width 8 height 8
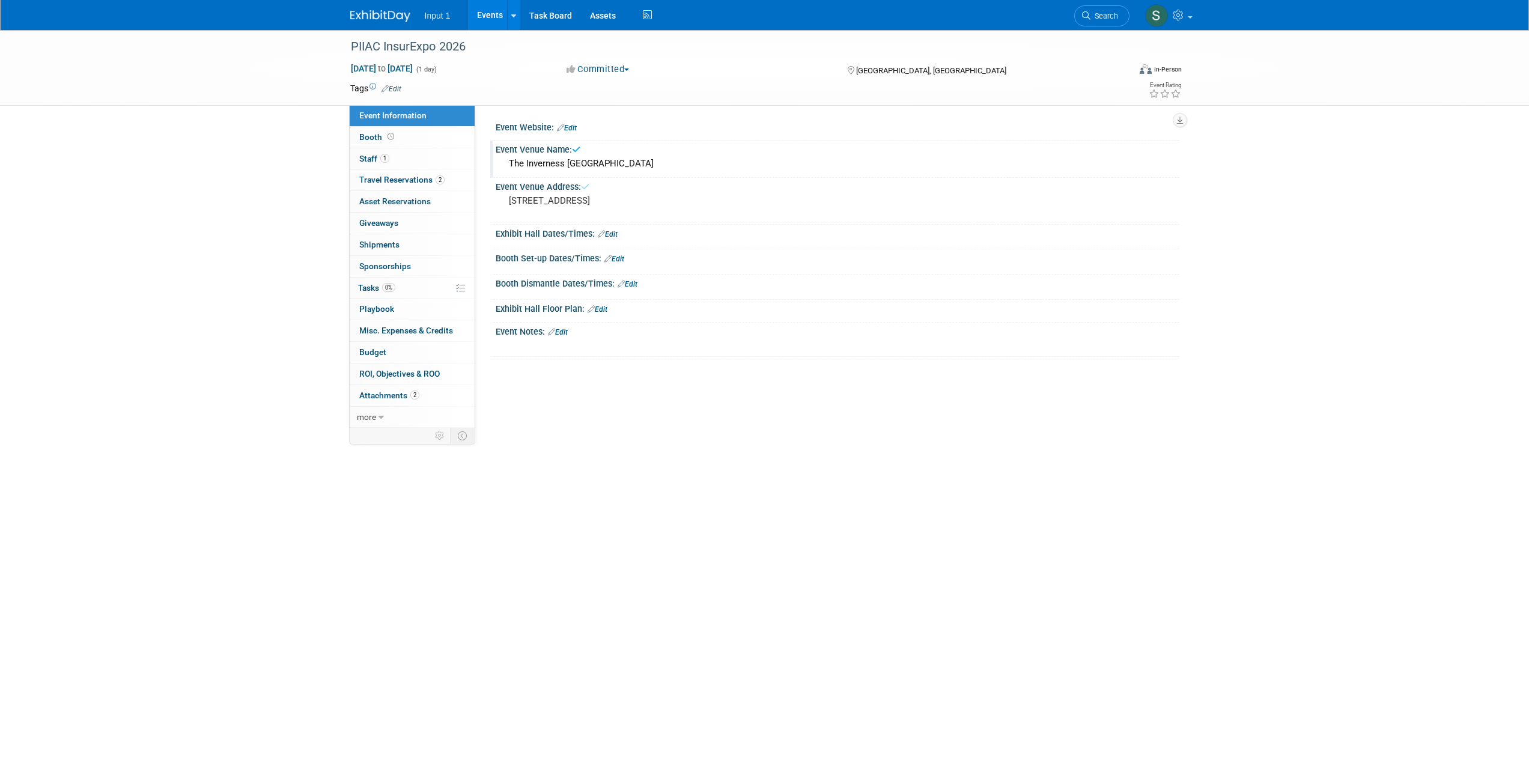
click at [617, 234] on link "Edit" at bounding box center [608, 234] width 20 height 8
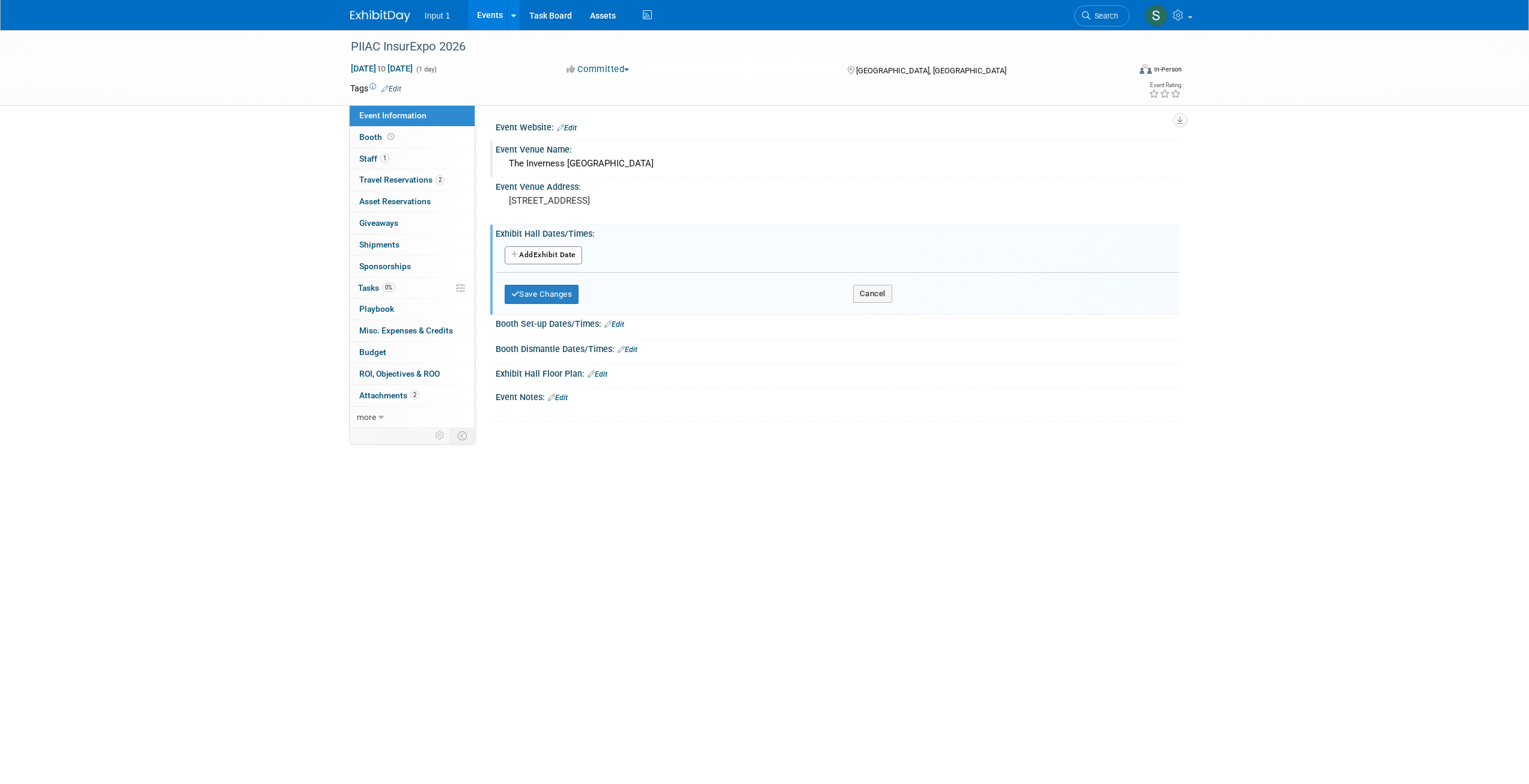
click at [553, 257] on button "Add Another Exhibit Date" at bounding box center [543, 255] width 77 height 18
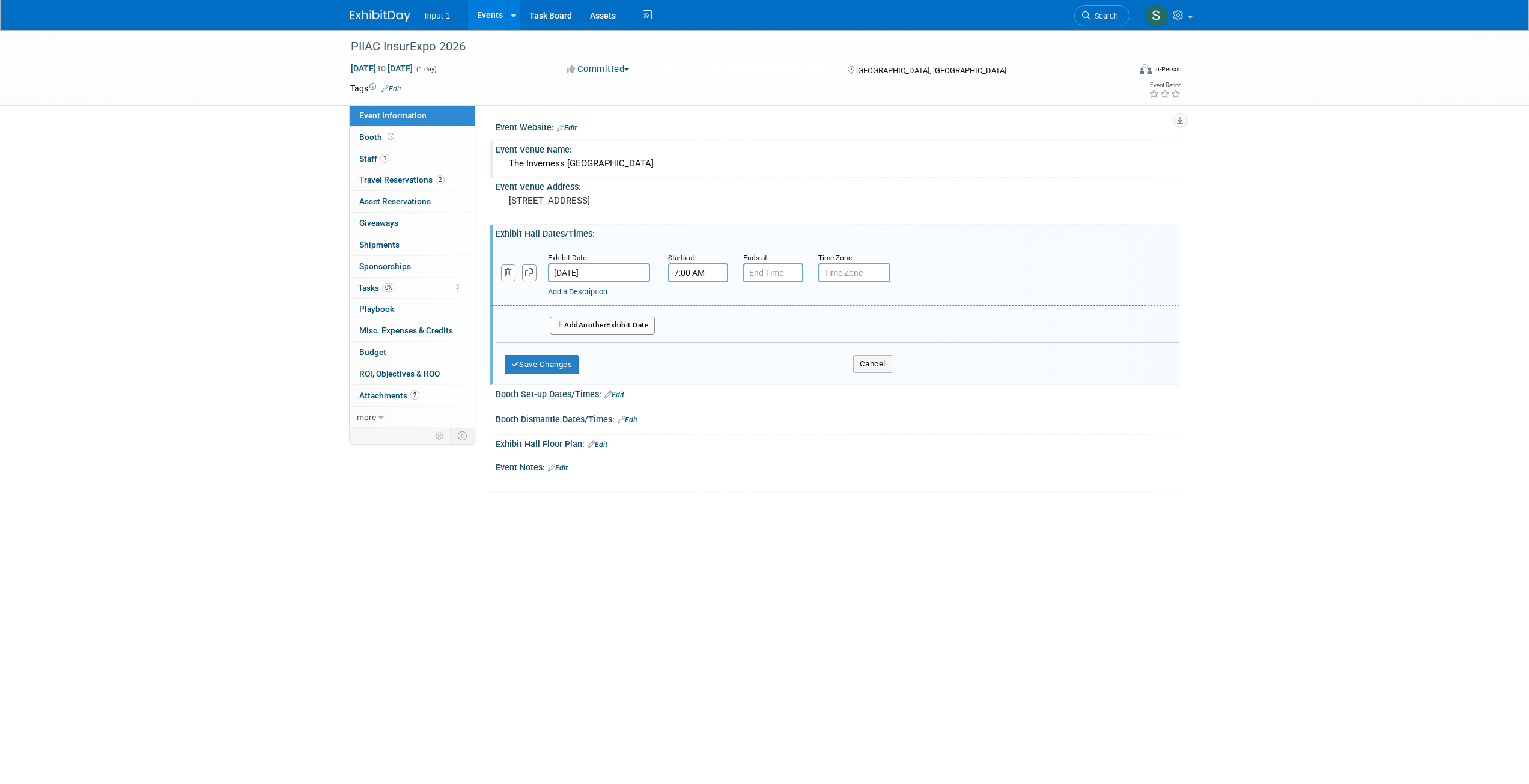
click at [690, 271] on input "7:00 AM" at bounding box center [698, 273] width 60 height 19
click at [696, 305] on span at bounding box center [696, 302] width 21 height 21
click at [797, 328] on button "AM" at bounding box center [801, 328] width 21 height 21
drag, startPoint x: 799, startPoint y: 328, endPoint x: 798, endPoint y: 348, distance: 20.0
click at [798, 328] on button "PM" at bounding box center [801, 328] width 21 height 21
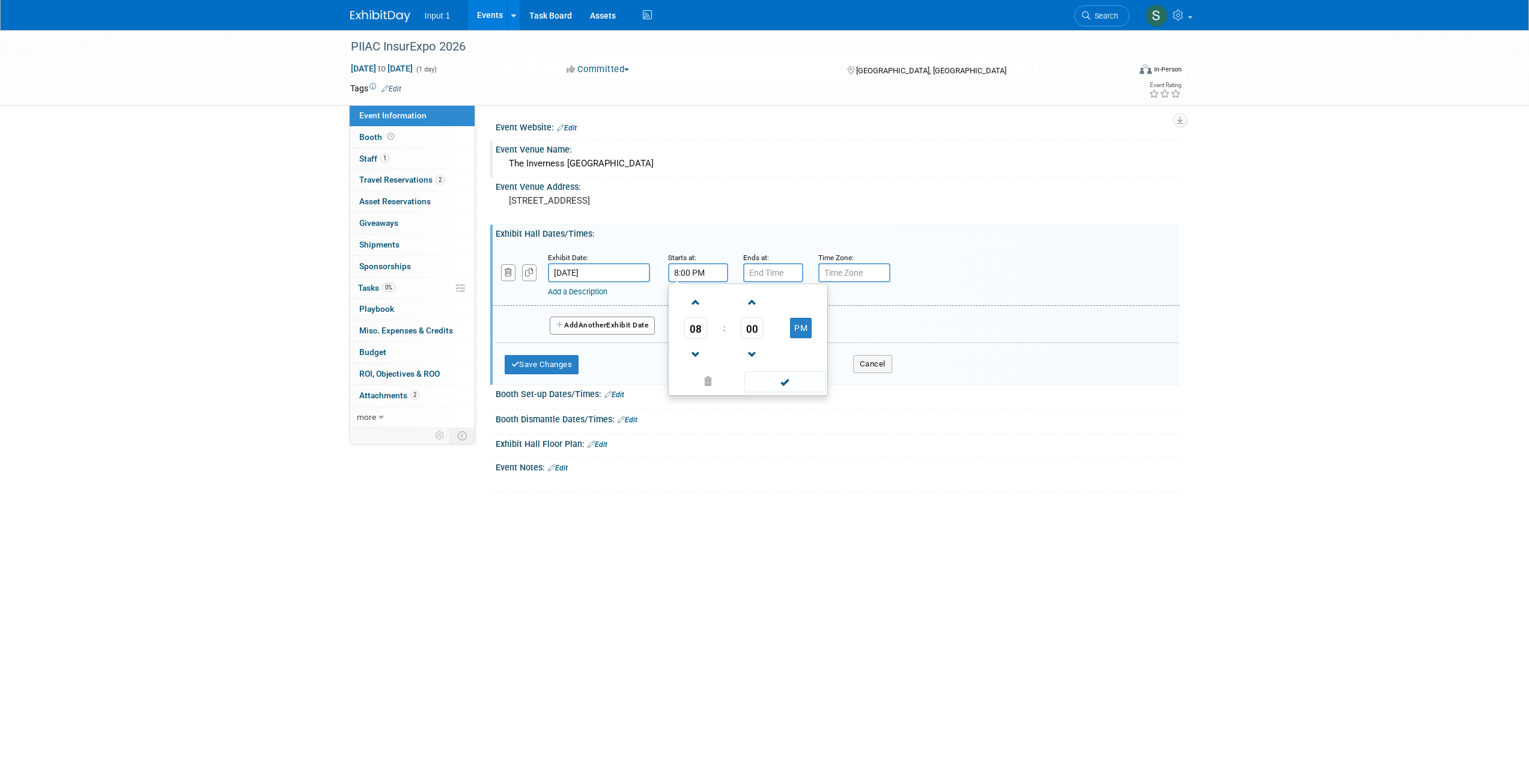
type input "8:00 AM"
drag, startPoint x: 786, startPoint y: 384, endPoint x: 779, endPoint y: 372, distance: 13.9
click at [783, 379] on span at bounding box center [785, 381] width 81 height 21
click at [767, 279] on input "7:00 PM" at bounding box center [773, 273] width 60 height 19
click at [766, 332] on span "07" at bounding box center [770, 328] width 23 height 21
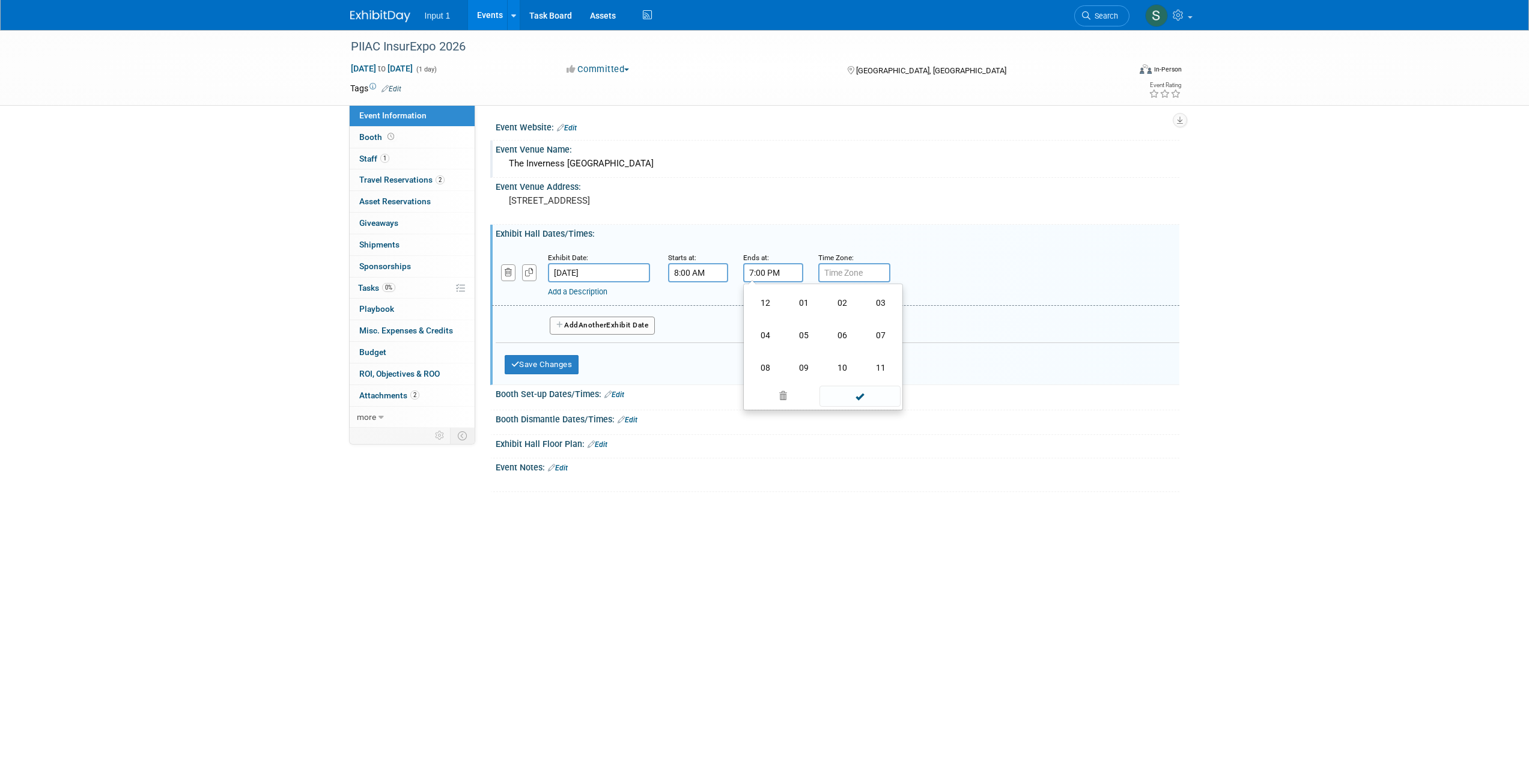
click at [793, 335] on td "05" at bounding box center [804, 335] width 39 height 32
type input "5:00 PM"
click at [861, 385] on span at bounding box center [860, 381] width 81 height 21
click at [530, 366] on button "Save Changes" at bounding box center [542, 365] width 74 height 19
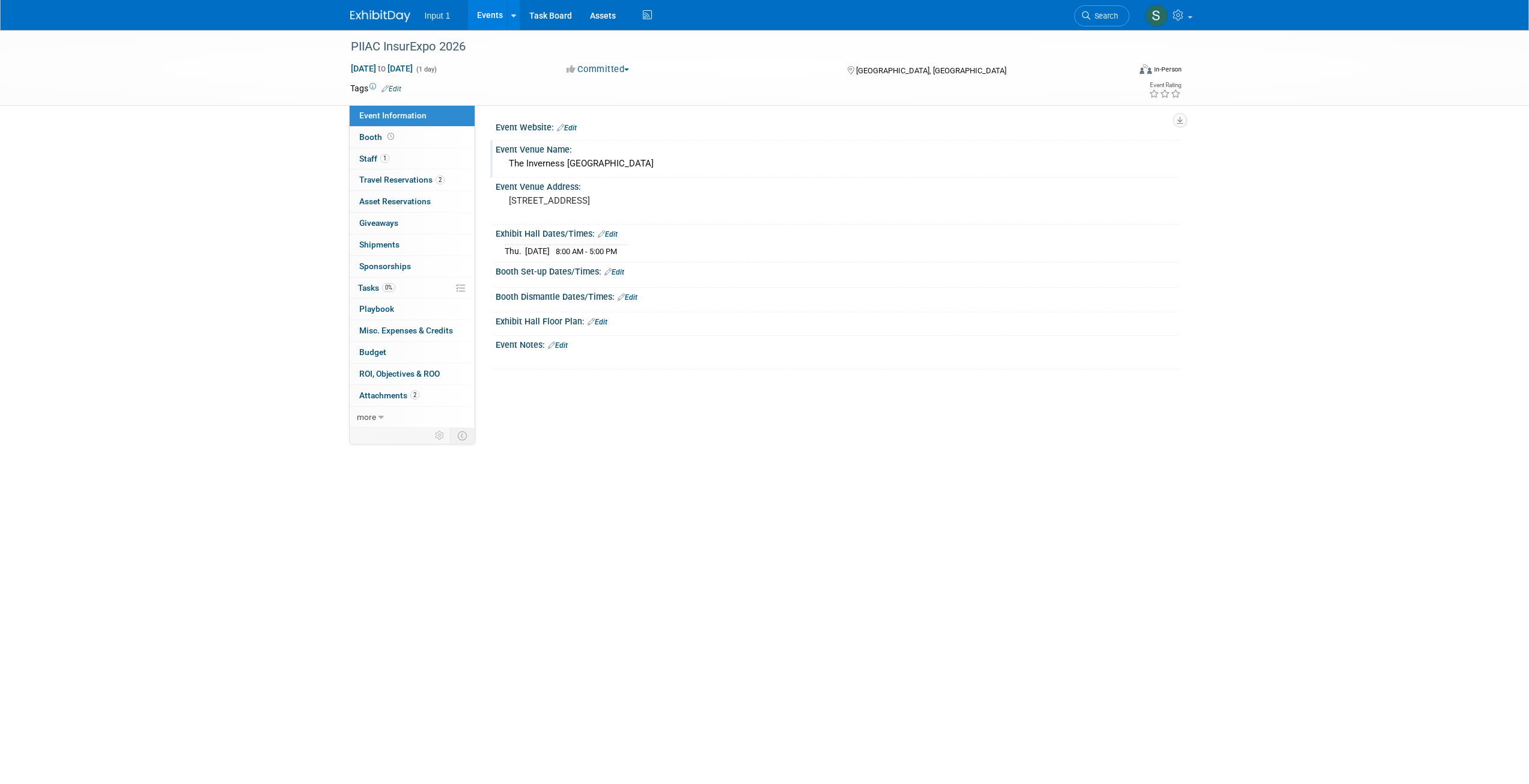
click at [772, 202] on div "200 Inverness Dr W Englewood CO 80112" at bounding box center [638, 207] width 285 height 29
click at [652, 136] on div at bounding box center [837, 135] width 683 height 4
drag, startPoint x: 577, startPoint y: 128, endPoint x: 581, endPoint y: 138, distance: 10.8
click at [577, 128] on link "Edit" at bounding box center [567, 128] width 20 height 8
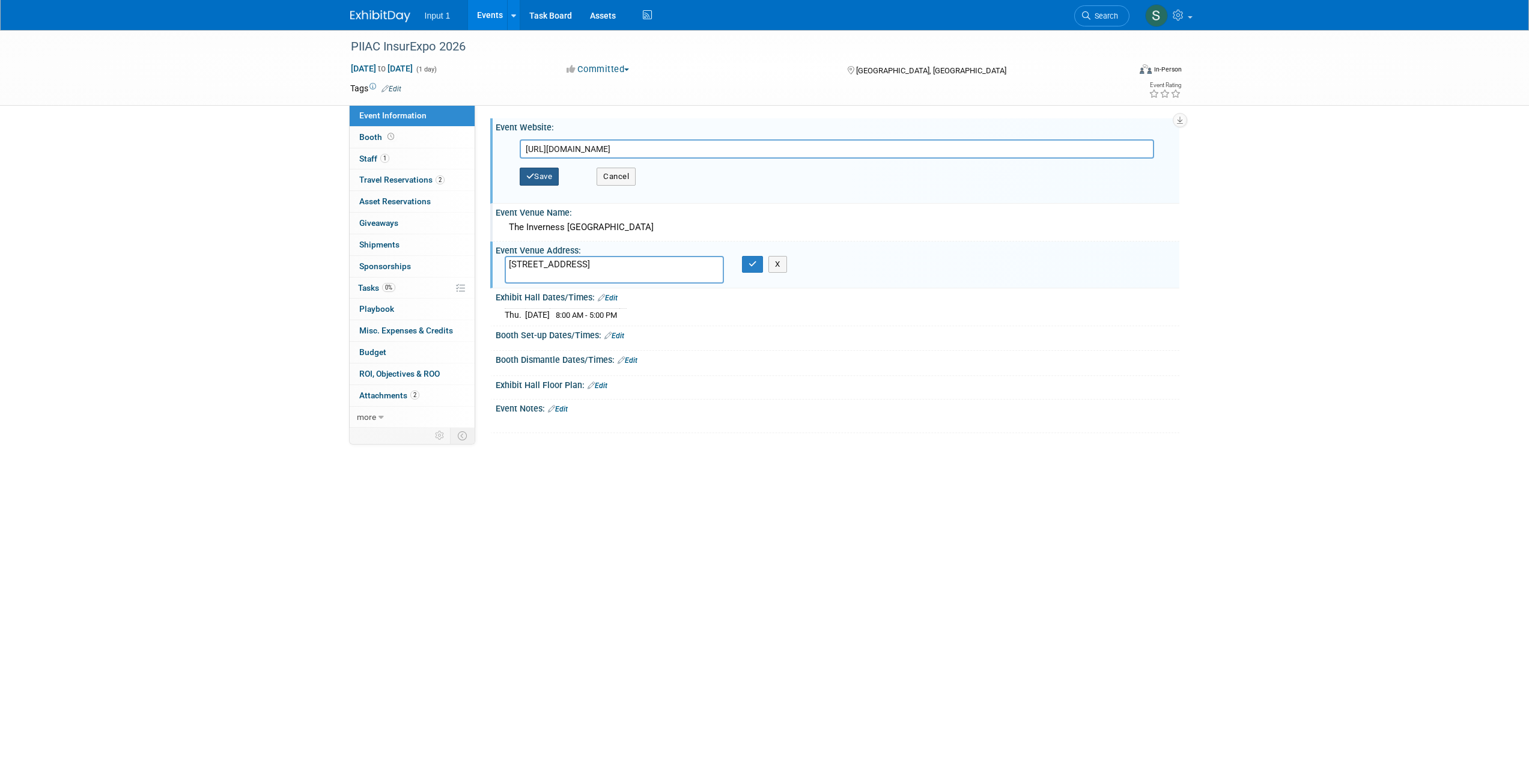
type input "https://piiac.com/the-2026-piiac-insurexpo/"
click at [532, 177] on icon "button" at bounding box center [530, 176] width 8 height 8
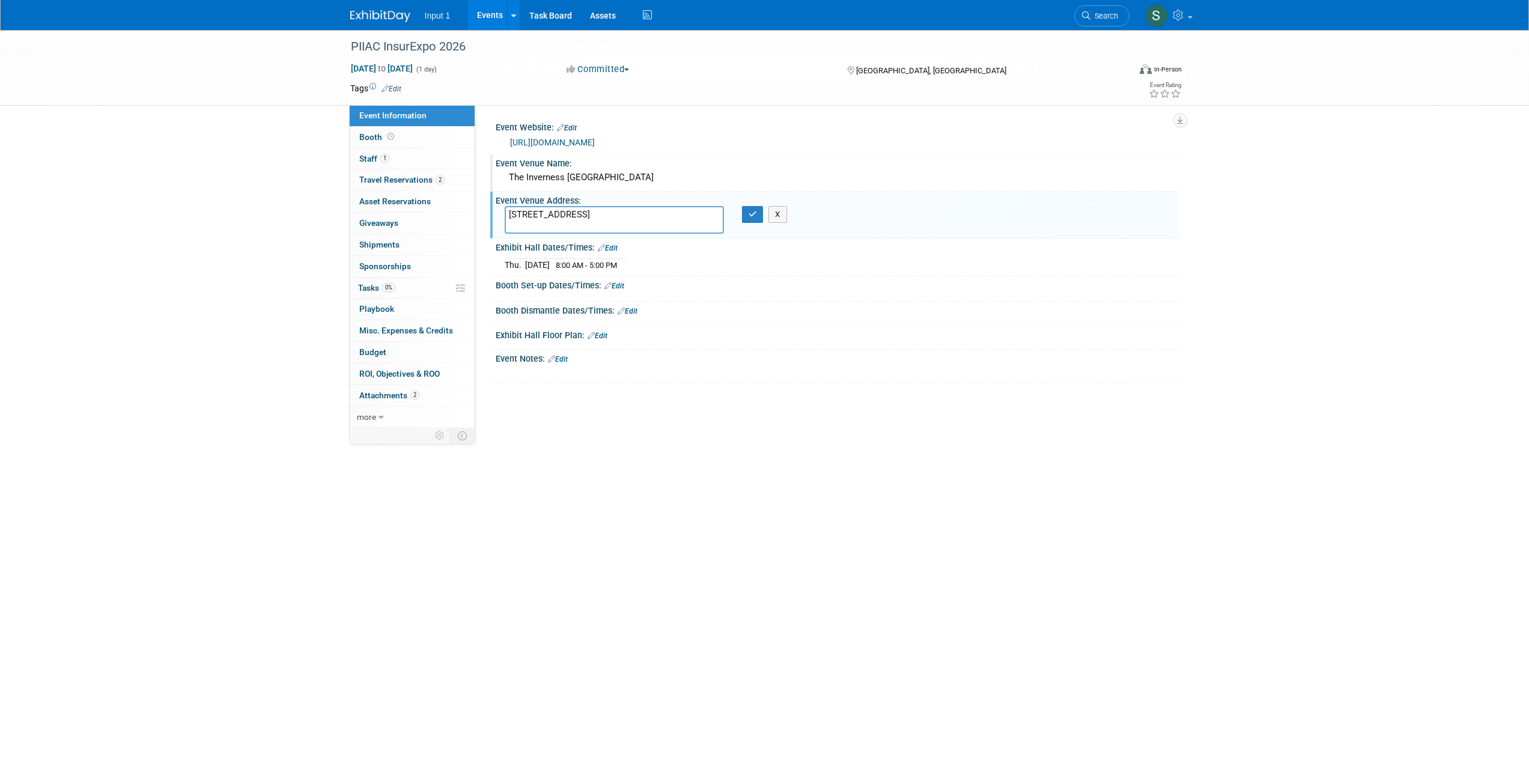
click at [563, 356] on link "Edit" at bounding box center [557, 359] width 20 height 8
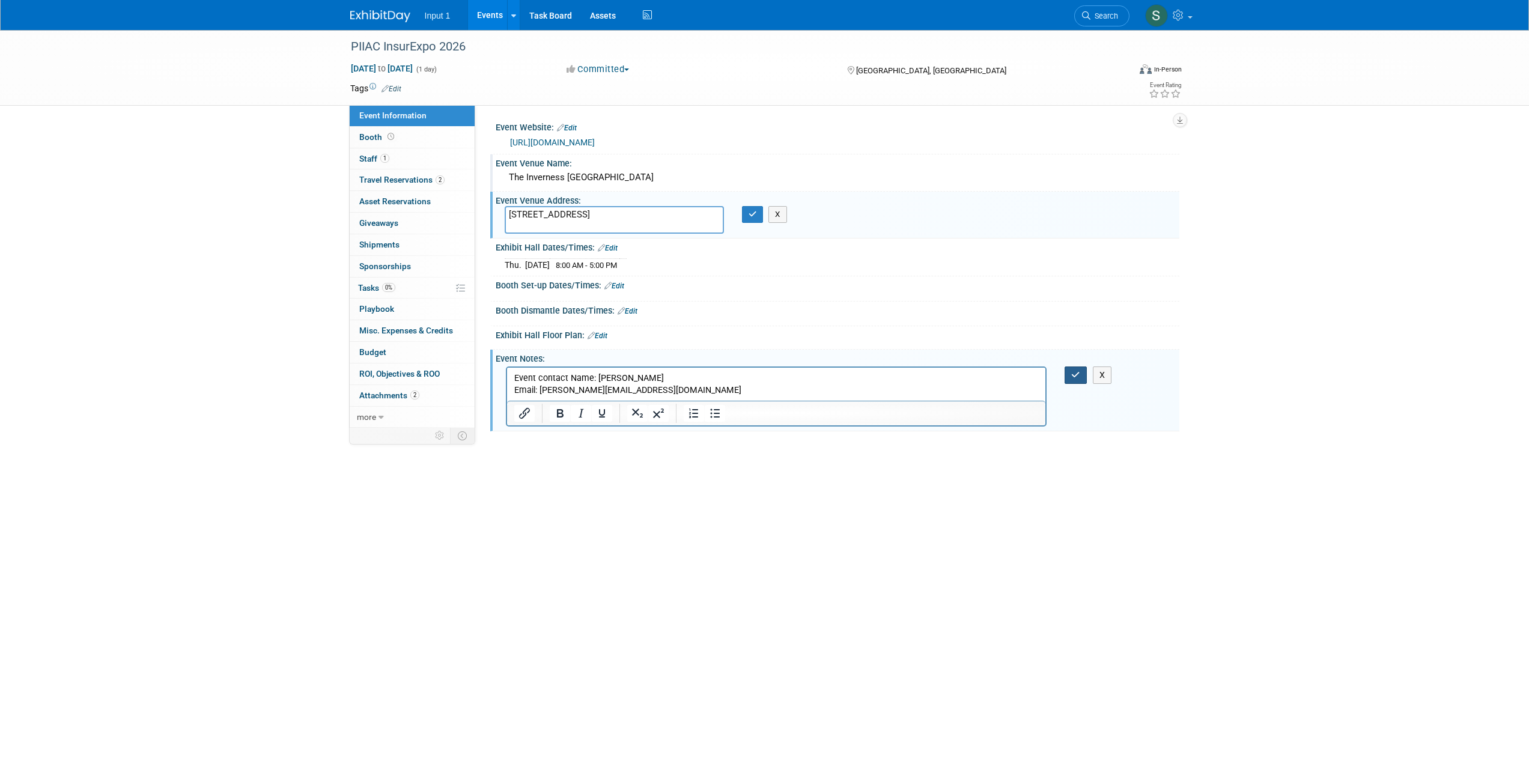
drag, startPoint x: 1076, startPoint y: 371, endPoint x: 1075, endPoint y: 385, distance: 14.0
click at [1076, 374] on icon "button" at bounding box center [1075, 374] width 9 height 8
